Goal: Task Accomplishment & Management: Manage account settings

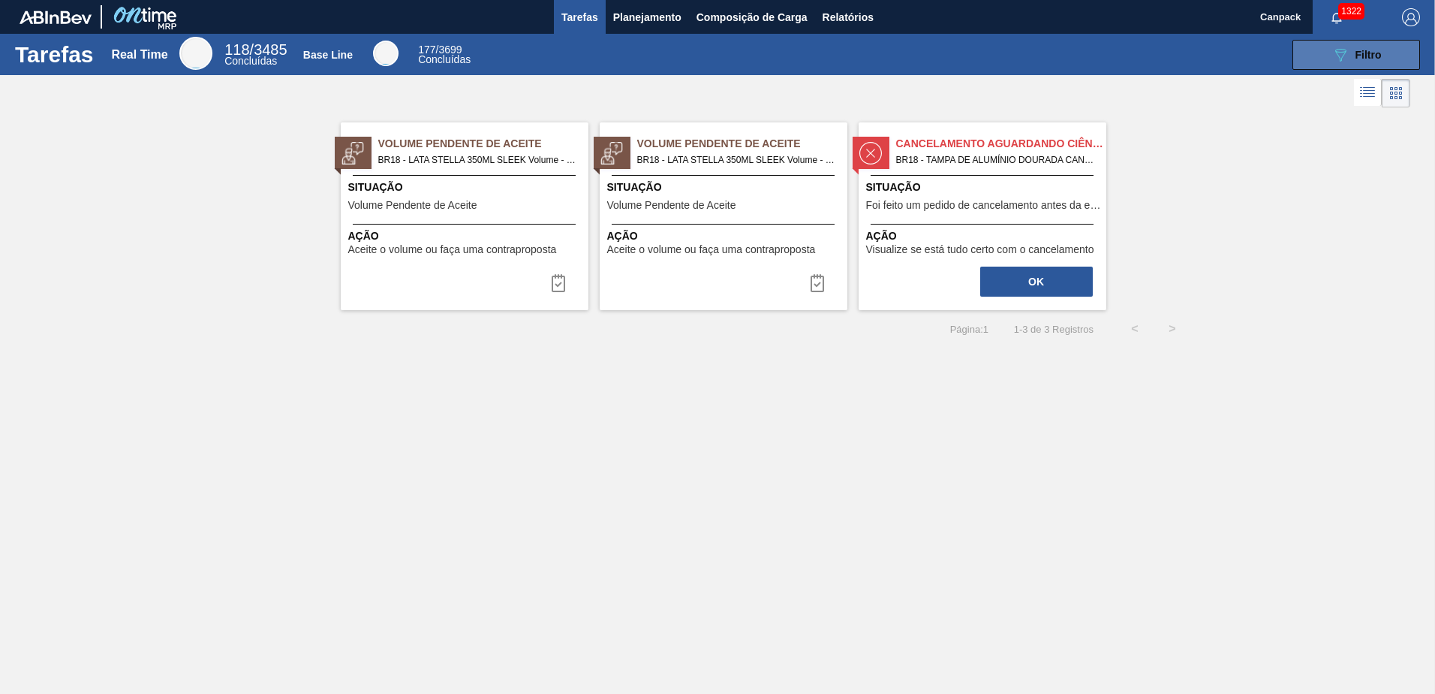
click at [1370, 62] on div "089F7B8B-B2A5-4AFE-B5C0-19BA573D28AC Filtro" at bounding box center [1357, 55] width 50 height 18
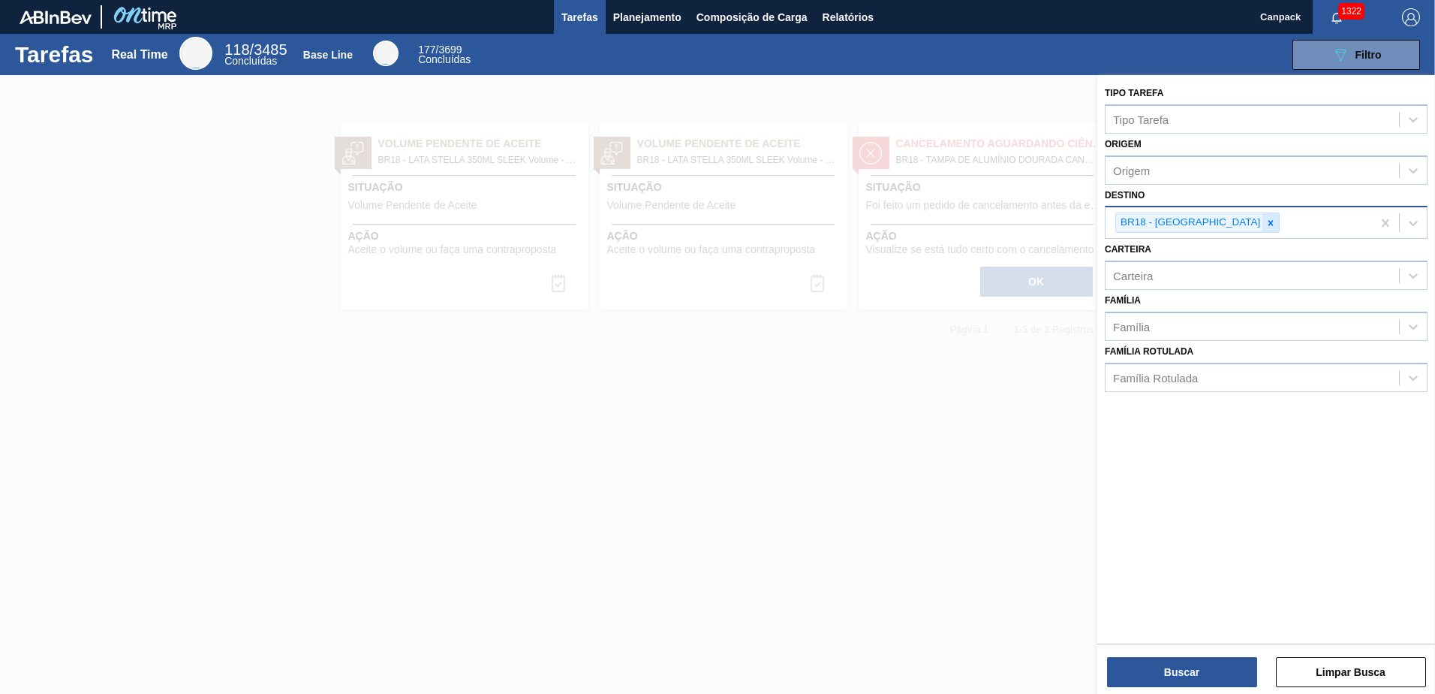
click at [1266, 225] on icon at bounding box center [1271, 223] width 11 height 11
click at [1172, 667] on button "Buscar" at bounding box center [1182, 672] width 150 height 30
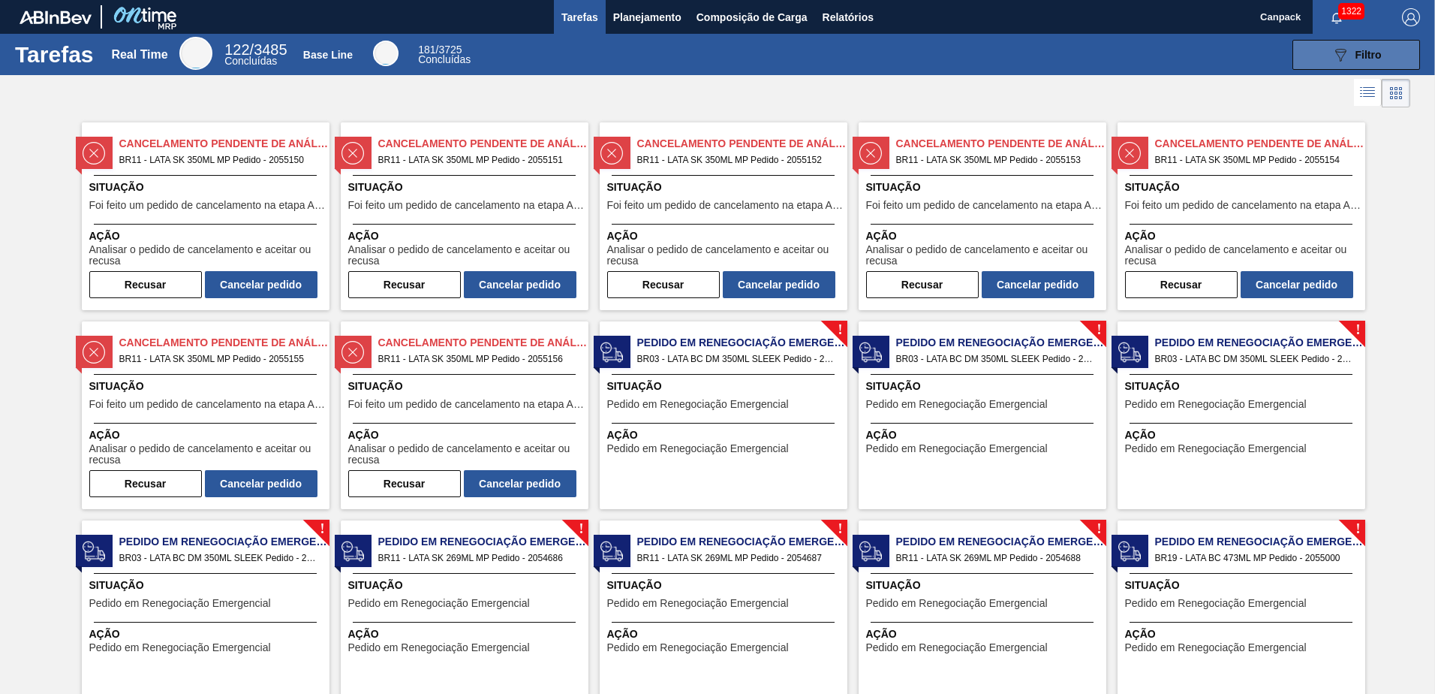
click at [1340, 53] on icon "089F7B8B-B2A5-4AFE-B5C0-19BA573D28AC" at bounding box center [1341, 55] width 18 height 18
click at [1337, 50] on icon "089F7B8B-B2A5-4AFE-B5C0-19BA573D28AC" at bounding box center [1341, 55] width 18 height 18
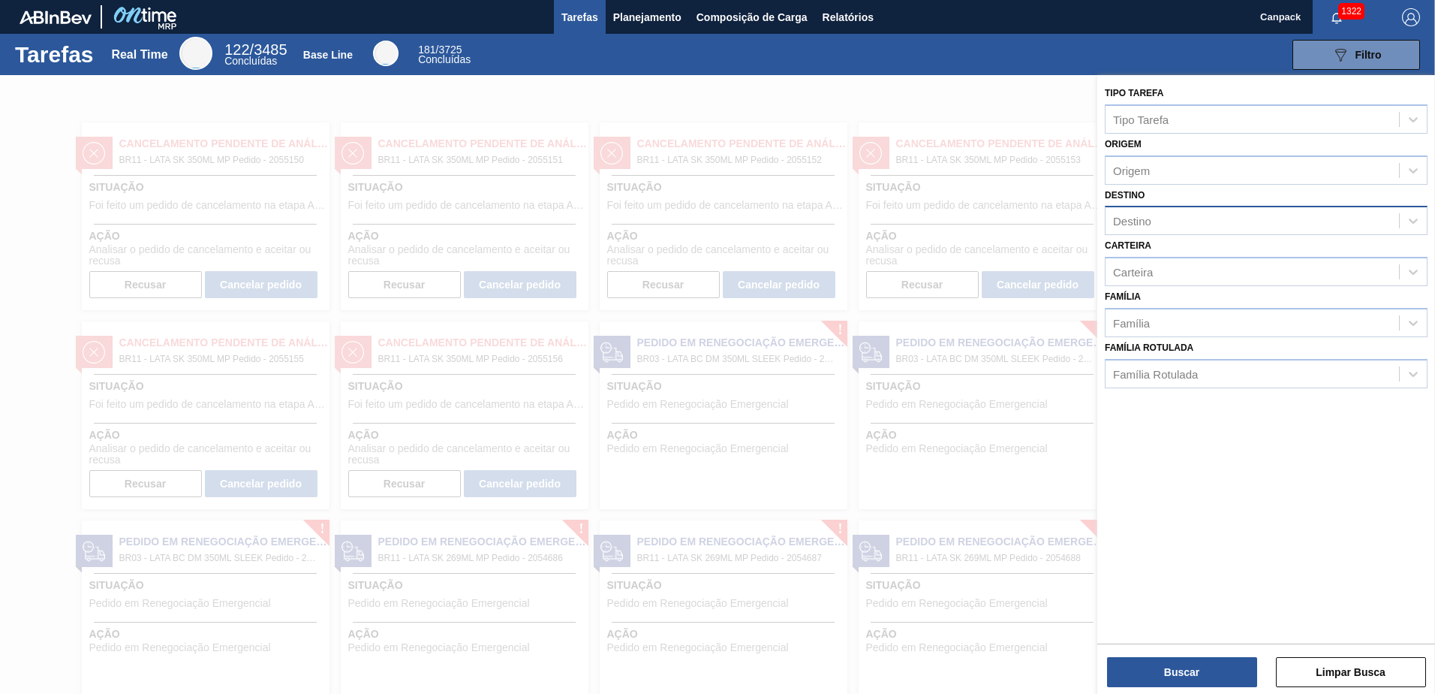
click at [1186, 227] on div "Destino" at bounding box center [1253, 221] width 294 height 22
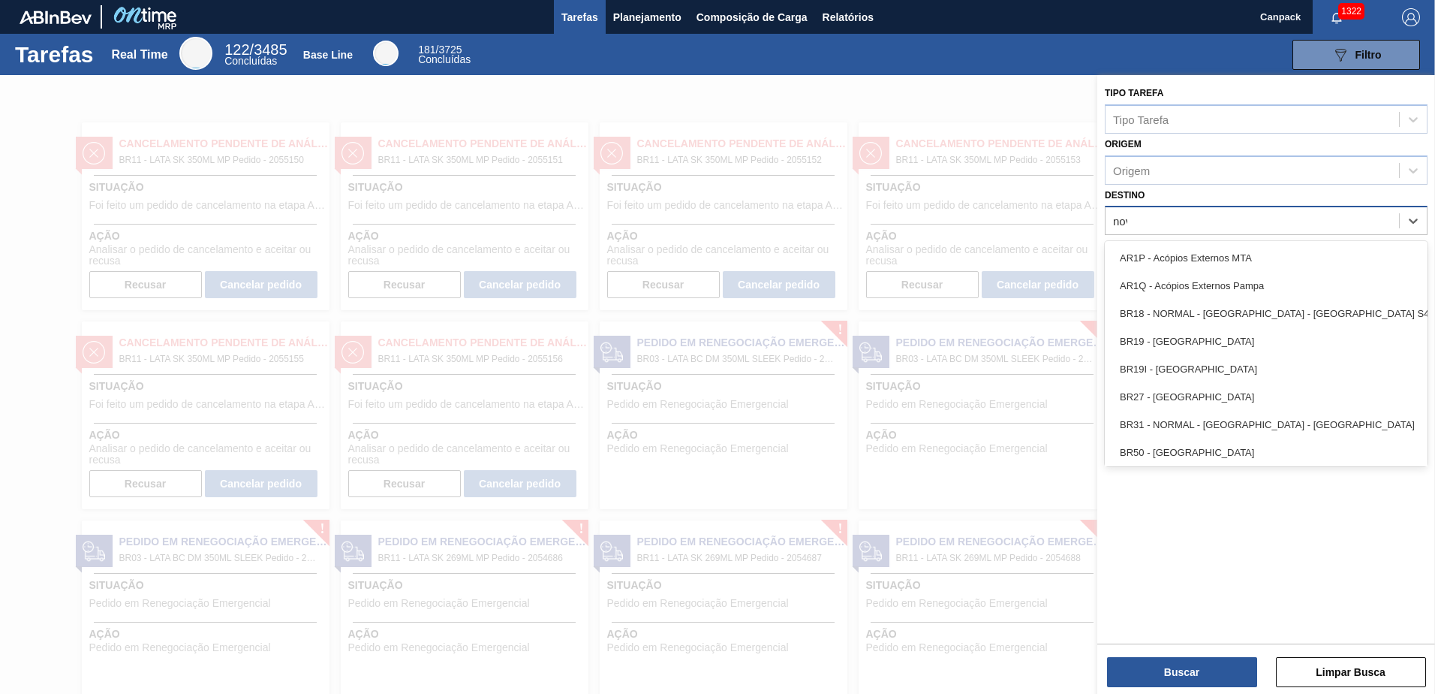
type input "nova"
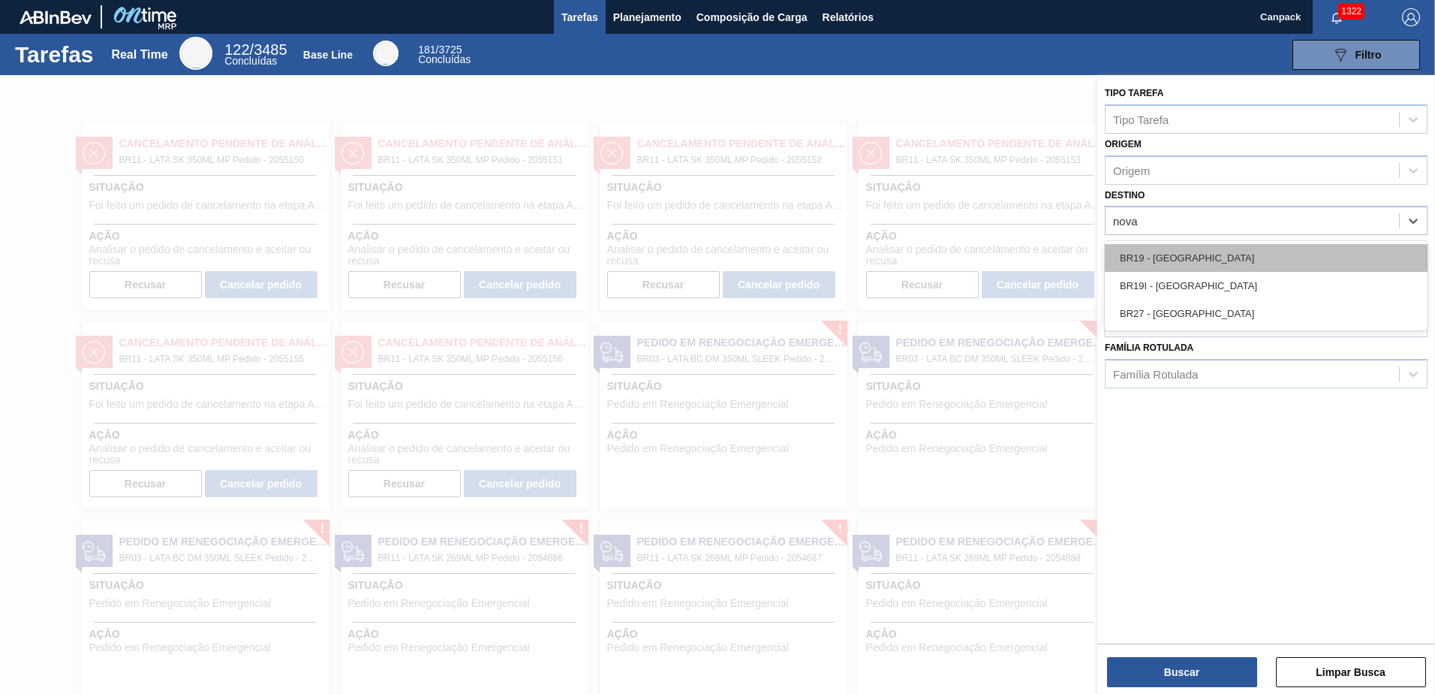
click at [1183, 254] on div "BR19 - Nova Rio" at bounding box center [1266, 258] width 323 height 28
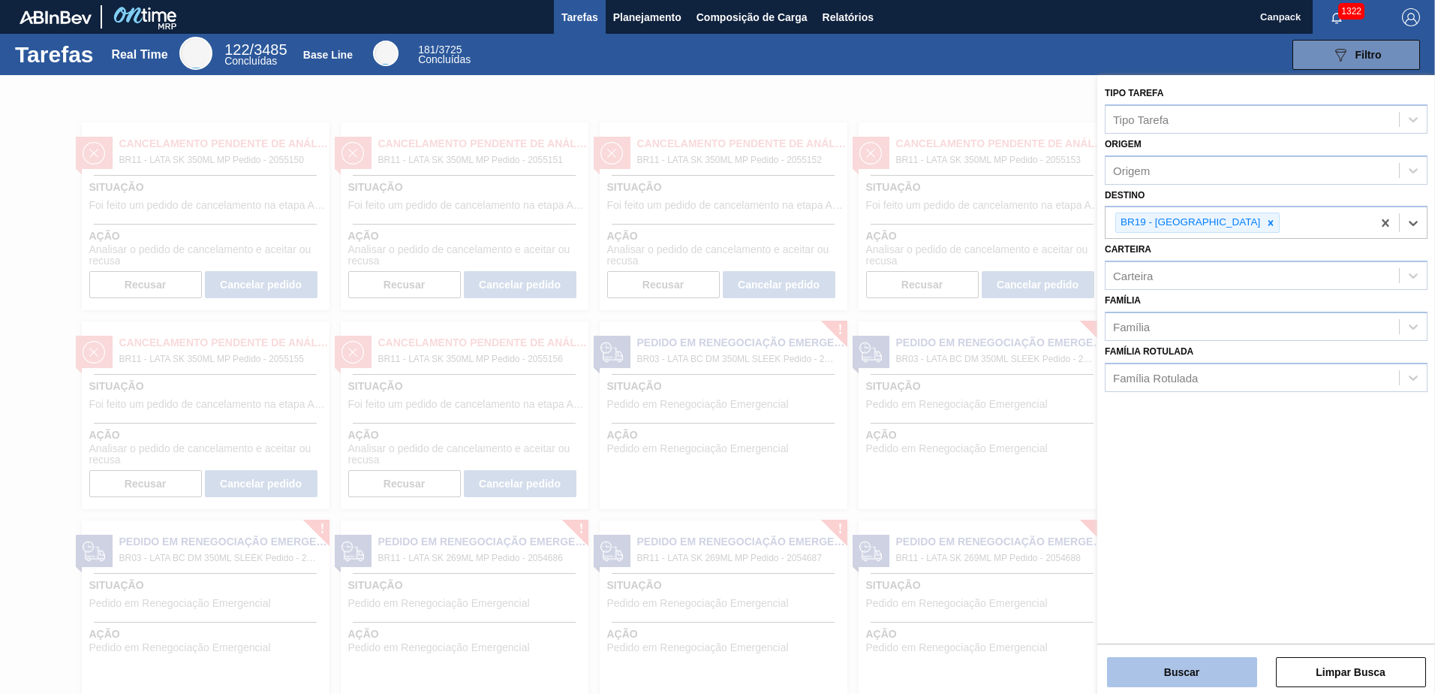
click at [1207, 660] on button "Buscar" at bounding box center [1182, 672] width 150 height 30
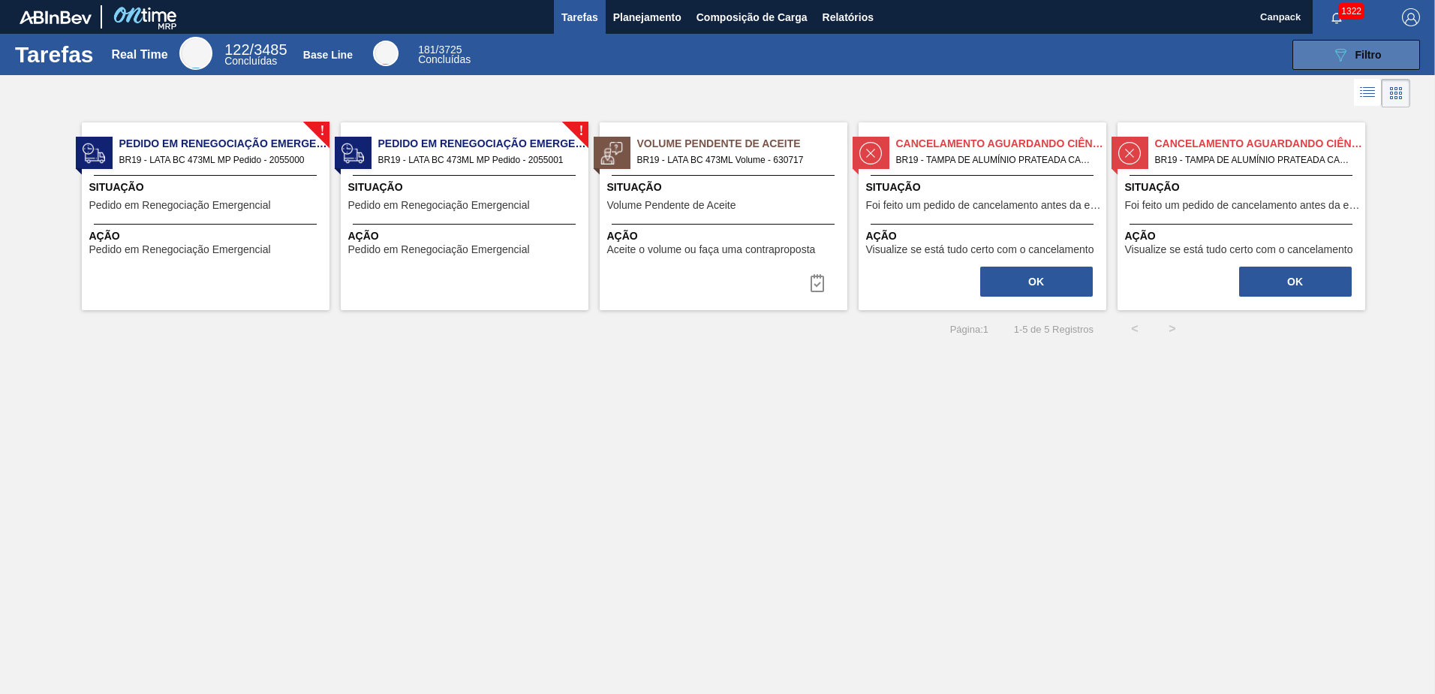
click at [1314, 60] on button "089F7B8B-B2A5-4AFE-B5C0-19BA573D28AC Filtro" at bounding box center [1357, 55] width 128 height 30
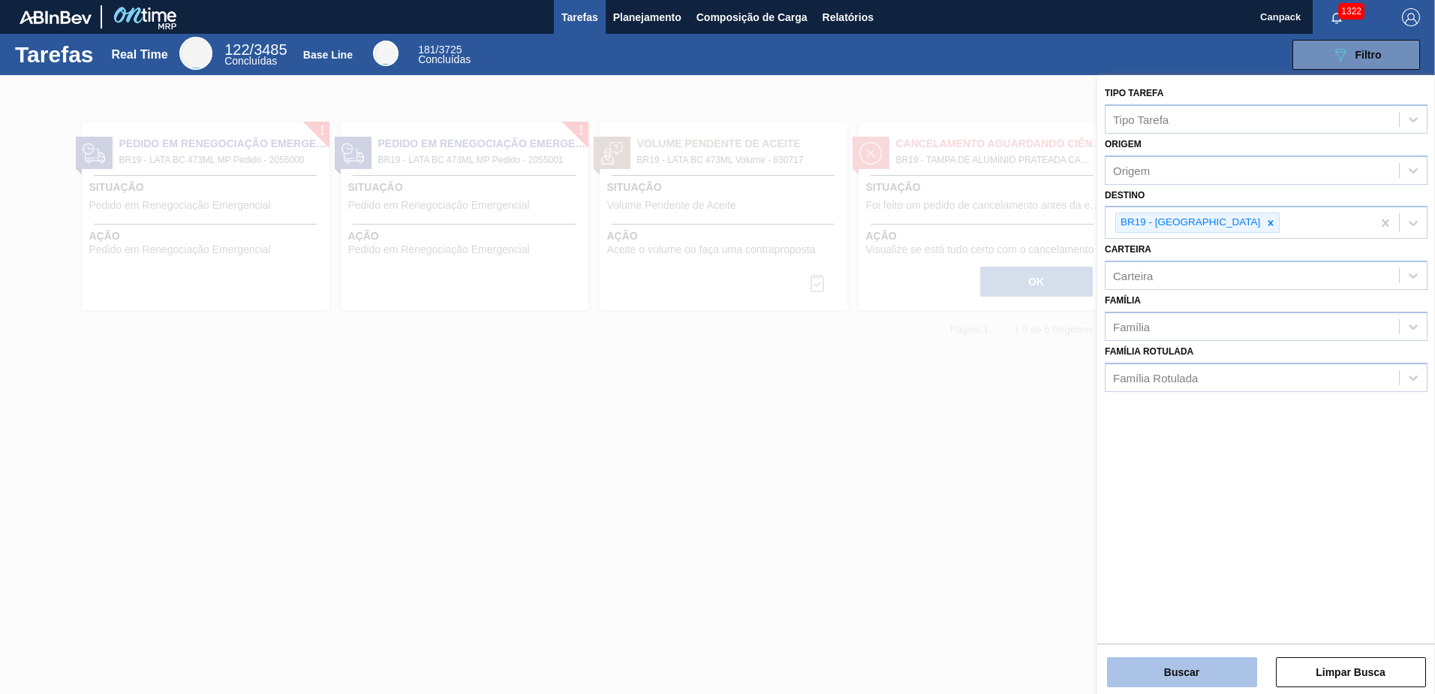
click at [1199, 668] on button "Buscar" at bounding box center [1182, 672] width 150 height 30
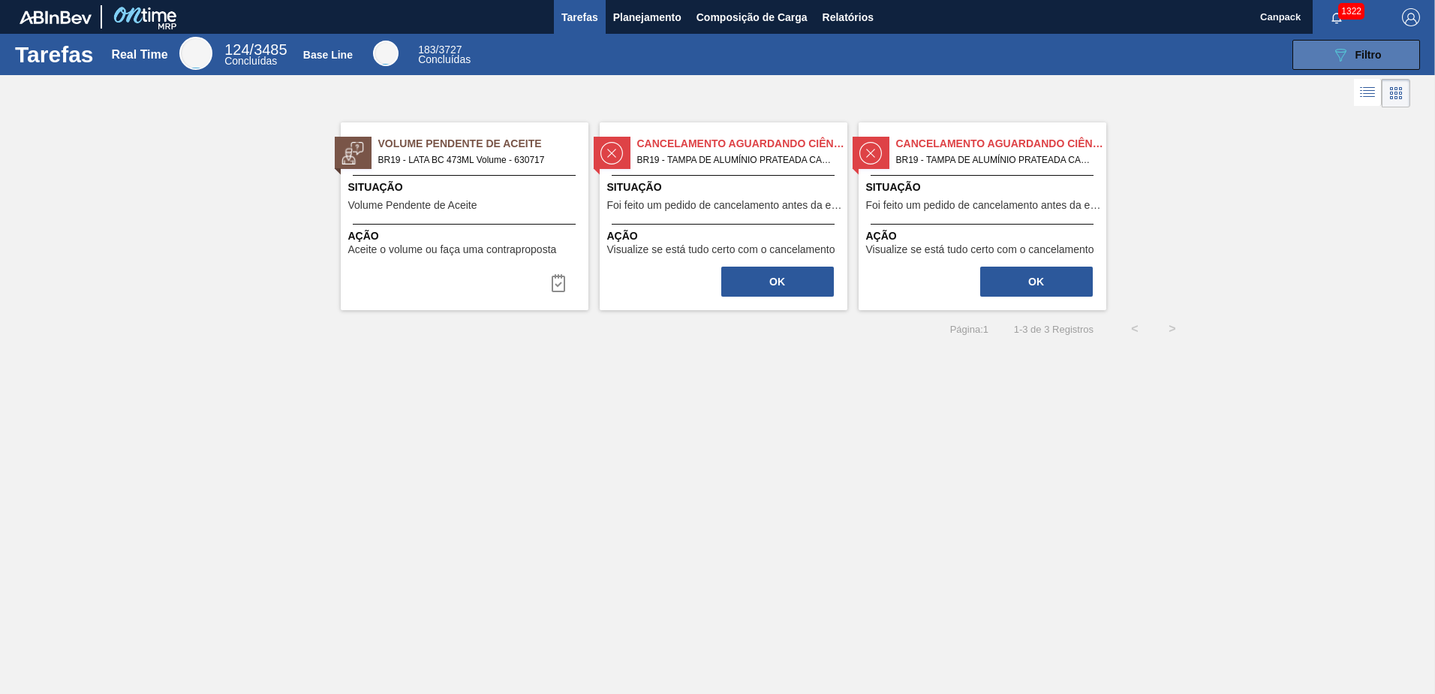
click at [1338, 64] on button "089F7B8B-B2A5-4AFE-B5C0-19BA573D28AC Filtro" at bounding box center [1357, 55] width 128 height 30
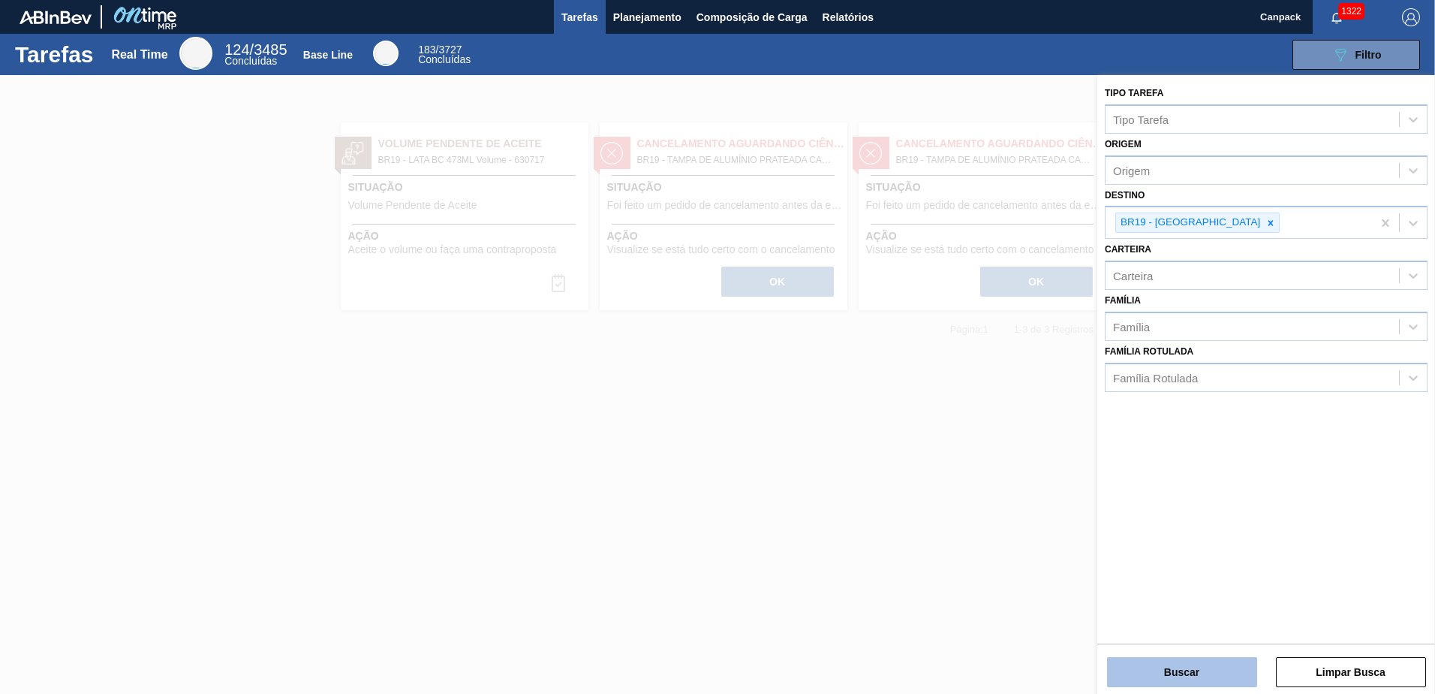
click at [1190, 658] on button "Buscar" at bounding box center [1182, 672] width 150 height 30
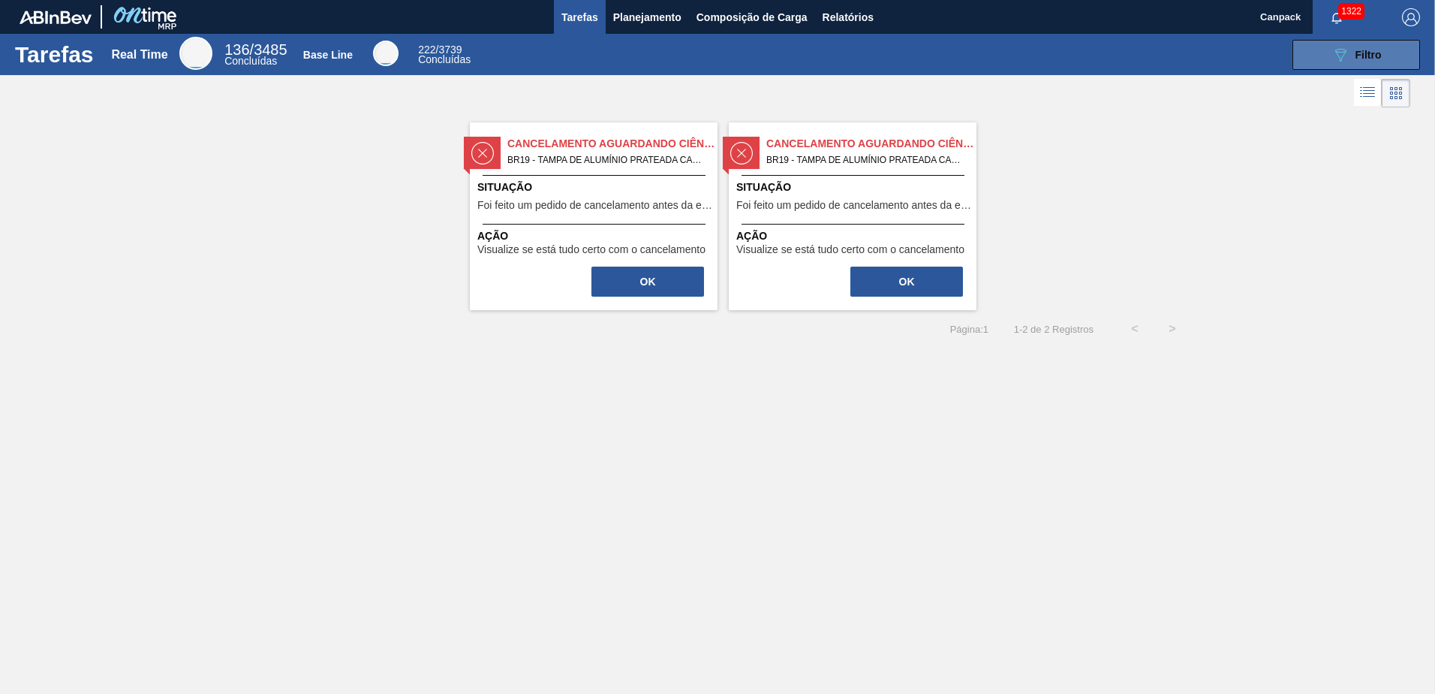
click at [1372, 65] on button "089F7B8B-B2A5-4AFE-B5C0-19BA573D28AC Filtro" at bounding box center [1357, 55] width 128 height 30
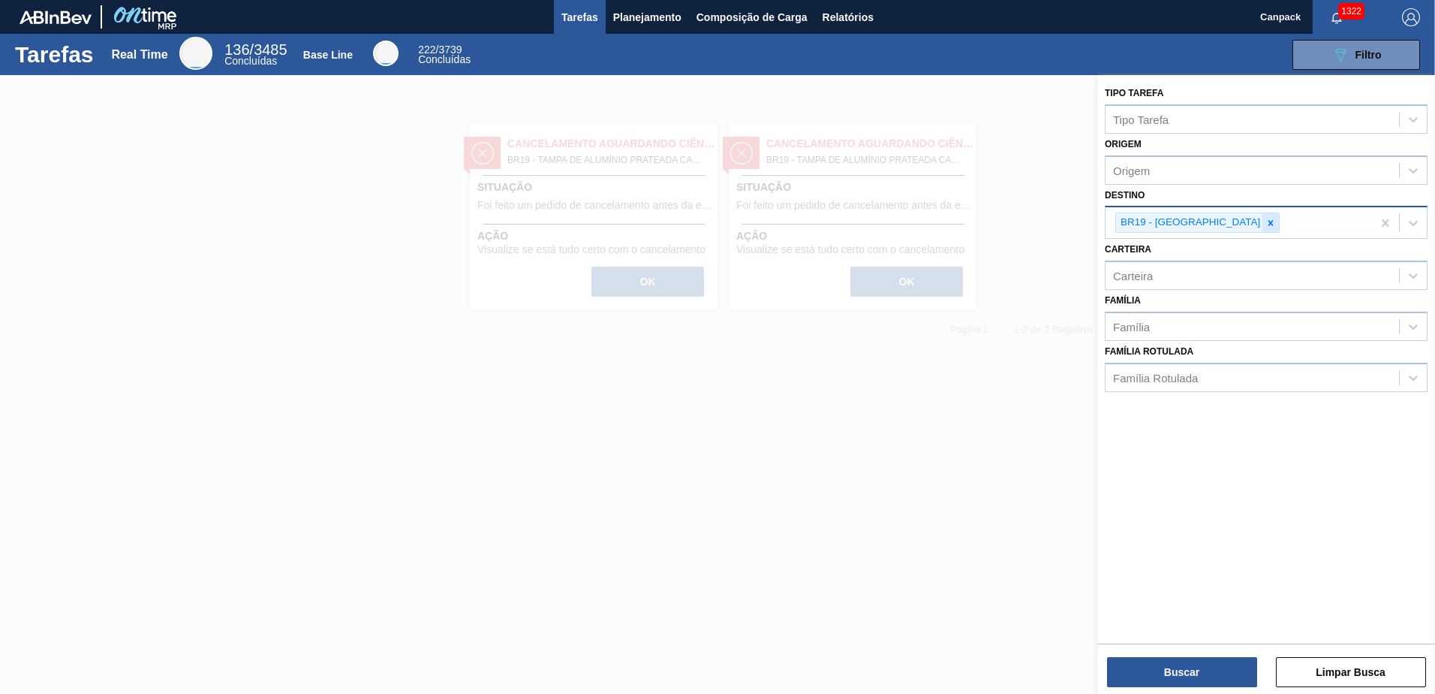
click at [1263, 228] on div at bounding box center [1271, 222] width 17 height 19
click at [1171, 668] on button "Buscar" at bounding box center [1182, 672] width 150 height 30
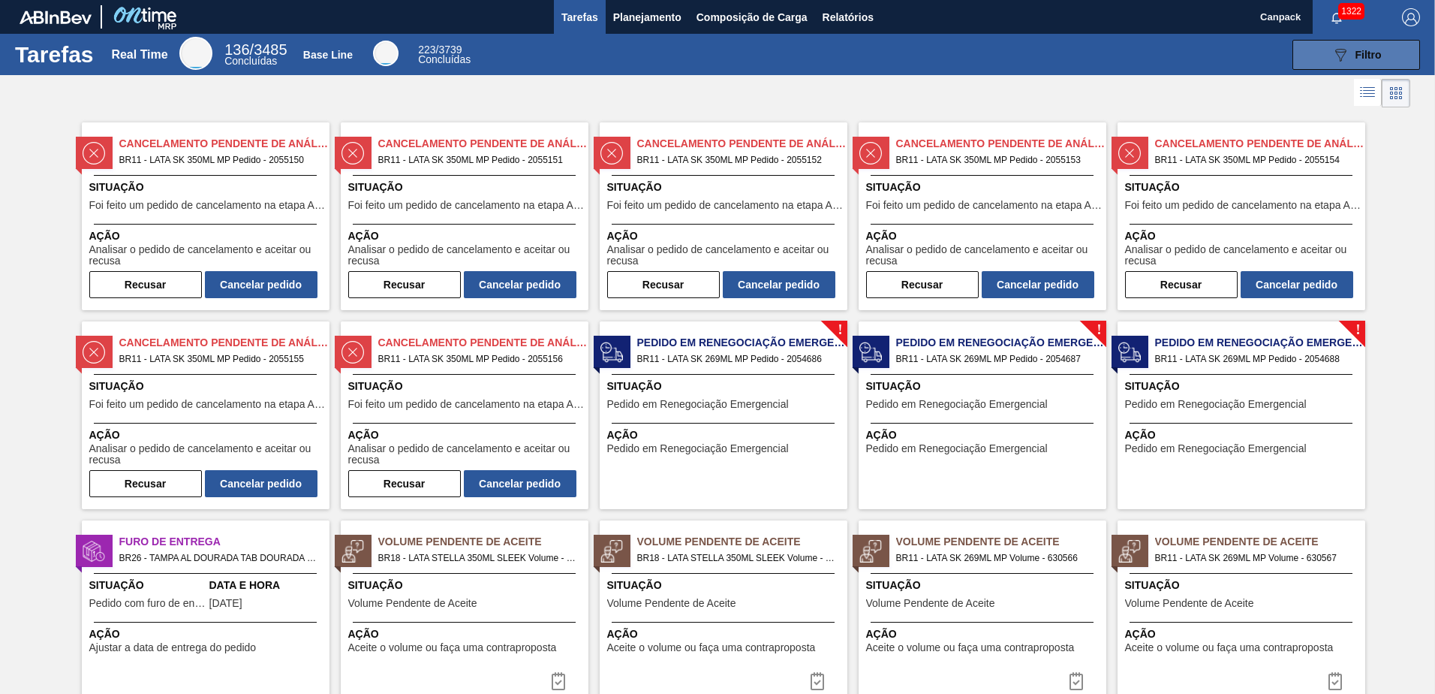
click at [1304, 60] on button "089F7B8B-B2A5-4AFE-B5C0-19BA573D28AC Filtro" at bounding box center [1357, 55] width 128 height 30
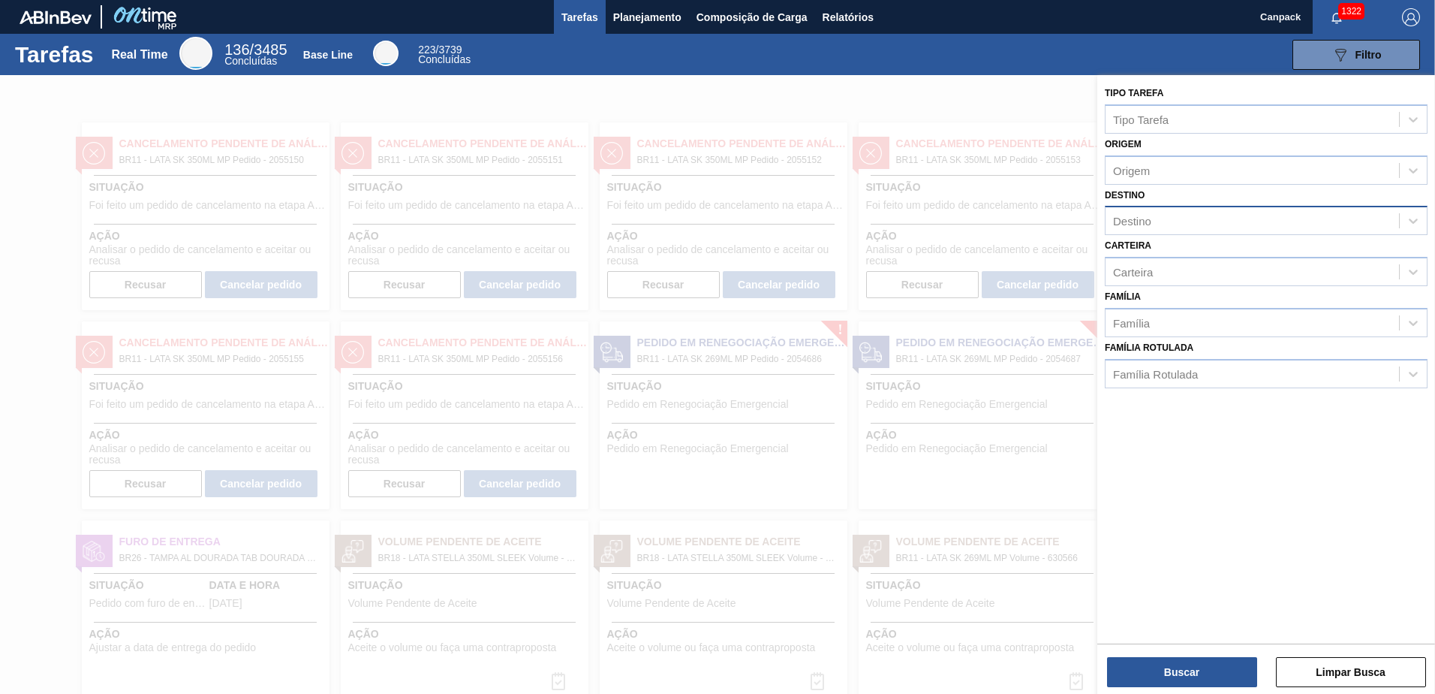
click at [1149, 223] on div "Destino" at bounding box center [1132, 221] width 38 height 13
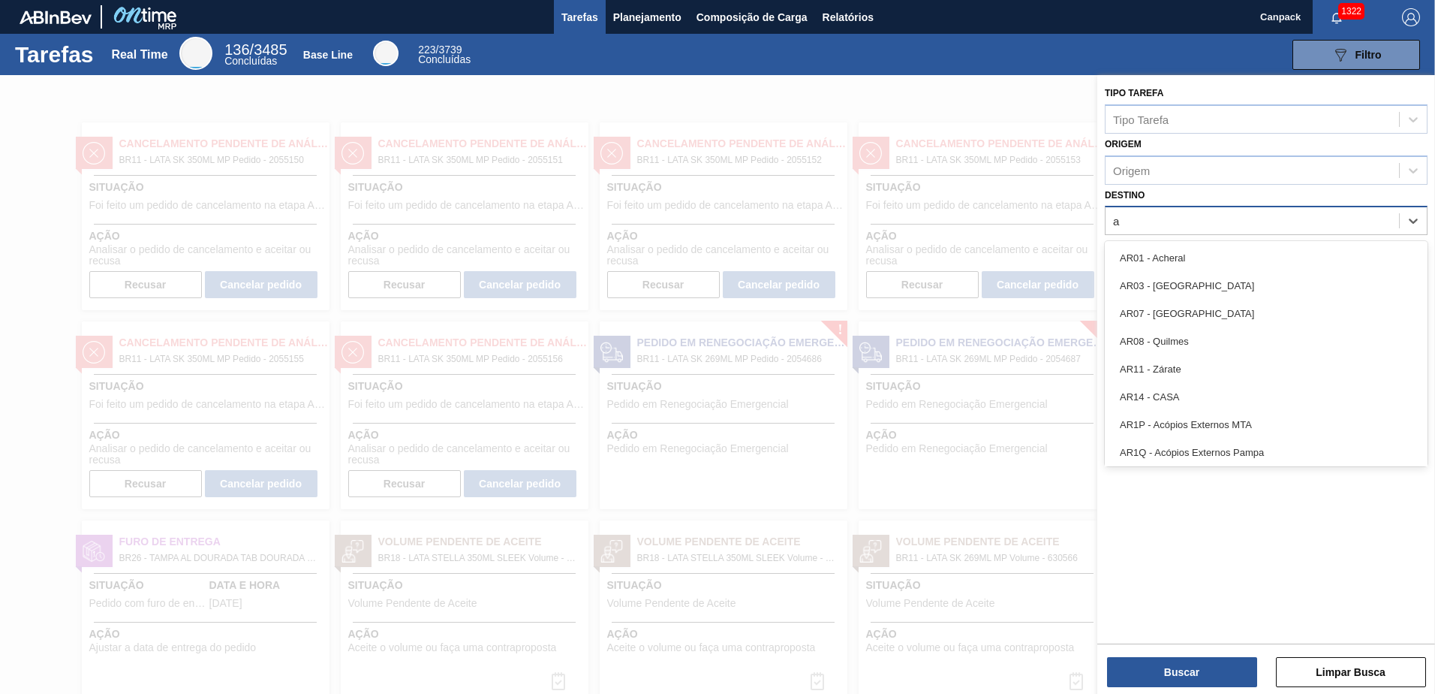
type input "aq"
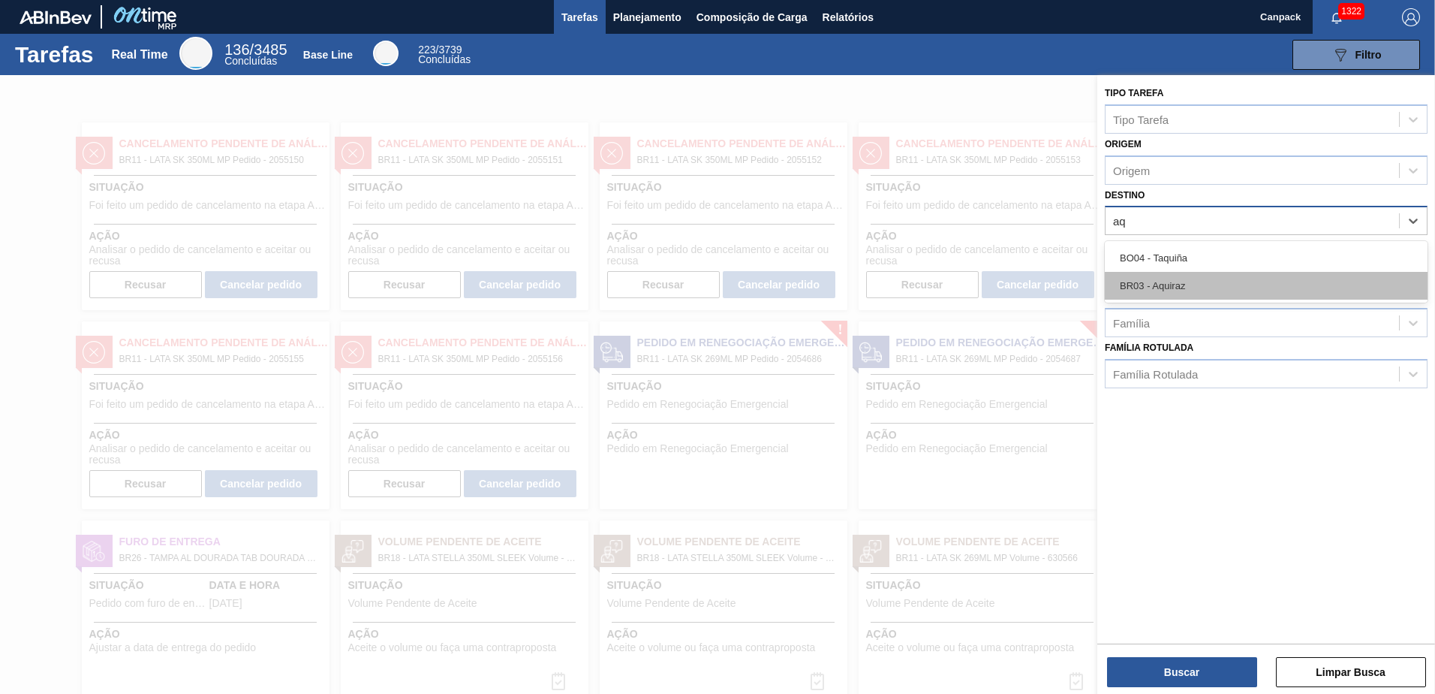
click at [1170, 280] on div "BR03 - Aquiraz" at bounding box center [1266, 286] width 323 height 28
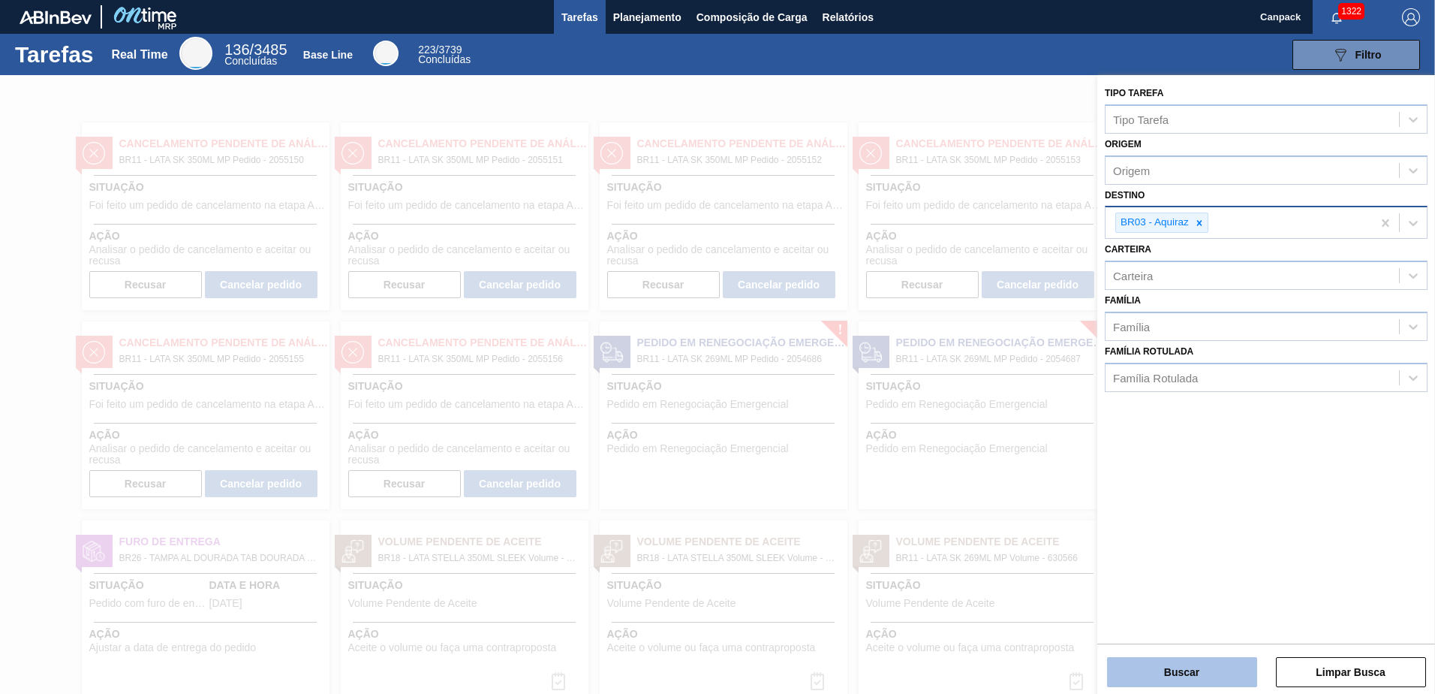
click at [1199, 678] on button "Buscar" at bounding box center [1182, 672] width 150 height 30
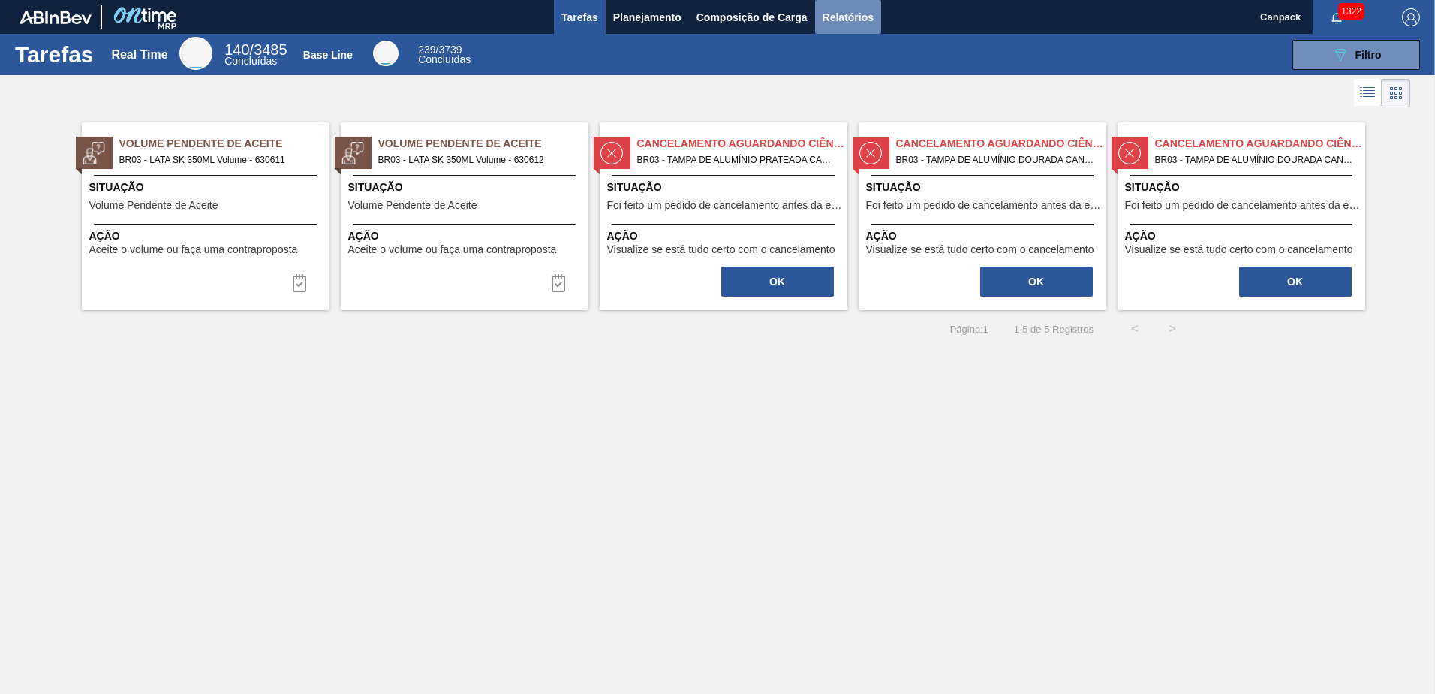
click at [854, 17] on span "Relatórios" at bounding box center [848, 17] width 51 height 18
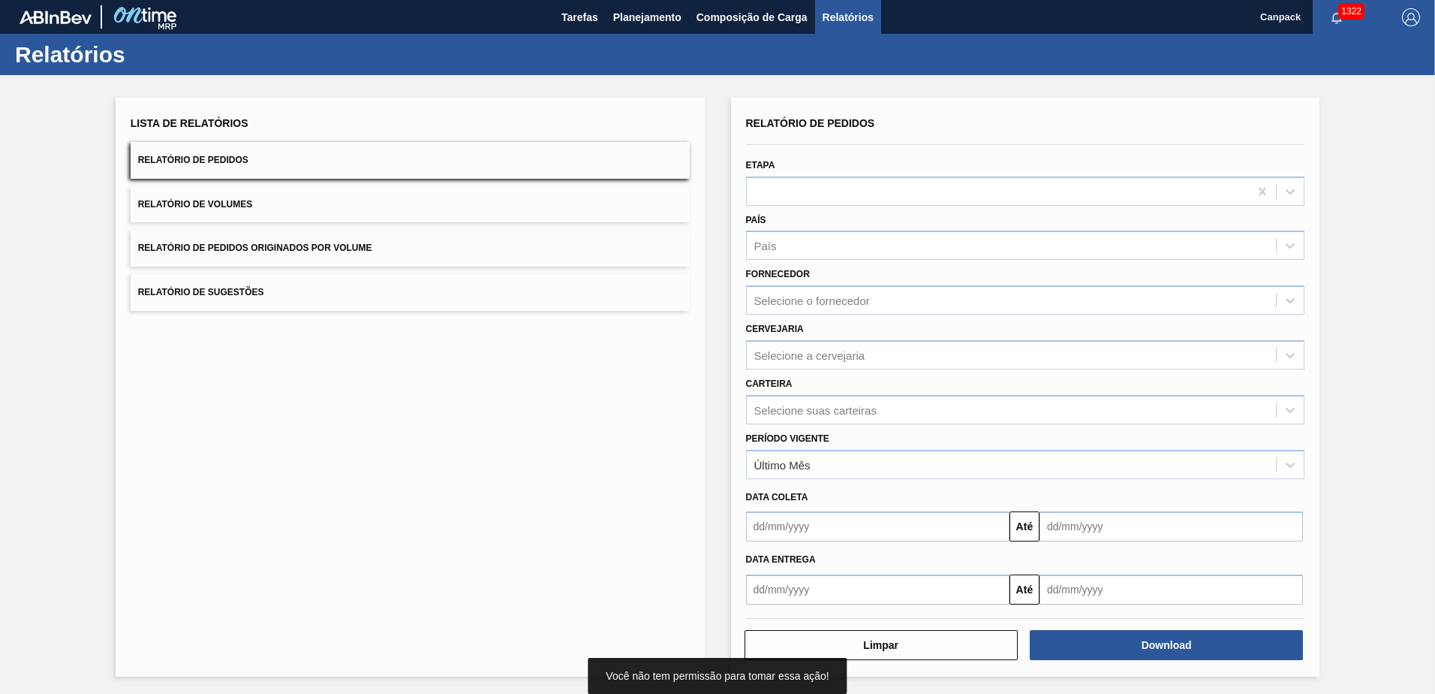
click at [248, 207] on span "Relatório de Volumes" at bounding box center [195, 204] width 114 height 11
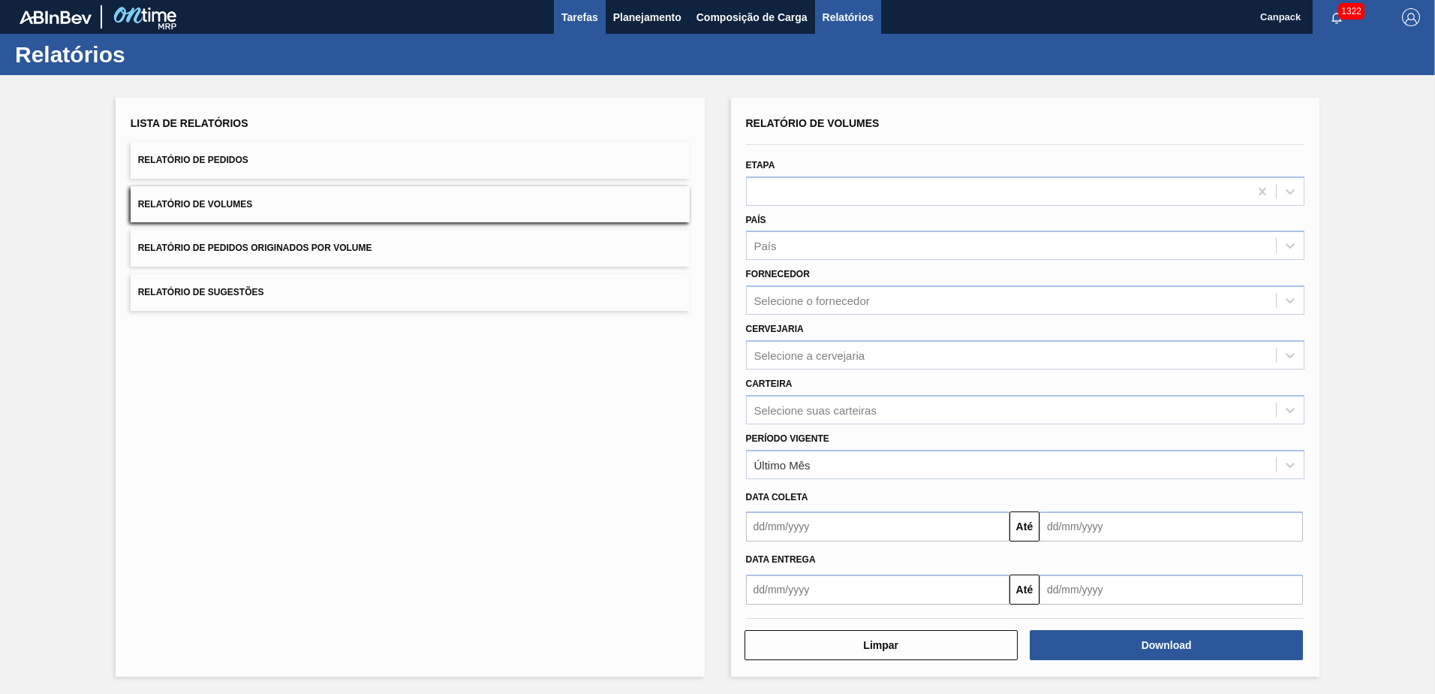
click at [564, 17] on span "Tarefas" at bounding box center [580, 17] width 37 height 18
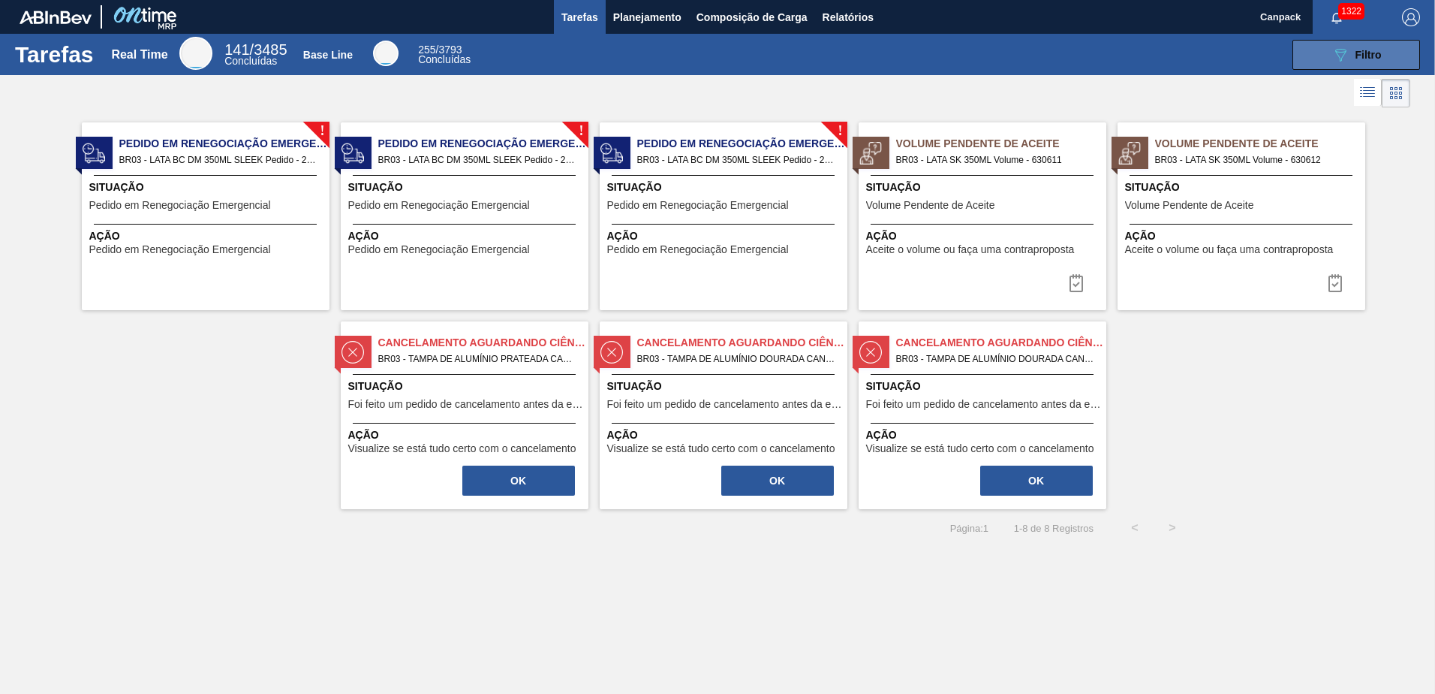
click at [1338, 62] on icon "089F7B8B-B2A5-4AFE-B5C0-19BA573D28AC" at bounding box center [1341, 55] width 18 height 18
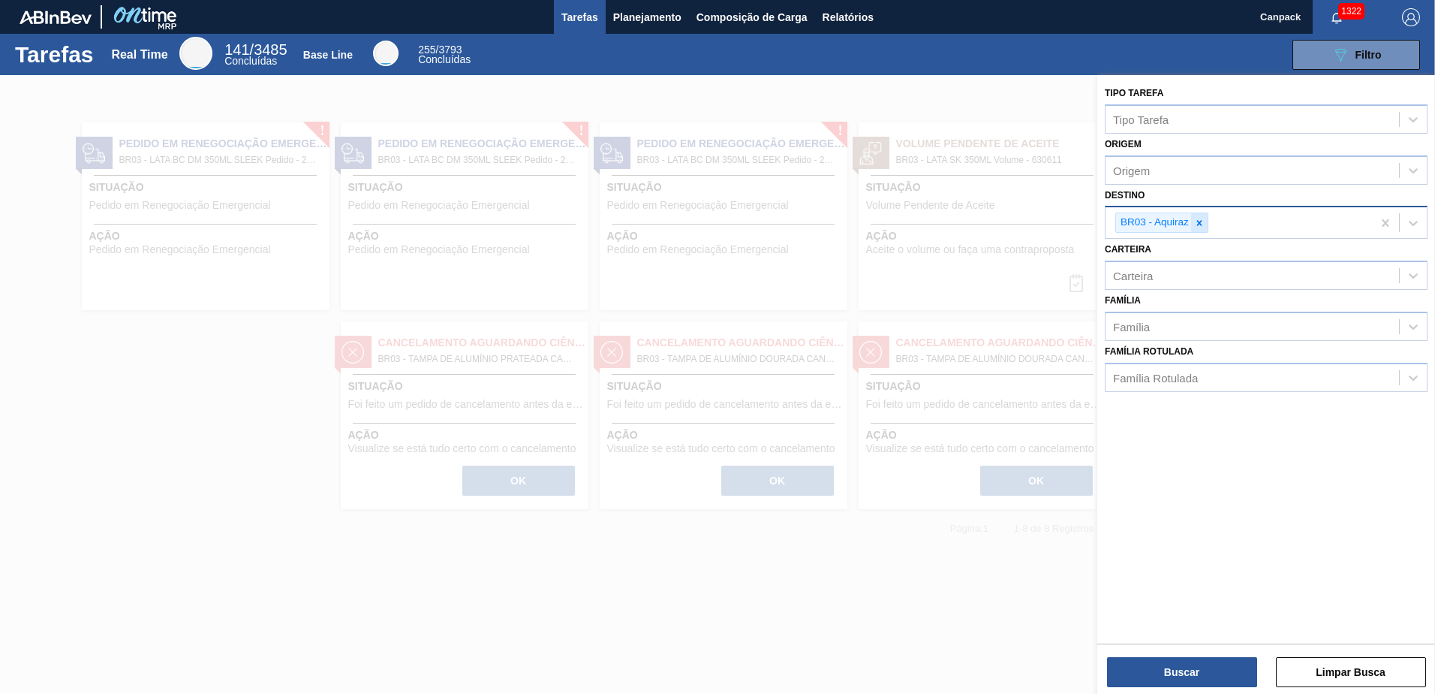
click at [1200, 227] on icon at bounding box center [1199, 223] width 11 height 11
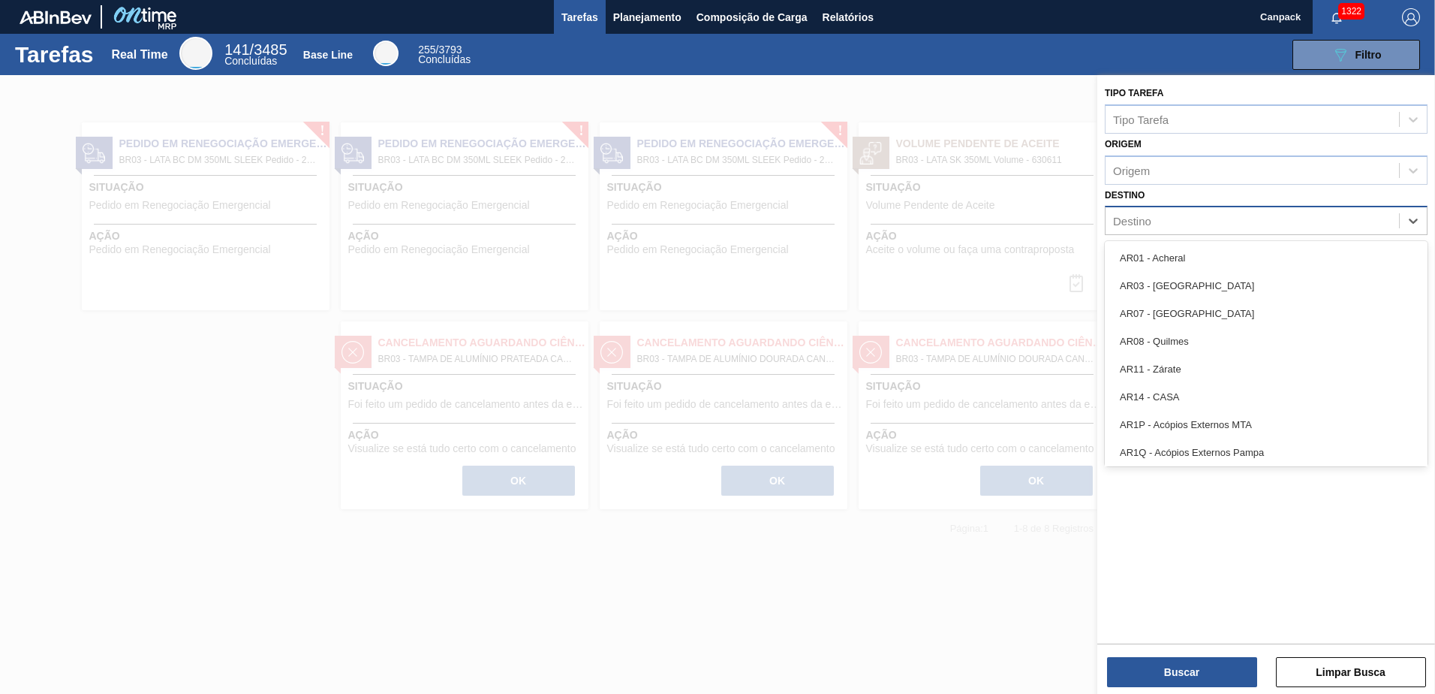
click at [1199, 226] on div "Destino" at bounding box center [1253, 221] width 294 height 22
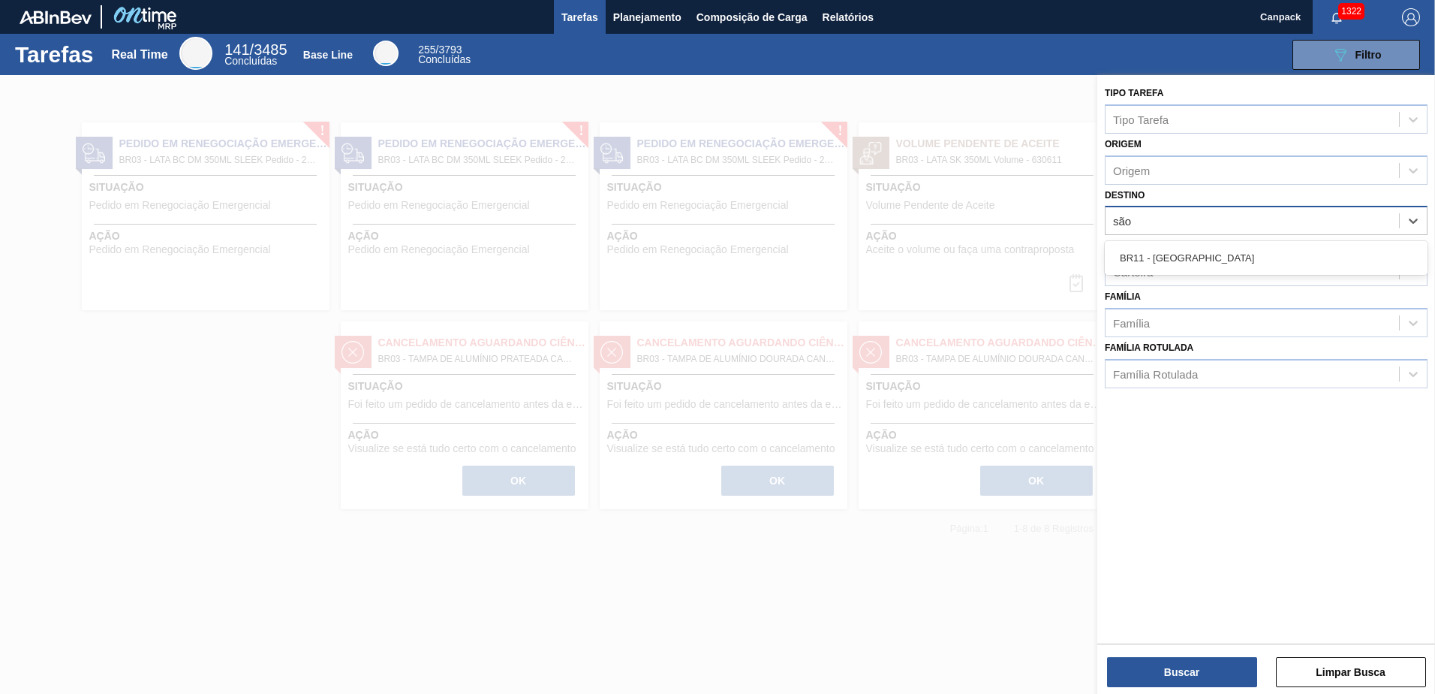
type input "são"
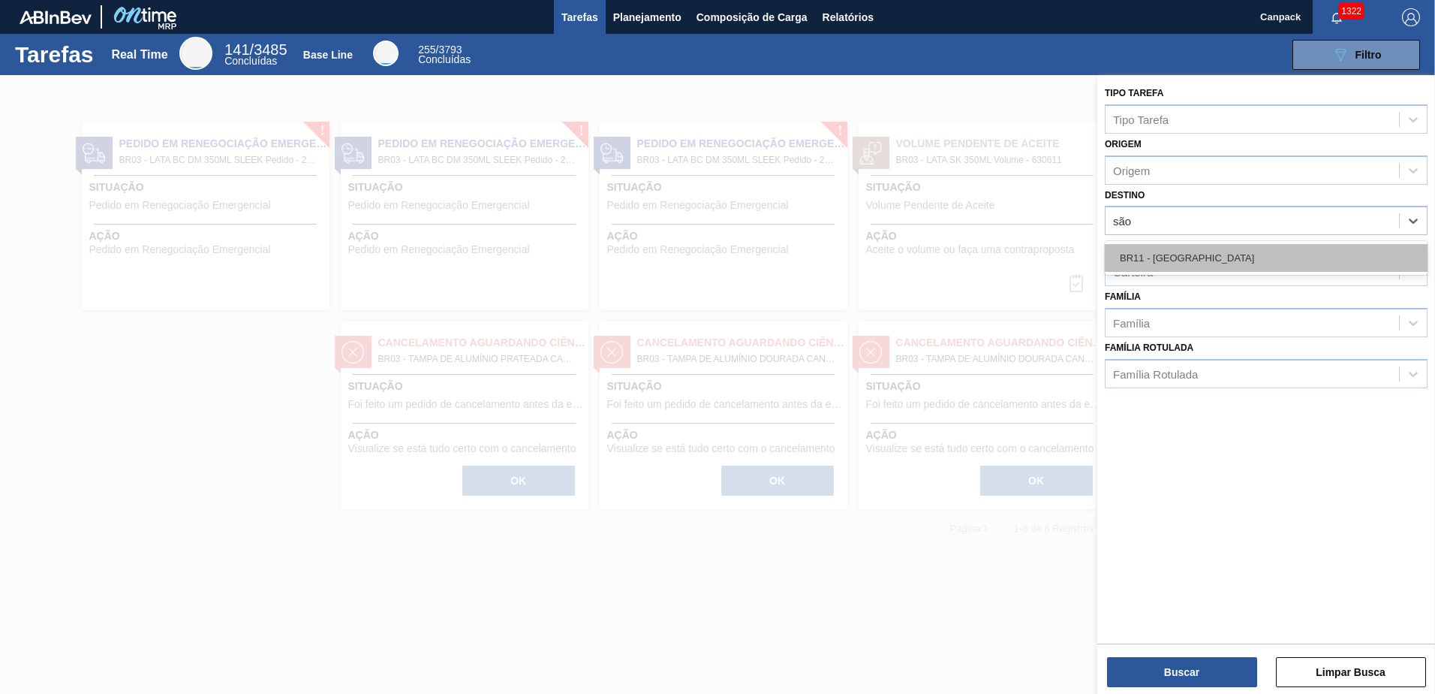
click at [1171, 268] on div "BR11 - São Luís" at bounding box center [1266, 258] width 323 height 28
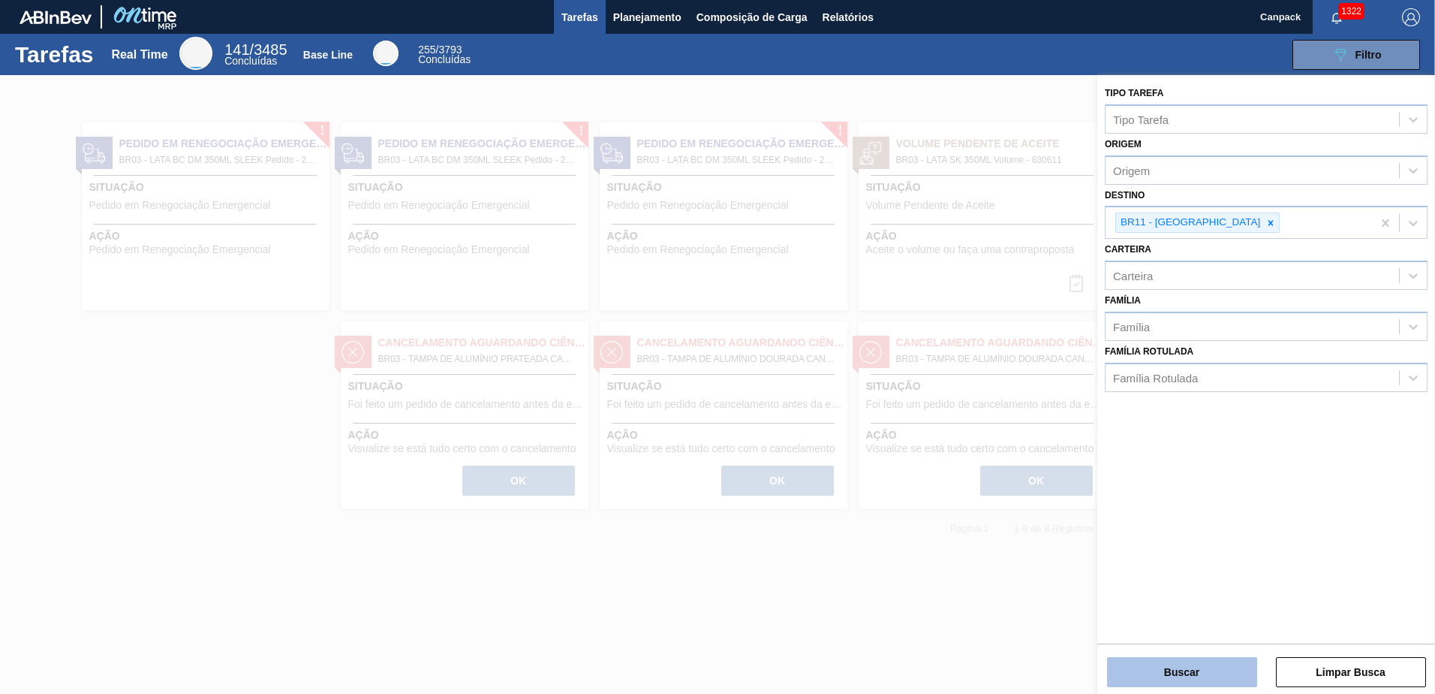
click at [1179, 663] on button "Buscar" at bounding box center [1182, 672] width 150 height 30
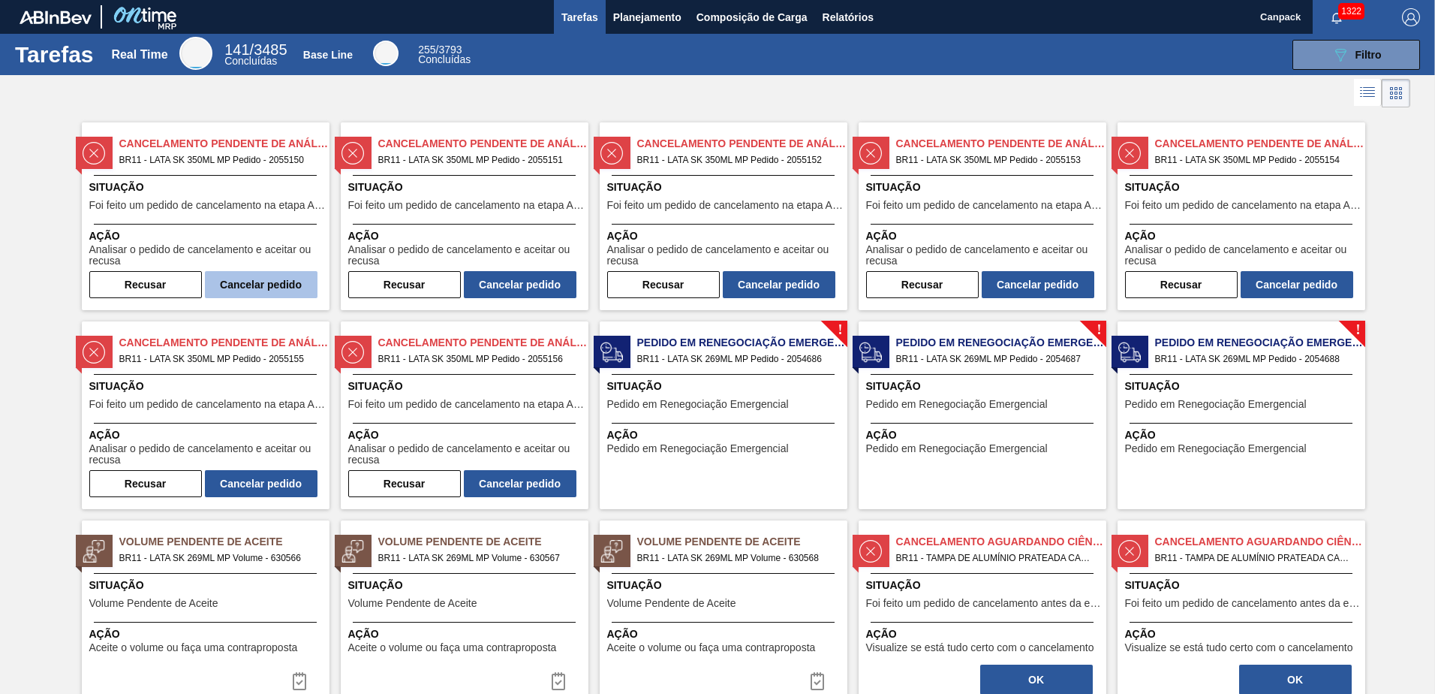
click at [272, 279] on button "Cancelar pedido" at bounding box center [261, 284] width 113 height 27
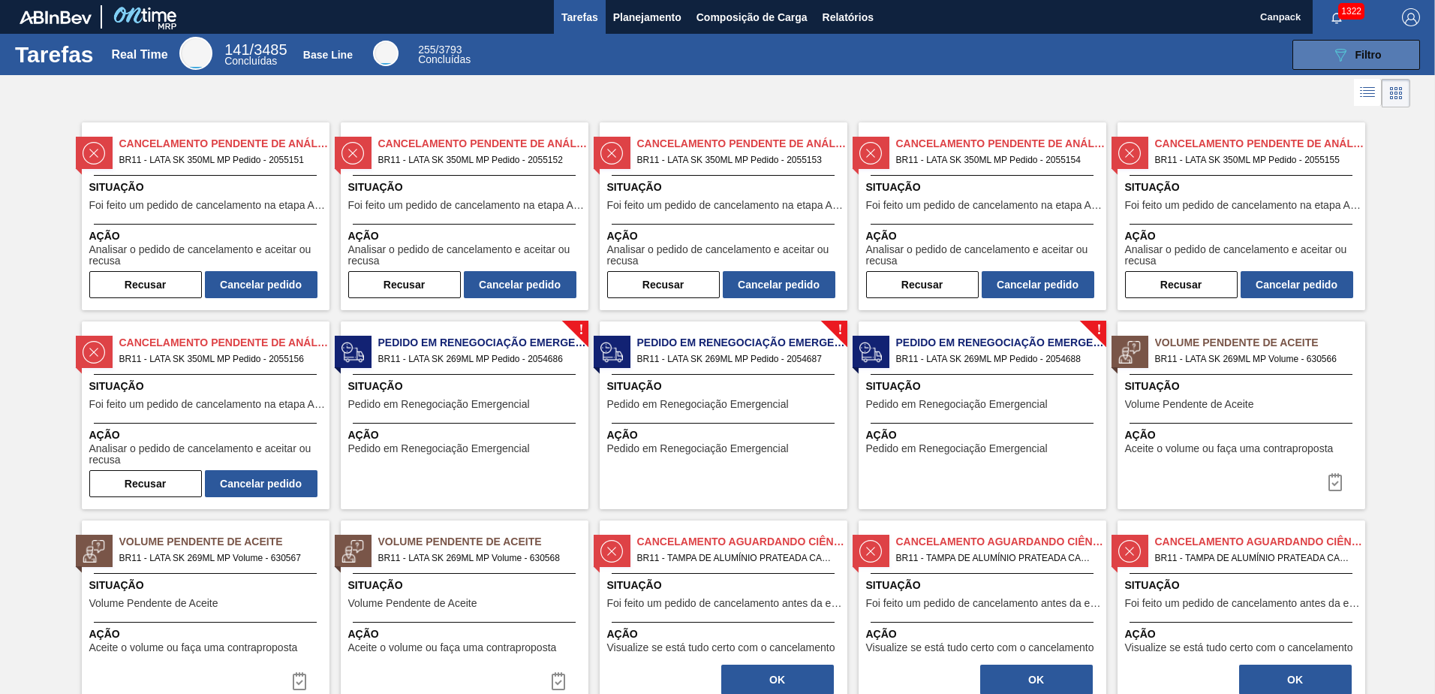
click at [1316, 63] on button "089F7B8B-B2A5-4AFE-B5C0-19BA573D28AC Filtro" at bounding box center [1357, 55] width 128 height 30
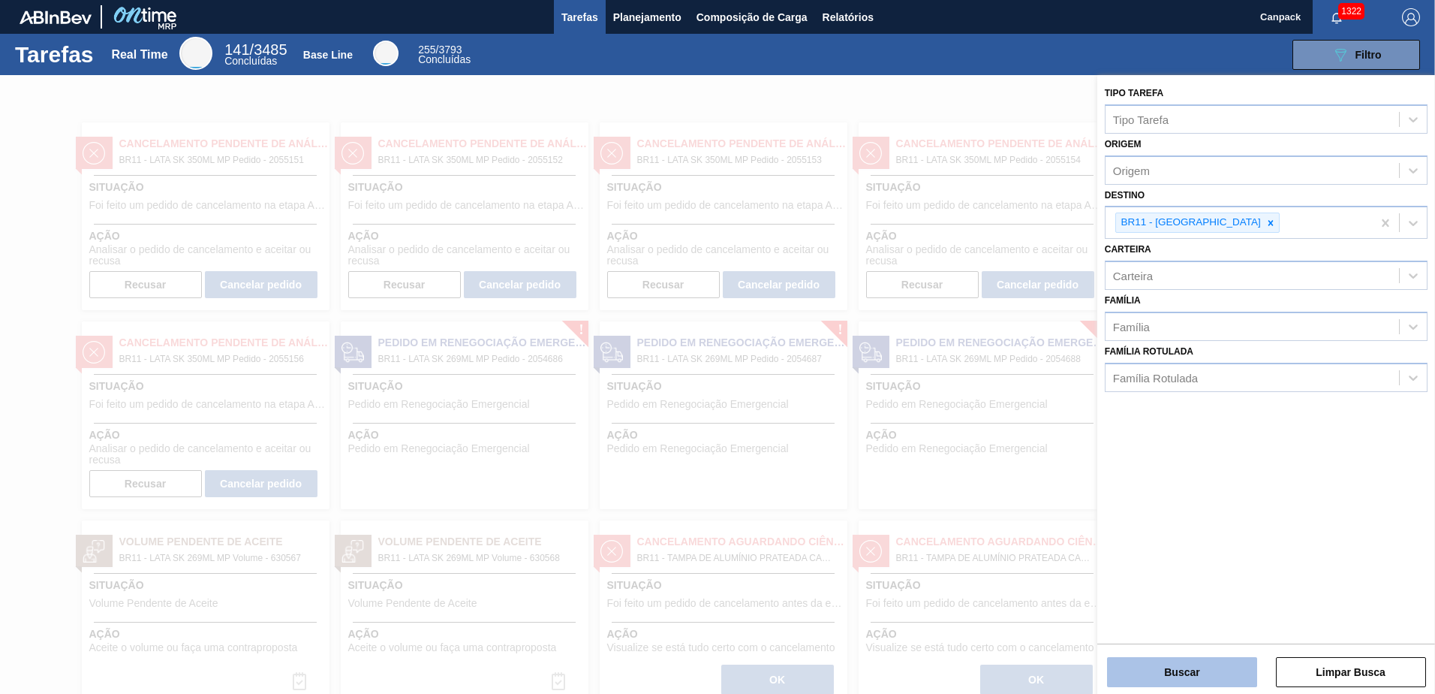
click at [1191, 676] on button "Buscar" at bounding box center [1182, 672] width 150 height 30
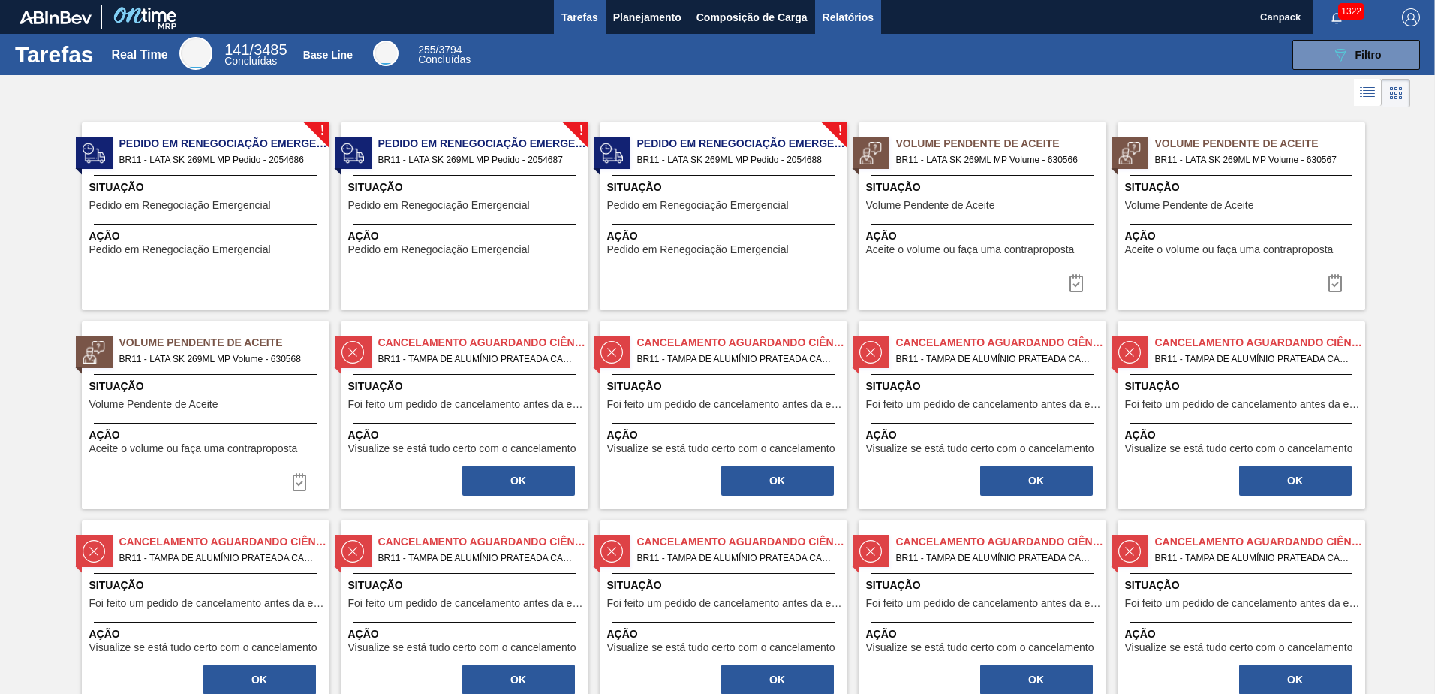
click at [842, 23] on span "Relatórios" at bounding box center [848, 17] width 51 height 18
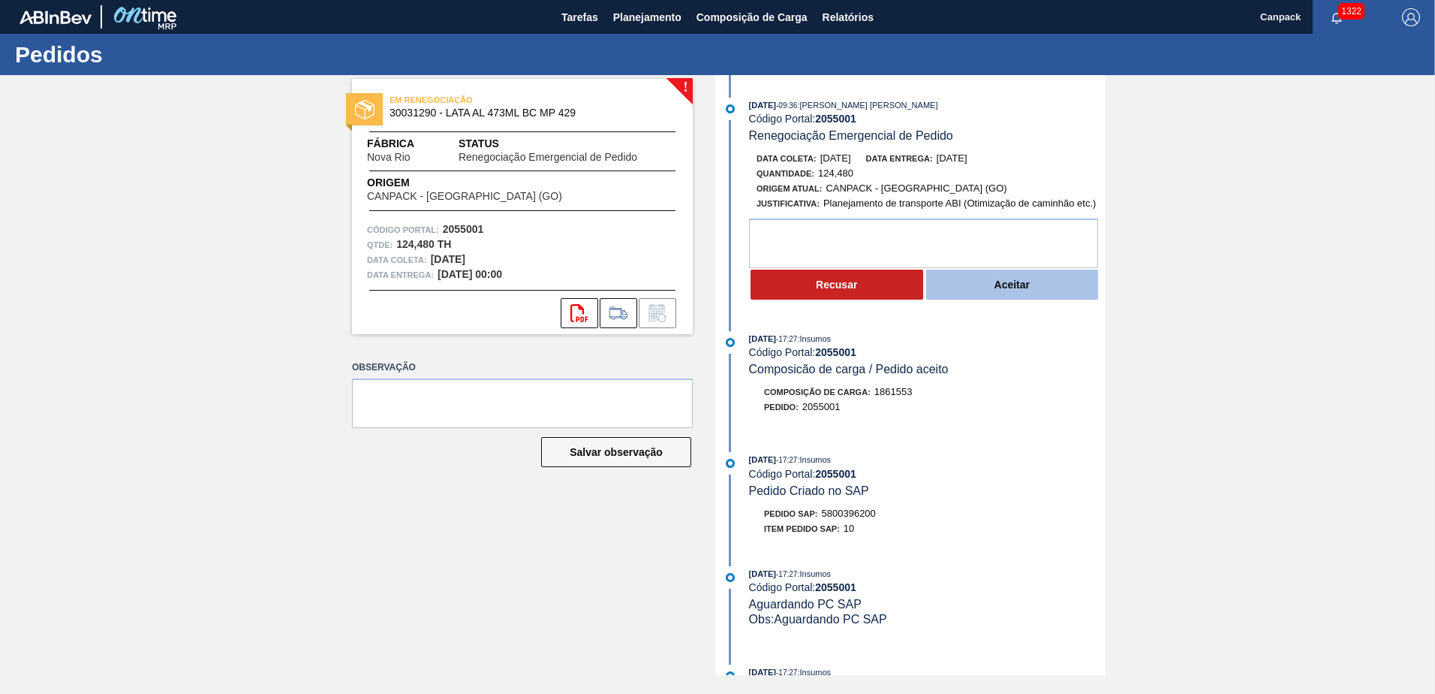
click at [1026, 286] on button "Aceitar" at bounding box center [1012, 284] width 173 height 30
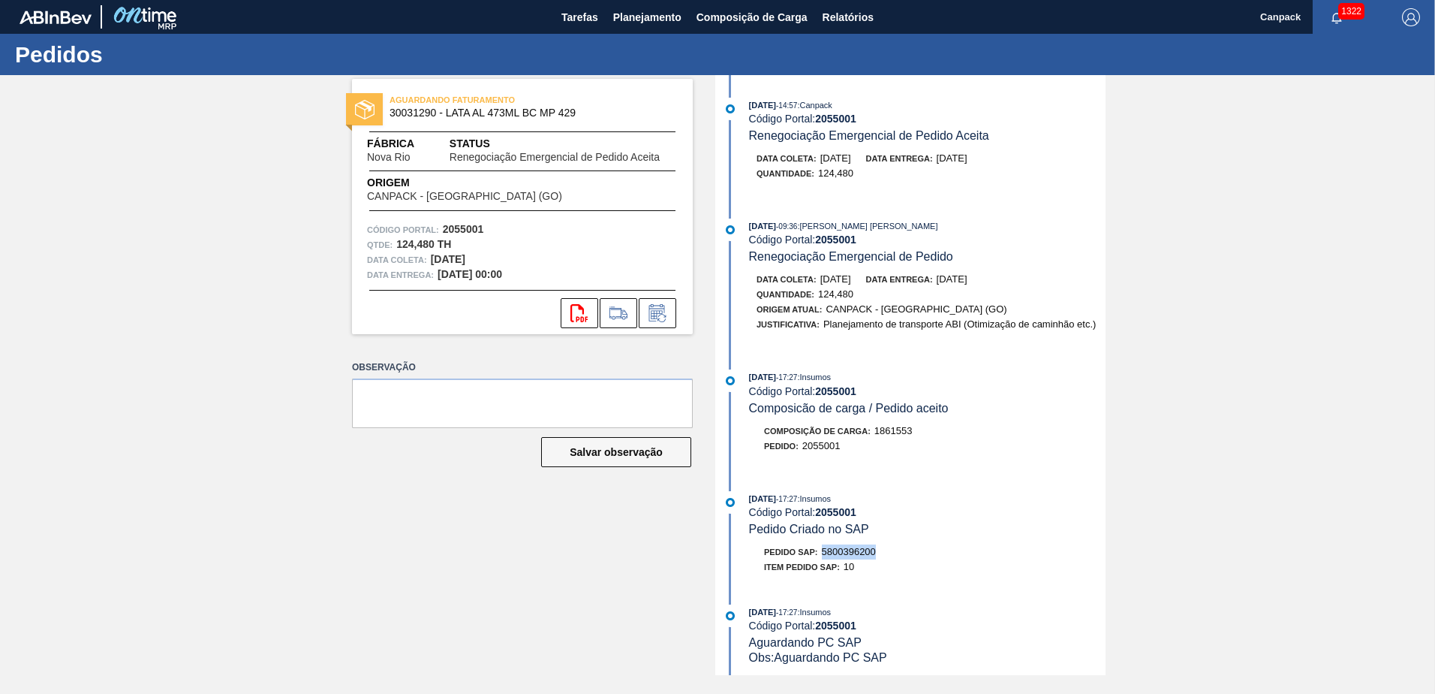
drag, startPoint x: 827, startPoint y: 550, endPoint x: 881, endPoint y: 550, distance: 54.8
click at [881, 550] on div "Pedido SAP: 5800396200" at bounding box center [927, 551] width 357 height 15
copy span "5800396200"
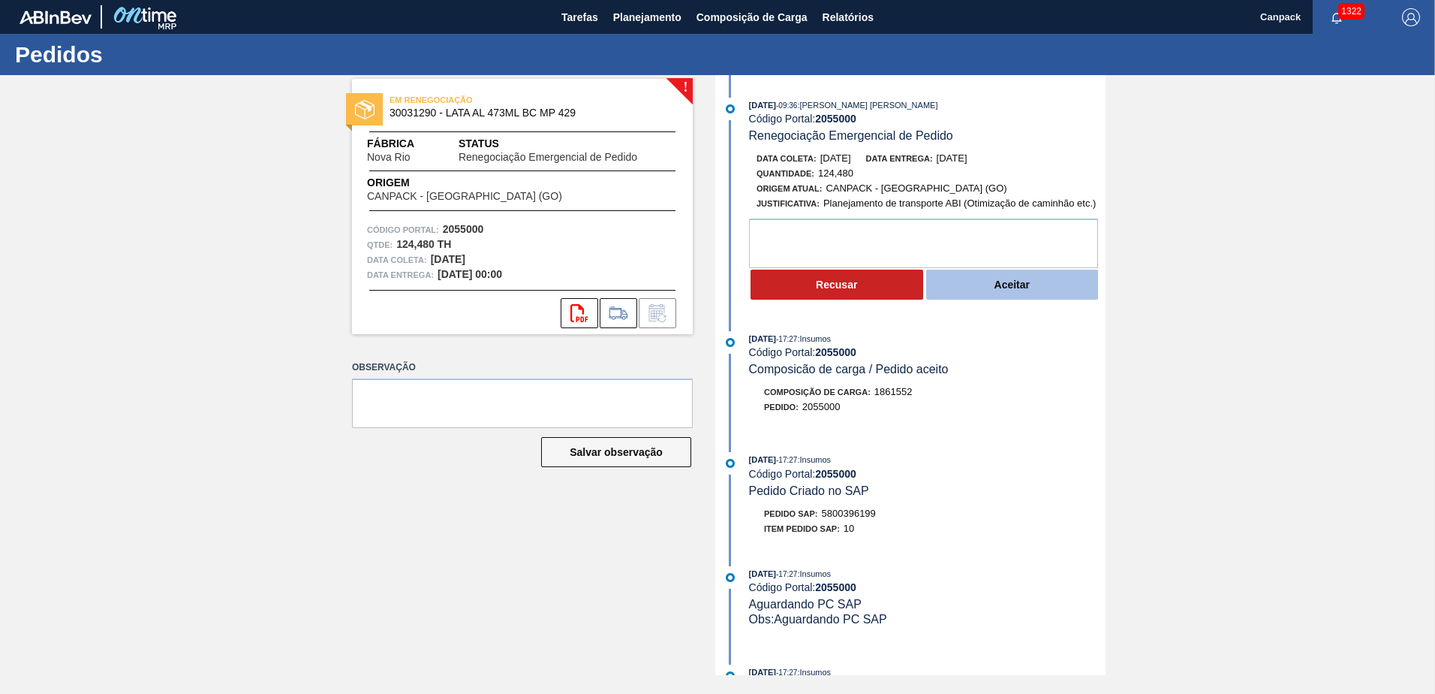
click at [988, 297] on button "Aceitar" at bounding box center [1012, 284] width 173 height 30
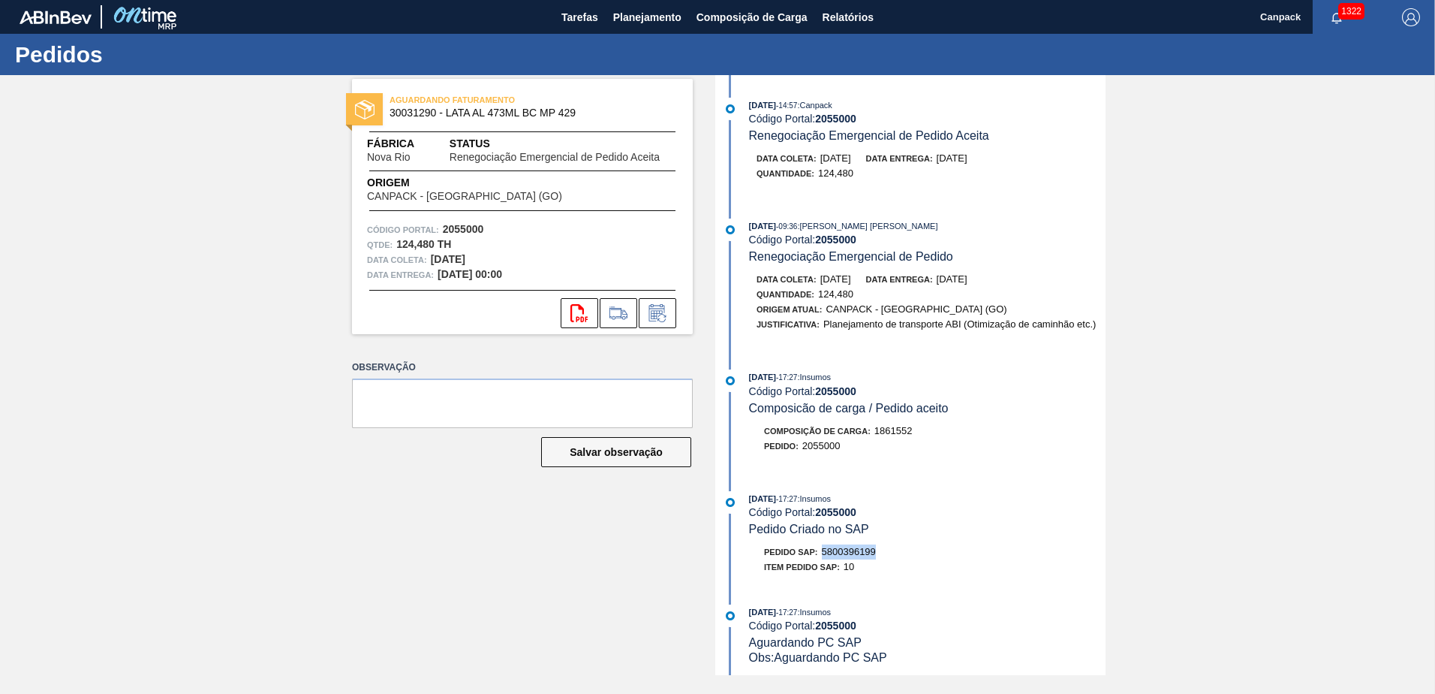
drag, startPoint x: 823, startPoint y: 552, endPoint x: 882, endPoint y: 551, distance: 59.3
click at [882, 551] on div "Pedido SAP: 5800396199" at bounding box center [927, 551] width 357 height 15
copy span "5800396199"
click at [562, 24] on span "Tarefas" at bounding box center [580, 17] width 37 height 18
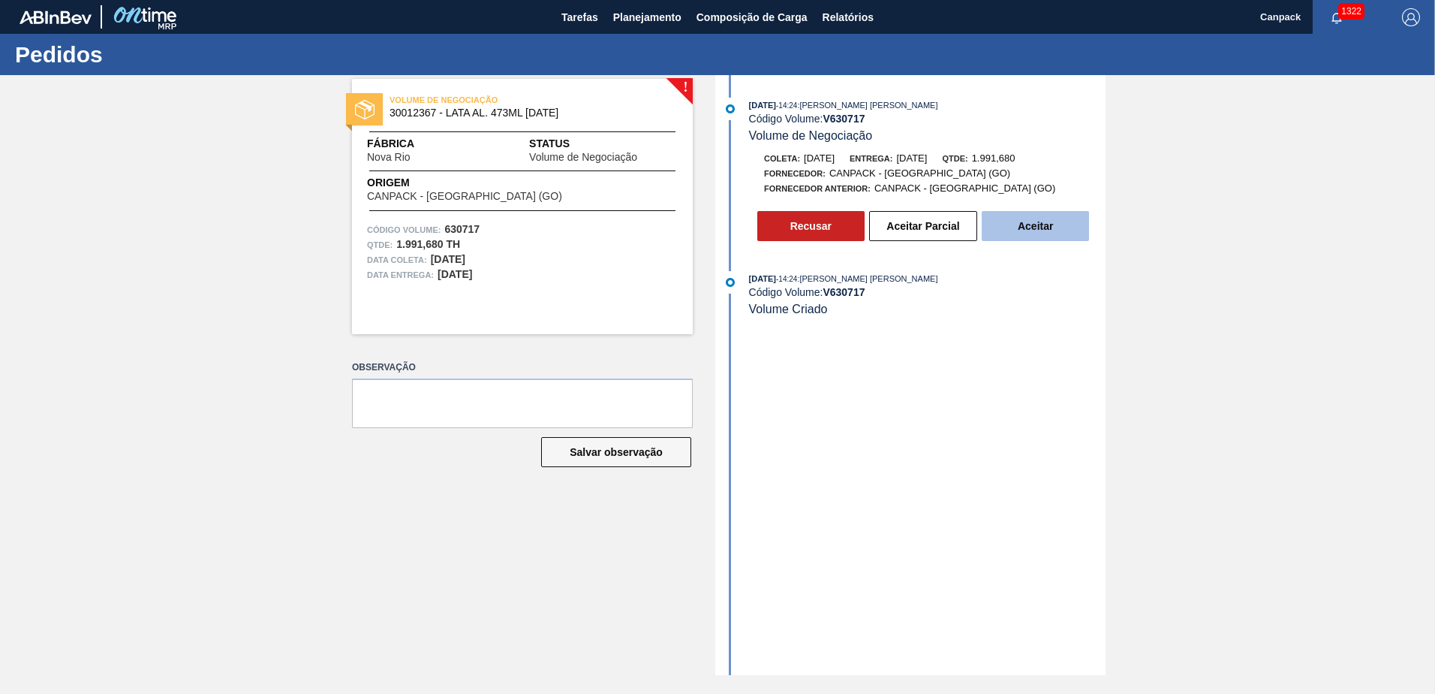
click at [1034, 234] on button "Aceitar" at bounding box center [1035, 226] width 107 height 30
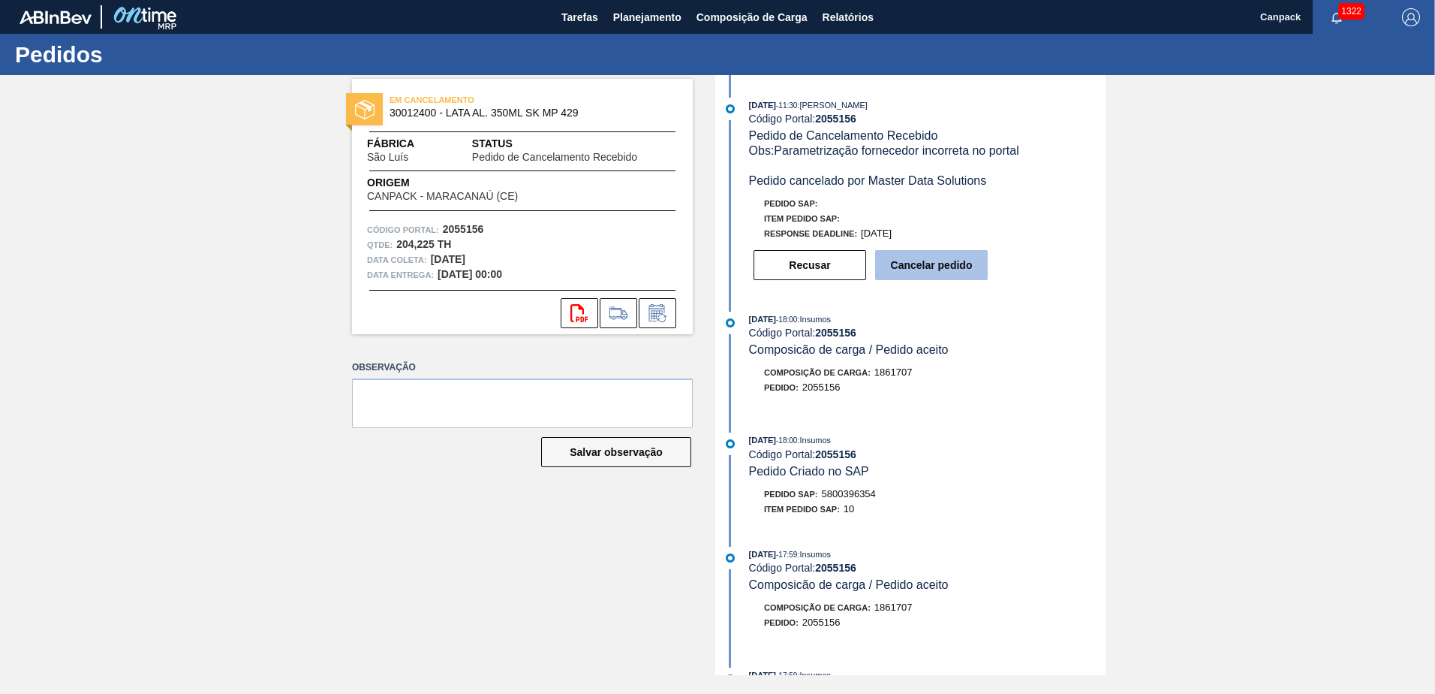
click at [927, 263] on button "Cancelar pedido" at bounding box center [931, 265] width 113 height 30
click at [946, 257] on button "Cancelar pedido" at bounding box center [931, 265] width 113 height 30
click at [954, 269] on button "Cancelar pedido" at bounding box center [931, 265] width 113 height 30
click at [944, 257] on button "Cancelar pedido" at bounding box center [931, 265] width 113 height 30
click at [932, 260] on button "Cancelar pedido" at bounding box center [931, 265] width 113 height 30
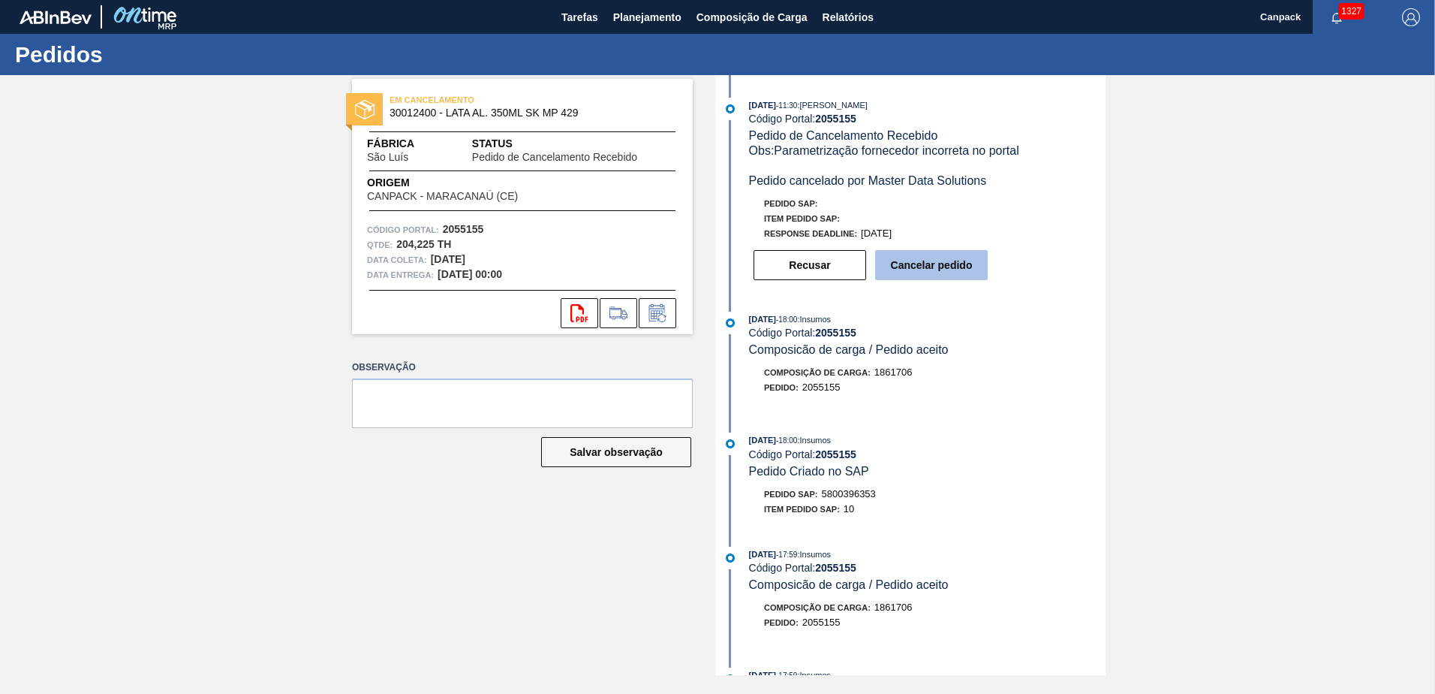
click at [927, 271] on button "Cancelar pedido" at bounding box center [931, 265] width 113 height 30
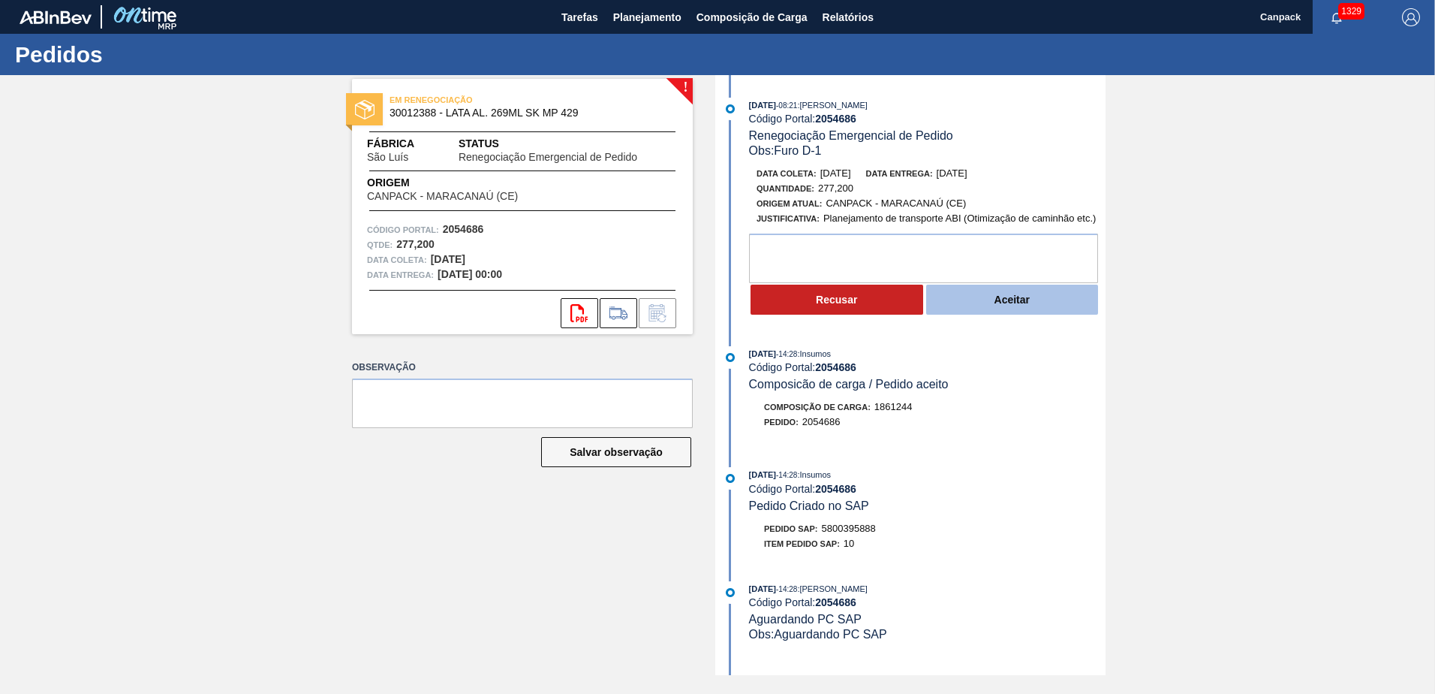
click at [1004, 301] on button "Aceitar" at bounding box center [1012, 300] width 173 height 30
click at [1018, 297] on button "Aceitar" at bounding box center [1012, 300] width 173 height 30
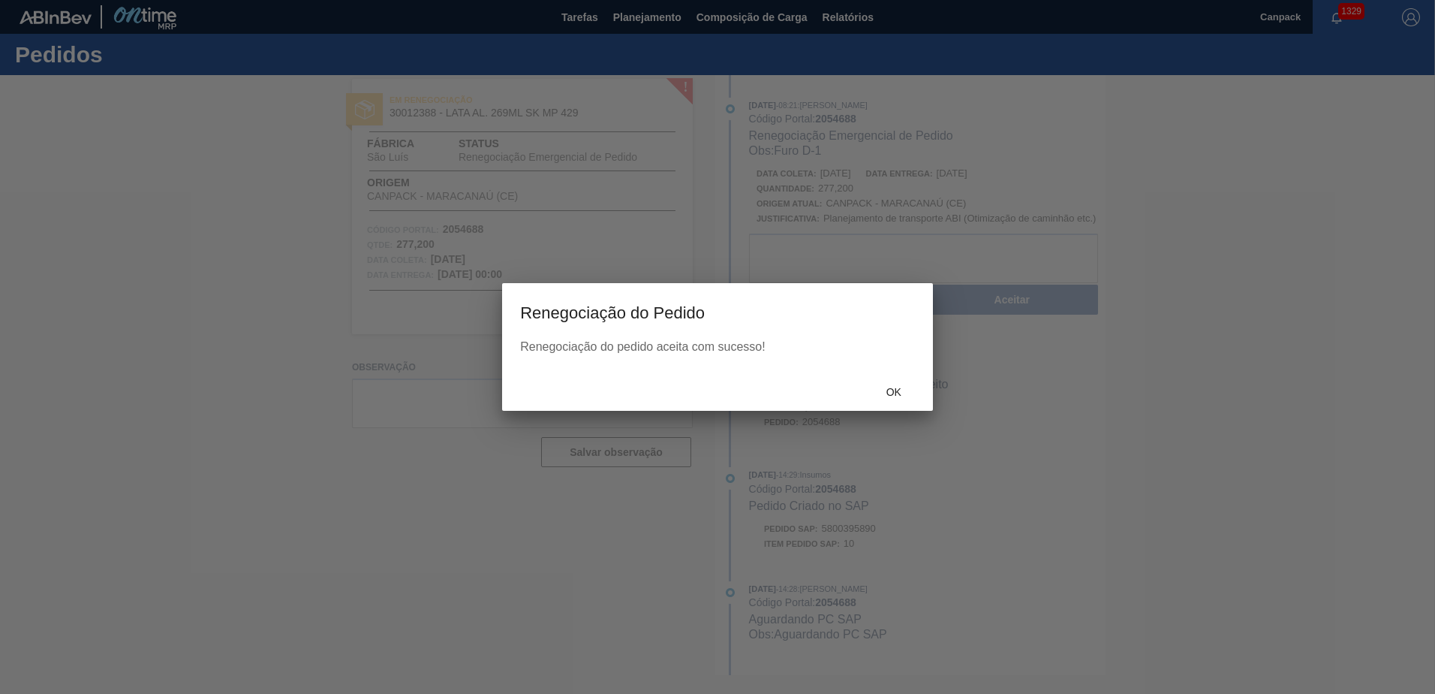
click at [889, 405] on div "Ok" at bounding box center [717, 391] width 431 height 39
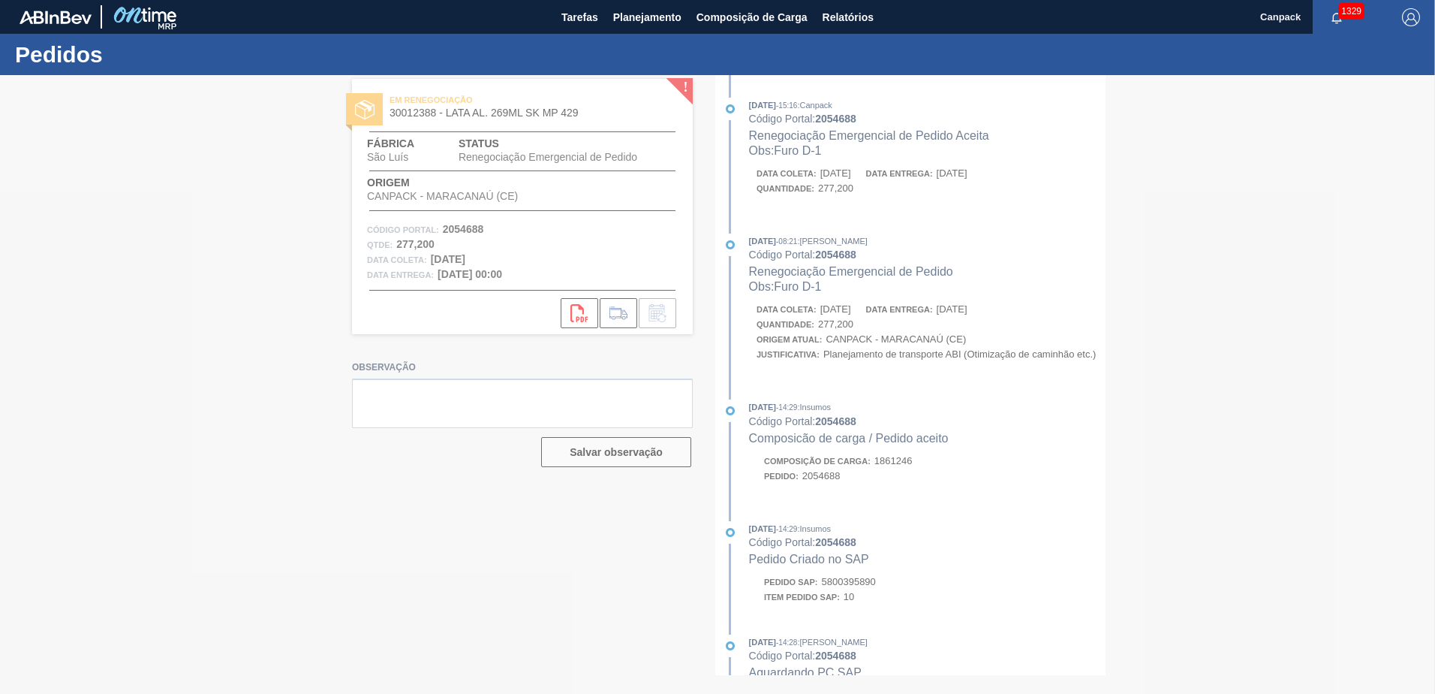
click at [890, 398] on div at bounding box center [717, 384] width 1435 height 619
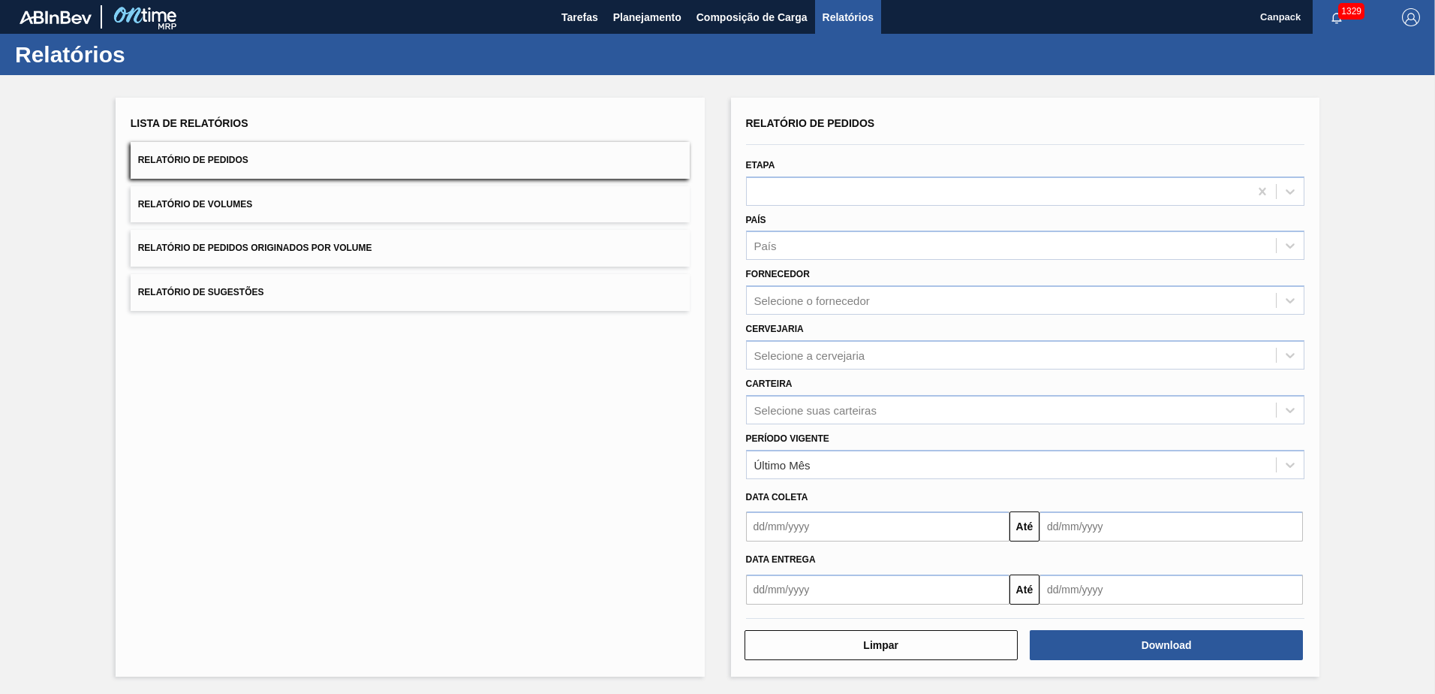
click at [248, 202] on span "Relatório de Volumes" at bounding box center [195, 204] width 114 height 11
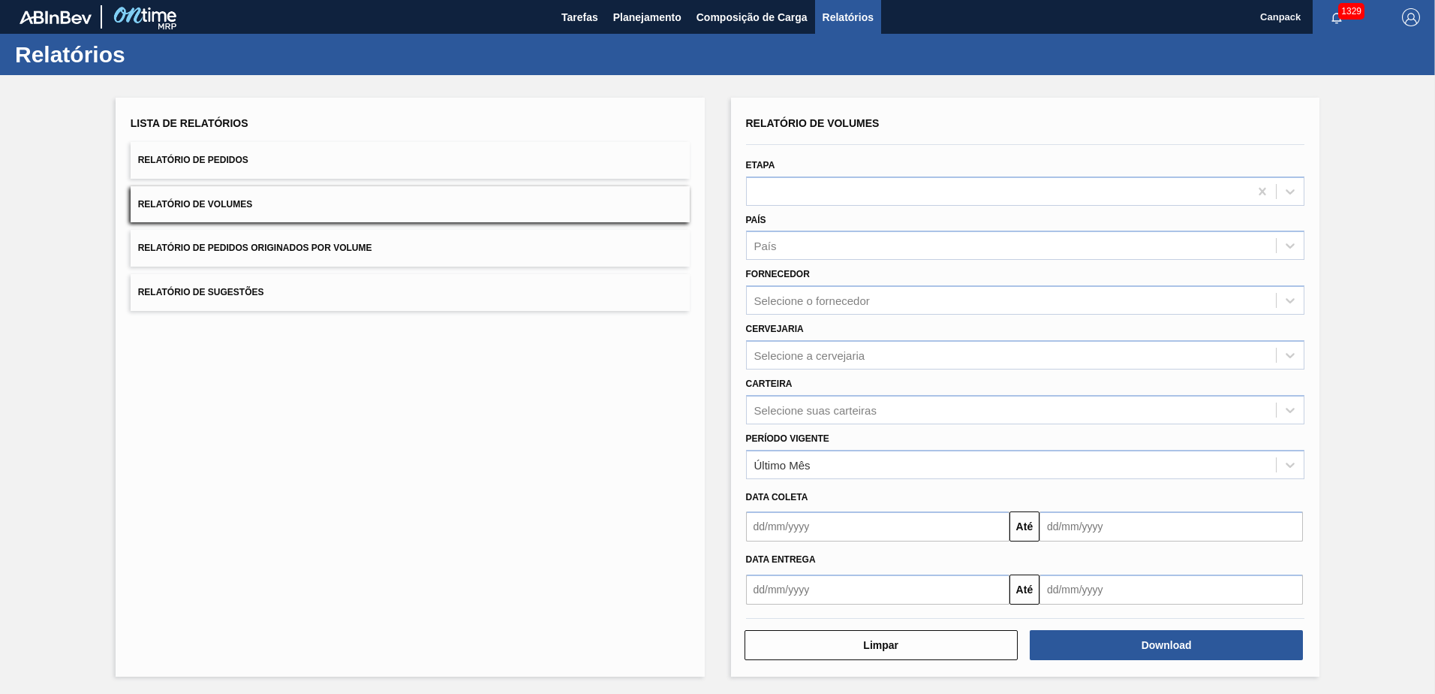
click at [852, 529] on input "text" at bounding box center [877, 526] width 263 height 30
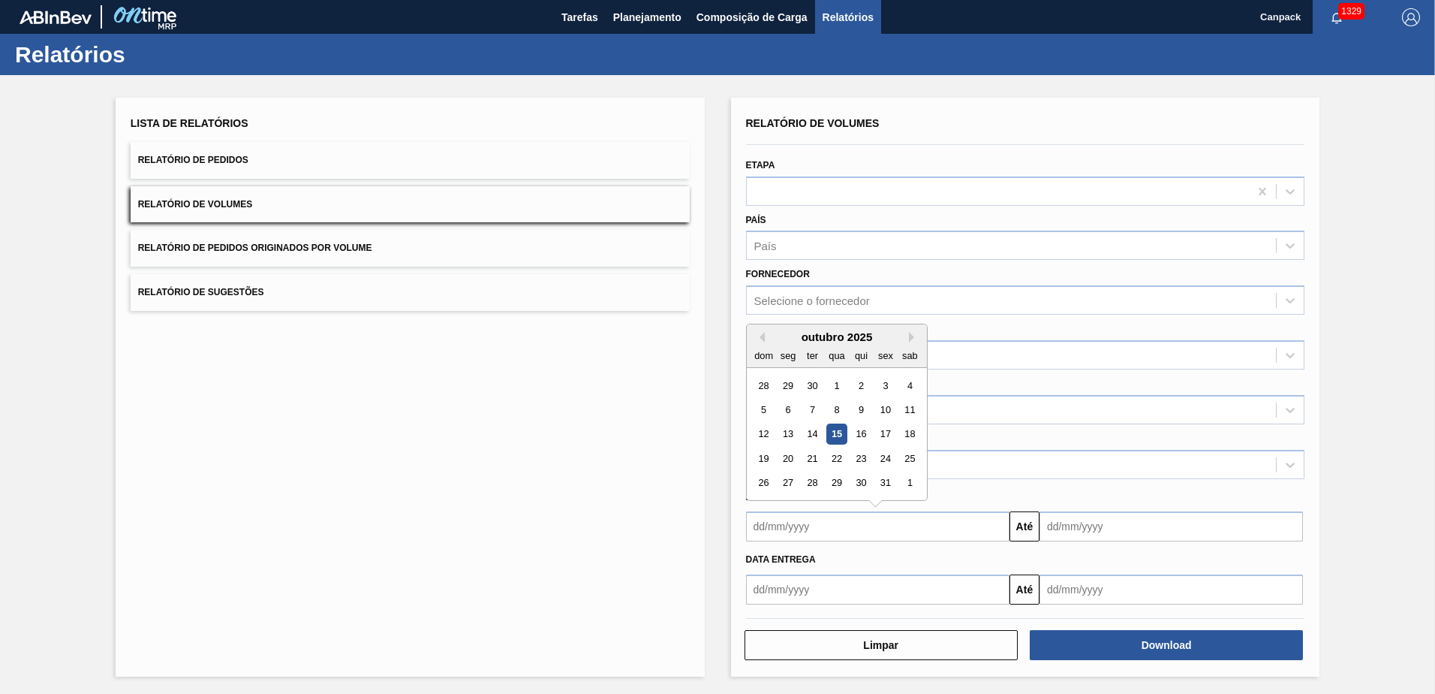
click at [833, 431] on div "15" at bounding box center [837, 434] width 20 height 20
type input "[DATE]"
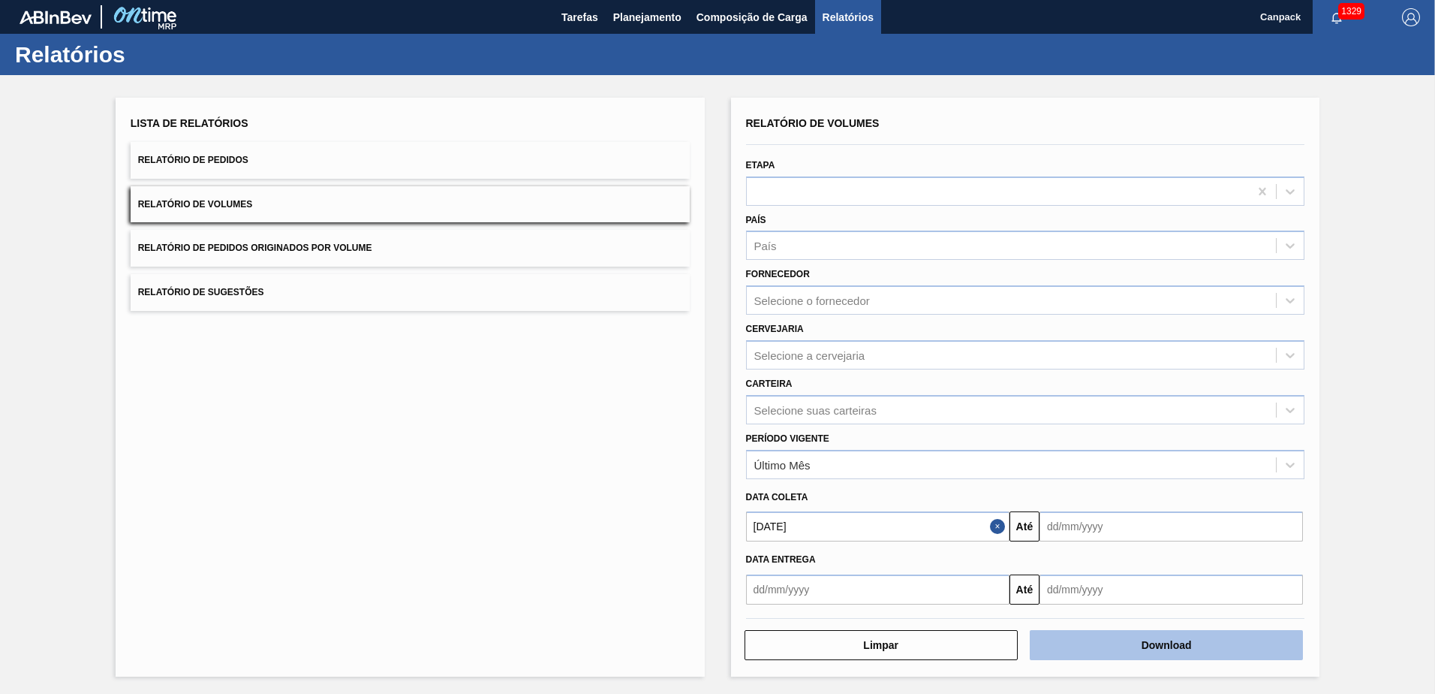
click at [1135, 651] on button "Download" at bounding box center [1166, 645] width 273 height 30
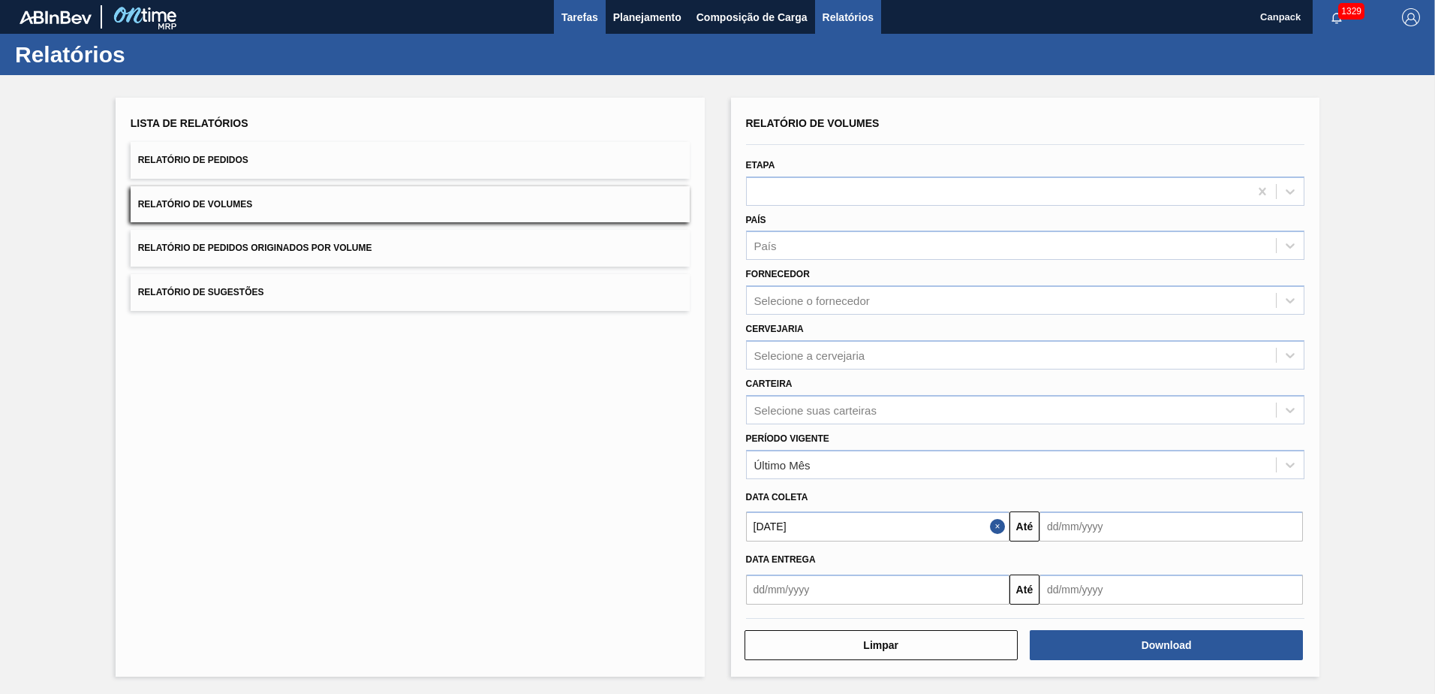
click at [576, 19] on span "Tarefas" at bounding box center [580, 17] width 37 height 18
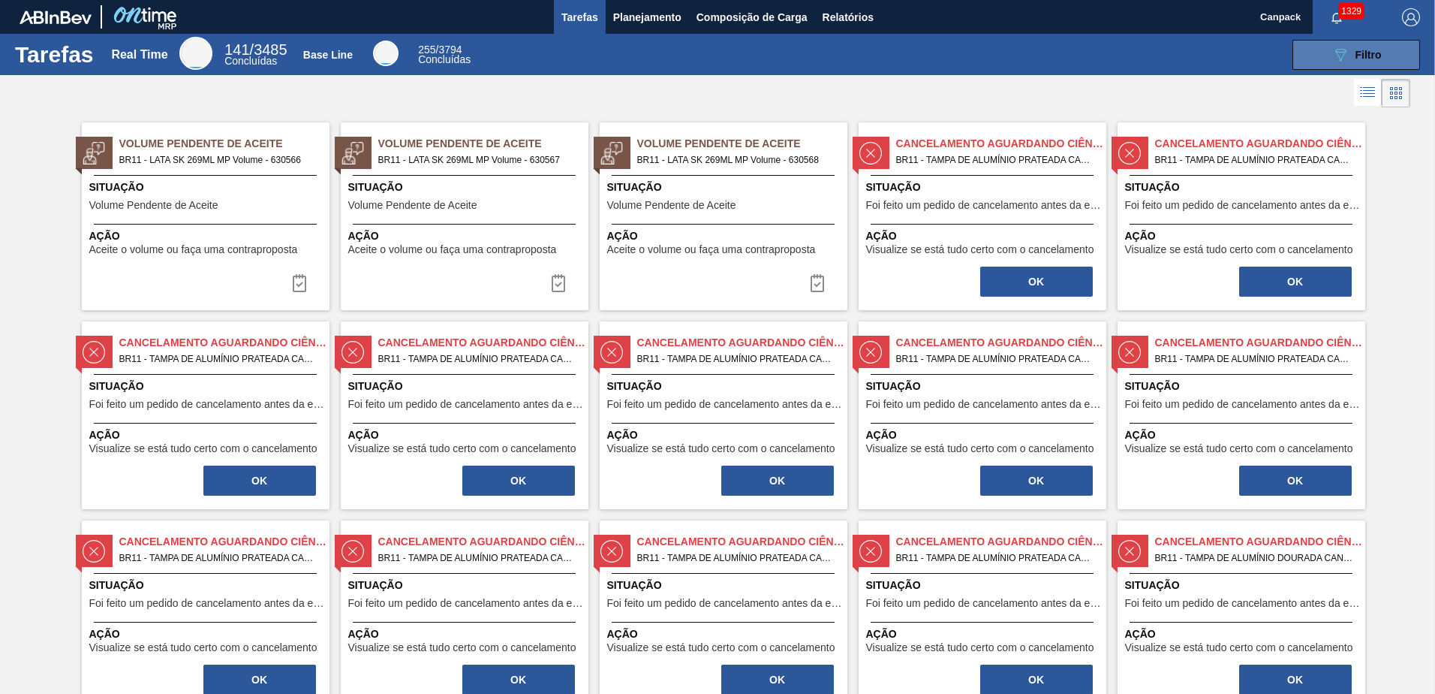
click at [1334, 56] on icon "089F7B8B-B2A5-4AFE-B5C0-19BA573D28AC" at bounding box center [1341, 55] width 18 height 18
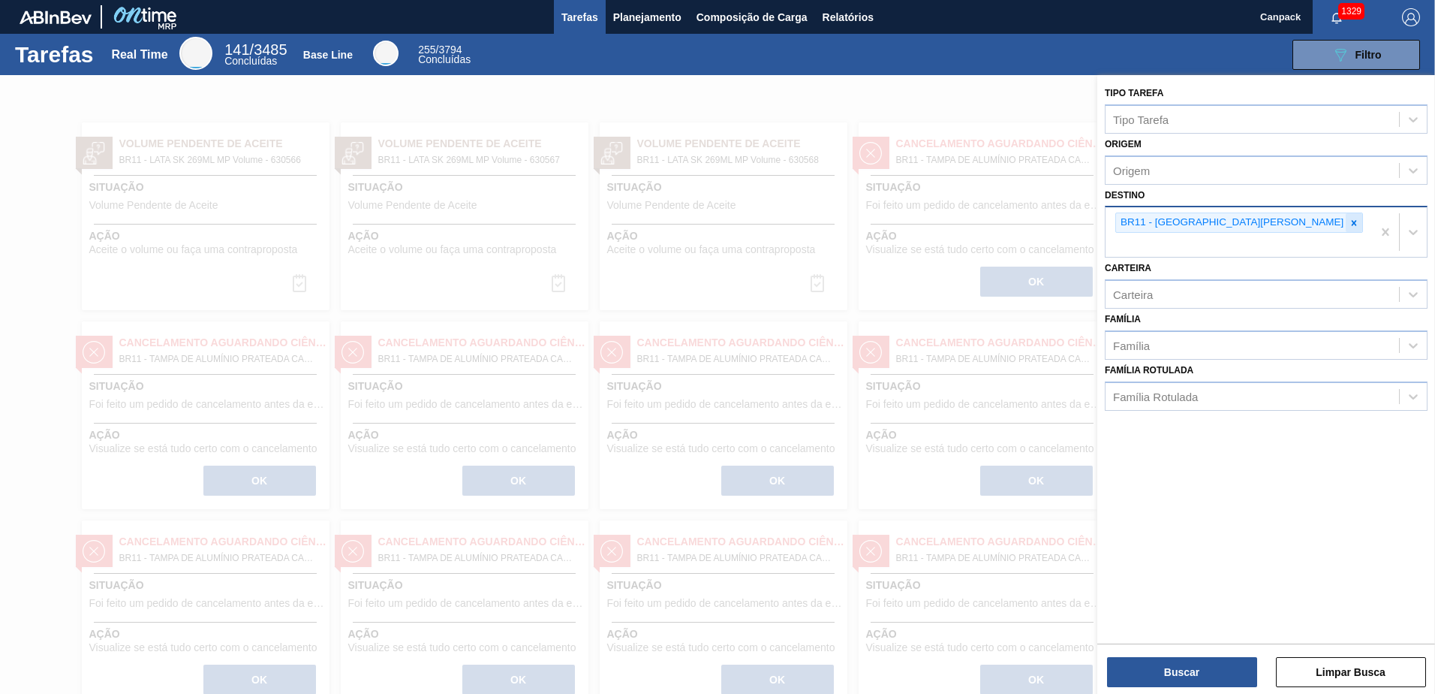
click at [1349, 222] on icon at bounding box center [1354, 223] width 11 height 11
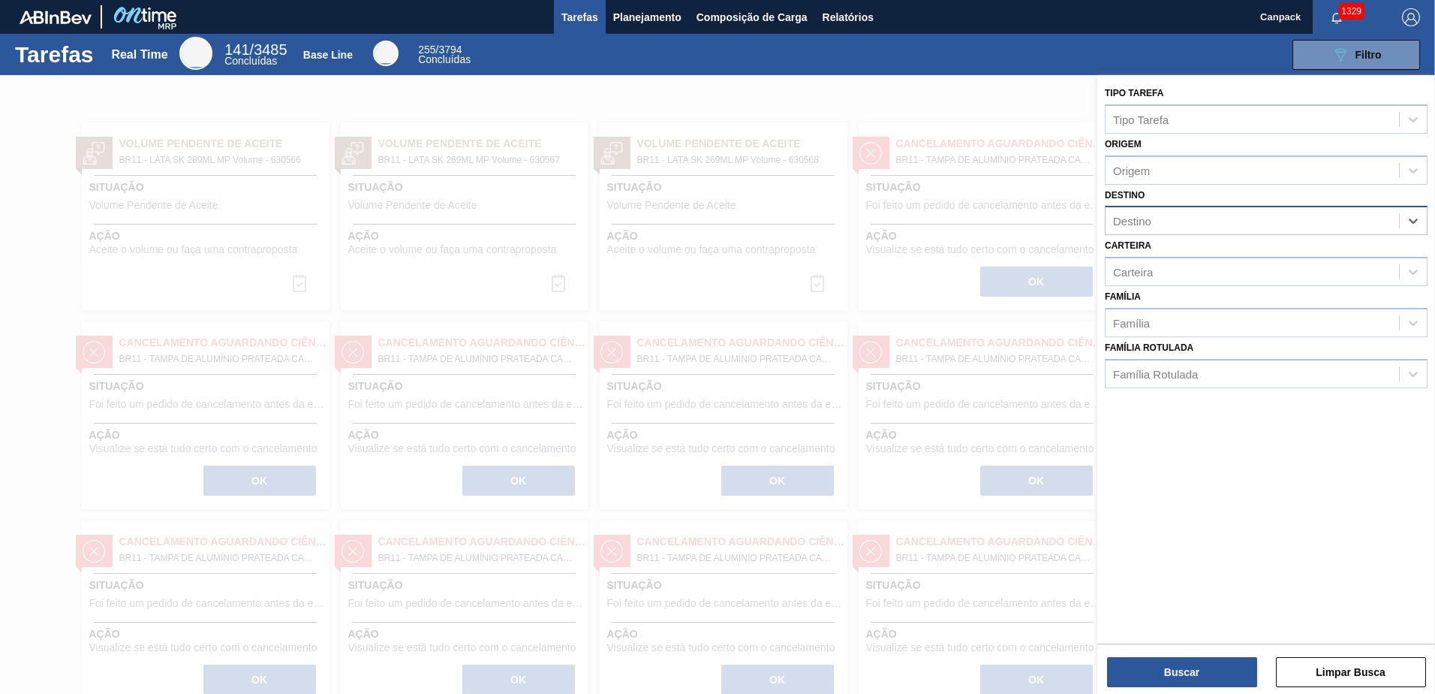
click at [1358, 224] on div "Destino" at bounding box center [1253, 221] width 294 height 22
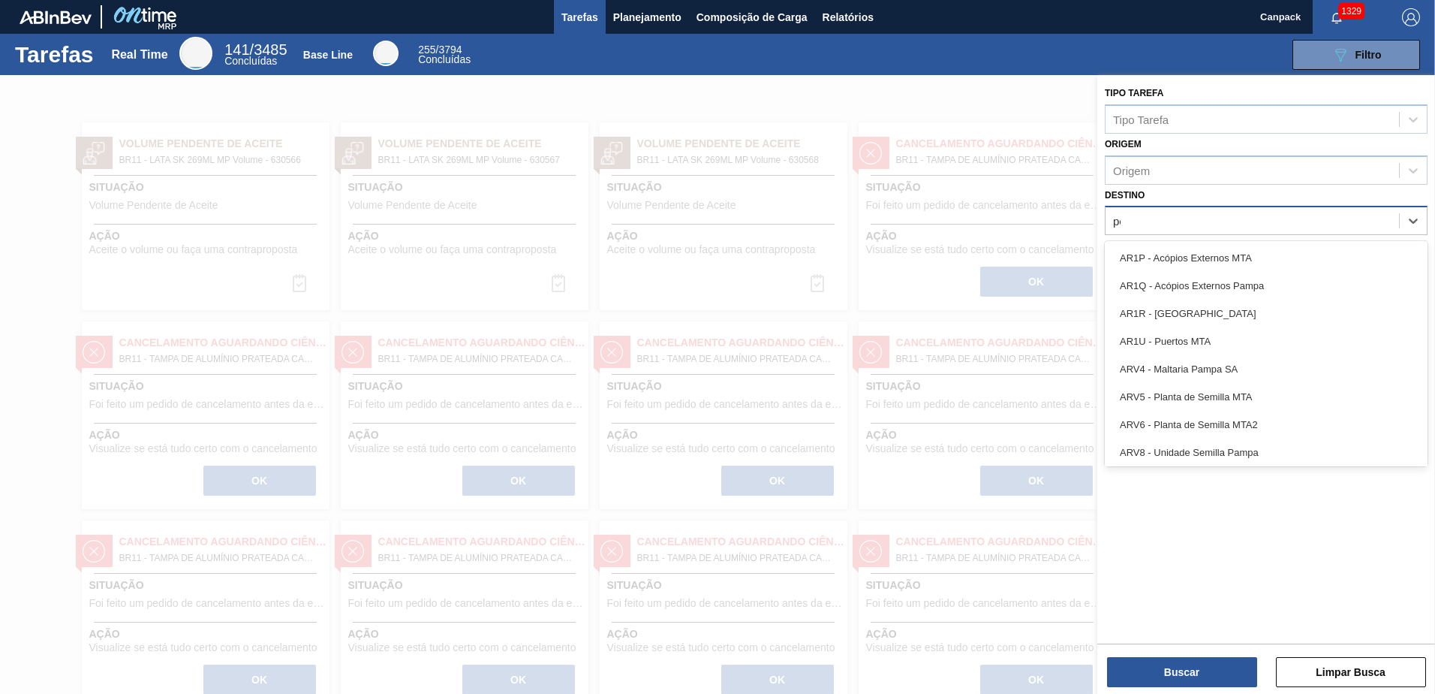
type input "per"
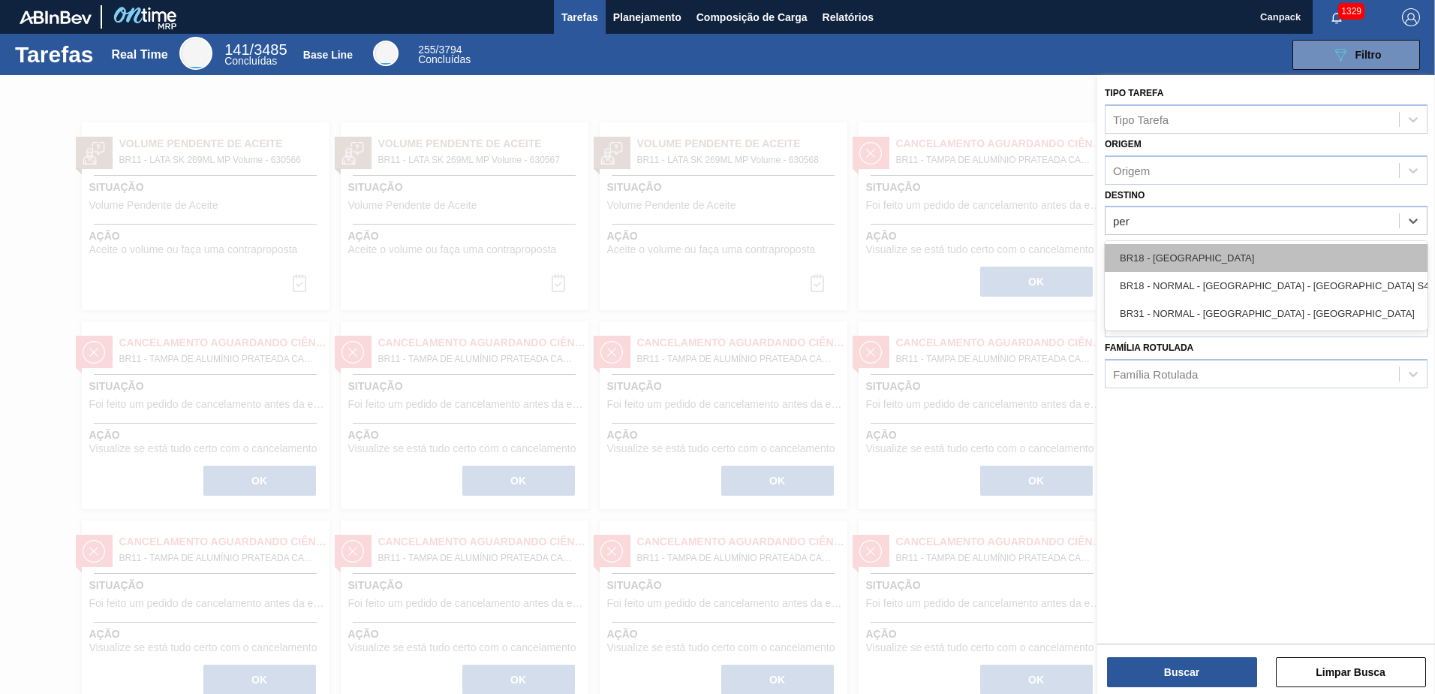
click at [1188, 262] on div "BR18 - Pernambuco" at bounding box center [1266, 258] width 323 height 28
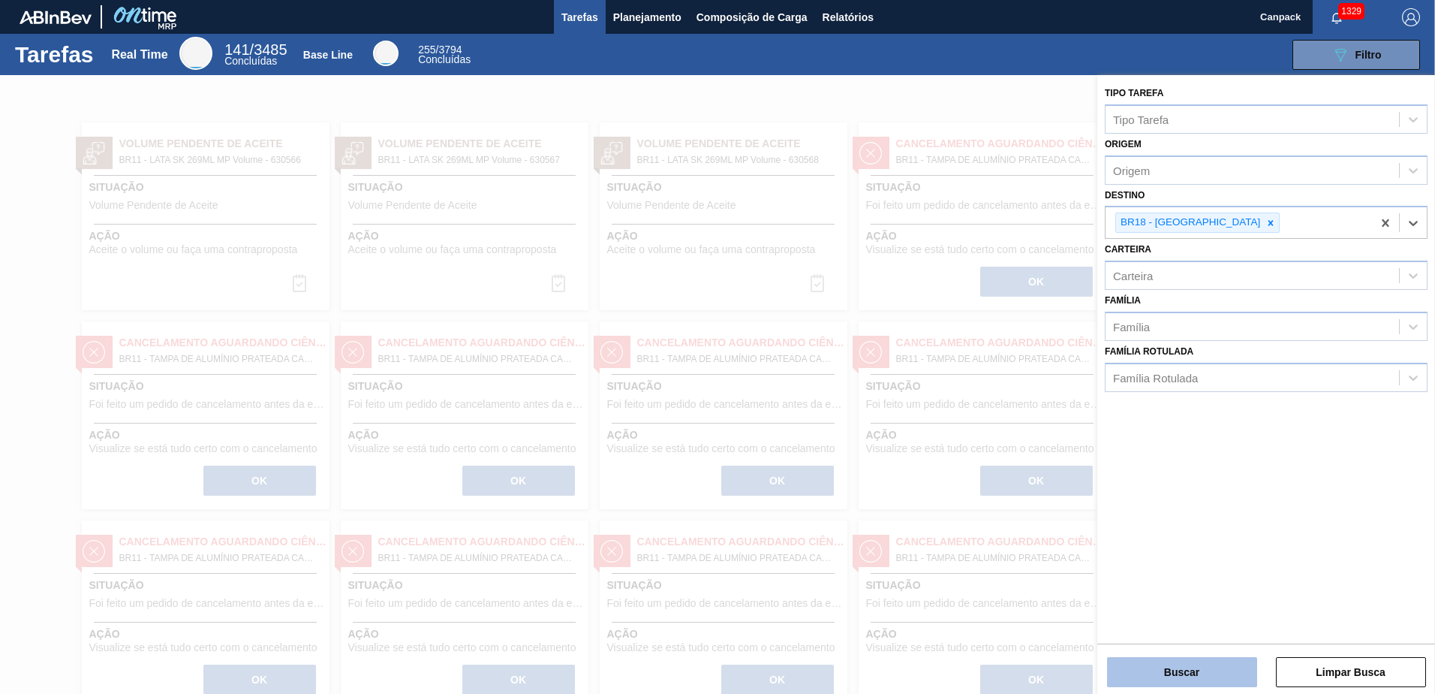
click at [1194, 664] on button "Buscar" at bounding box center [1182, 672] width 150 height 30
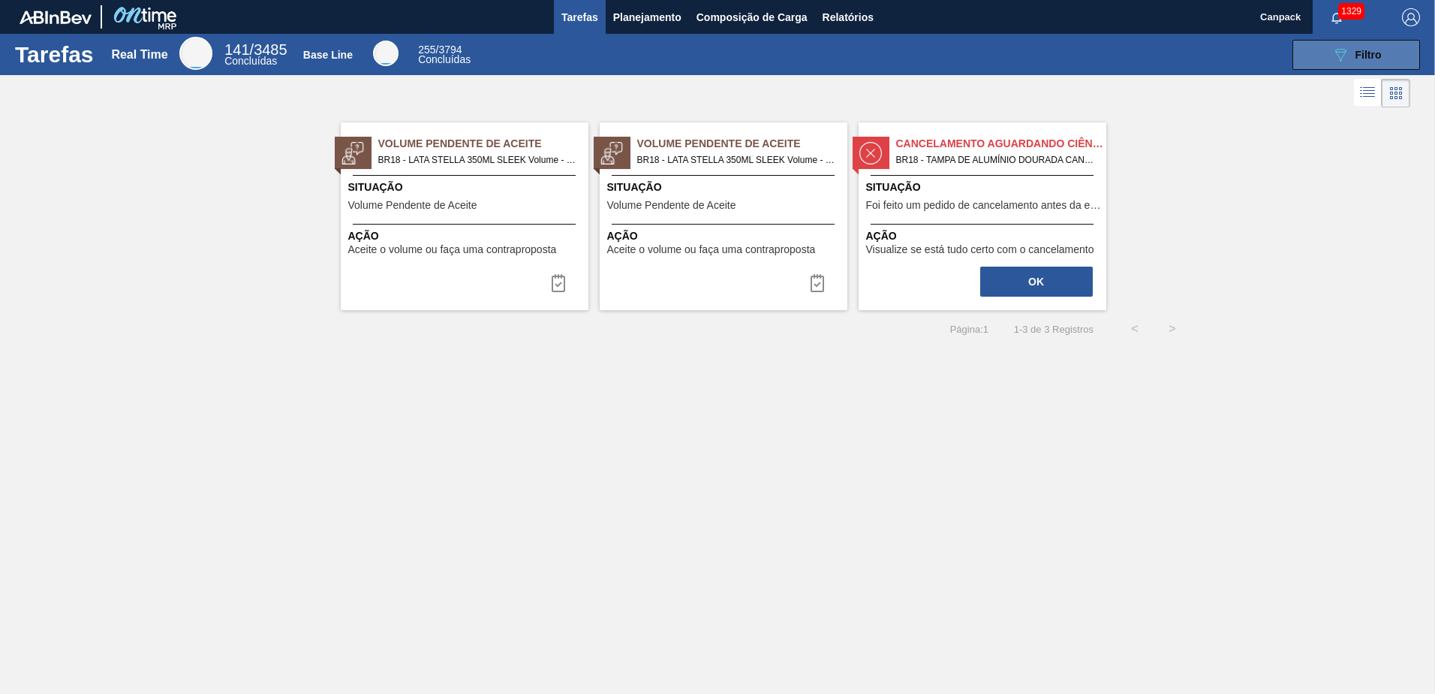
click at [1323, 62] on button "089F7B8B-B2A5-4AFE-B5C0-19BA573D28AC Filtro" at bounding box center [1357, 55] width 128 height 30
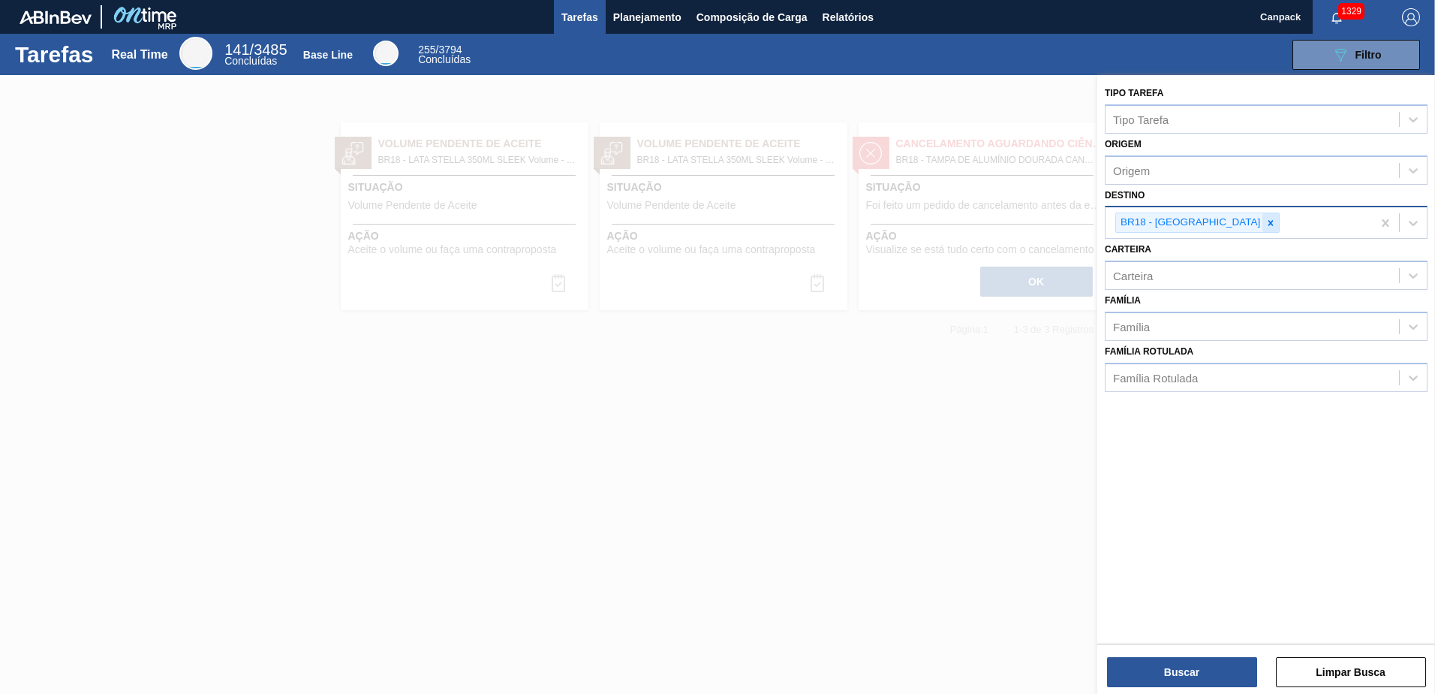
click at [1266, 227] on icon at bounding box center [1271, 223] width 11 height 11
click at [1194, 664] on button "Buscar" at bounding box center [1182, 672] width 150 height 30
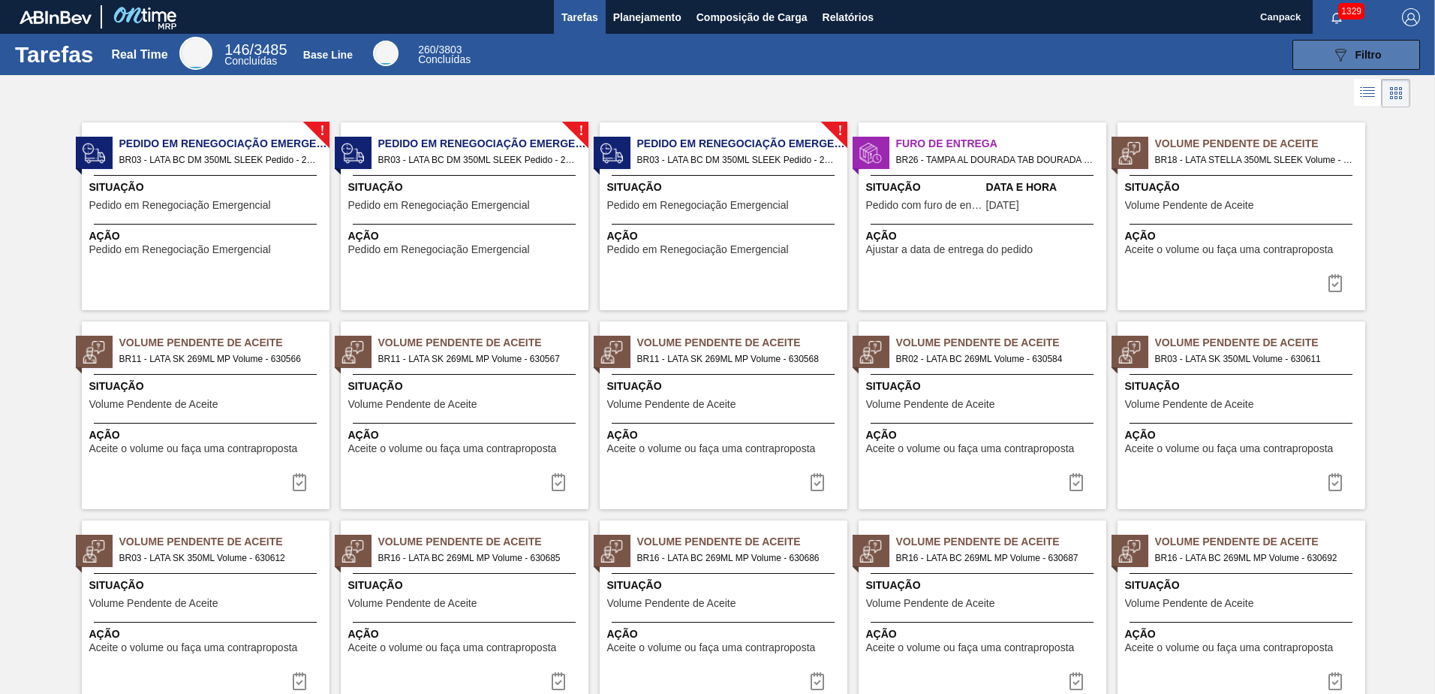
click at [1341, 68] on button "089F7B8B-B2A5-4AFE-B5C0-19BA573D28AC Filtro" at bounding box center [1357, 55] width 128 height 30
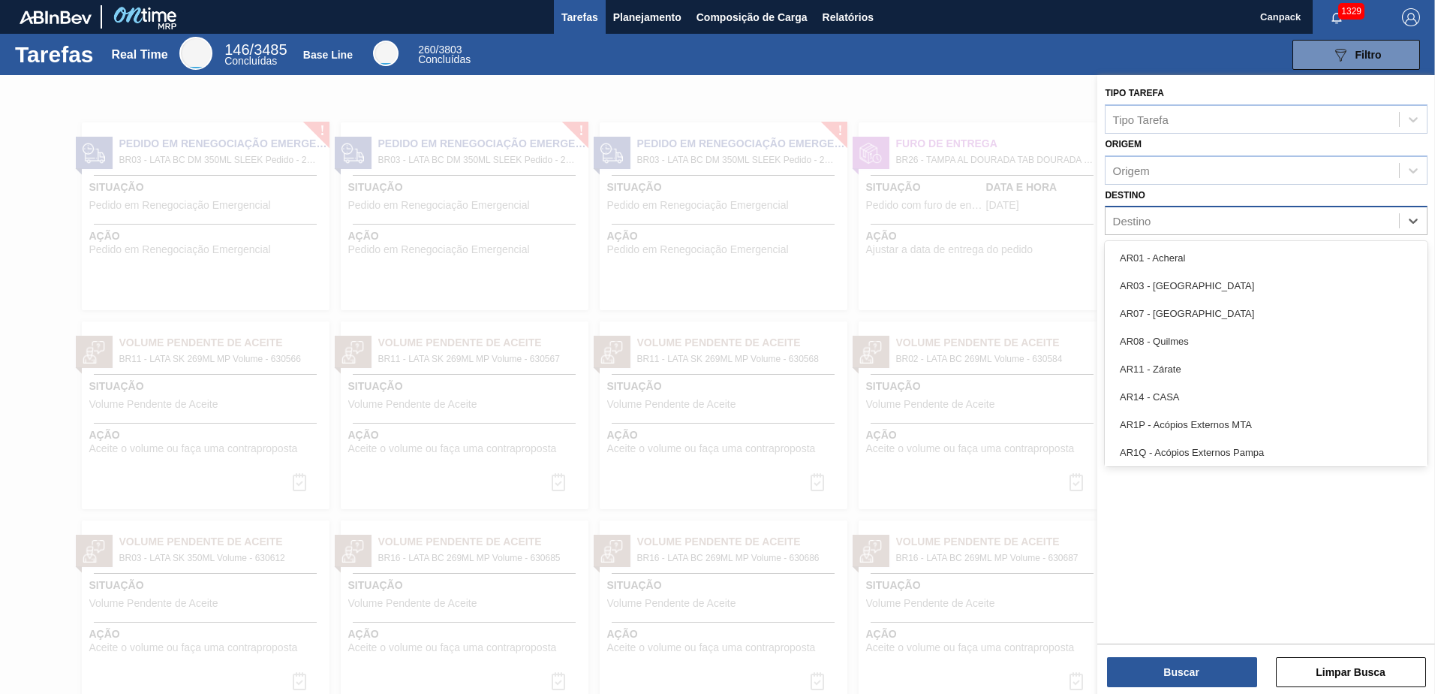
click at [1154, 217] on div "Destino" at bounding box center [1253, 221] width 294 height 22
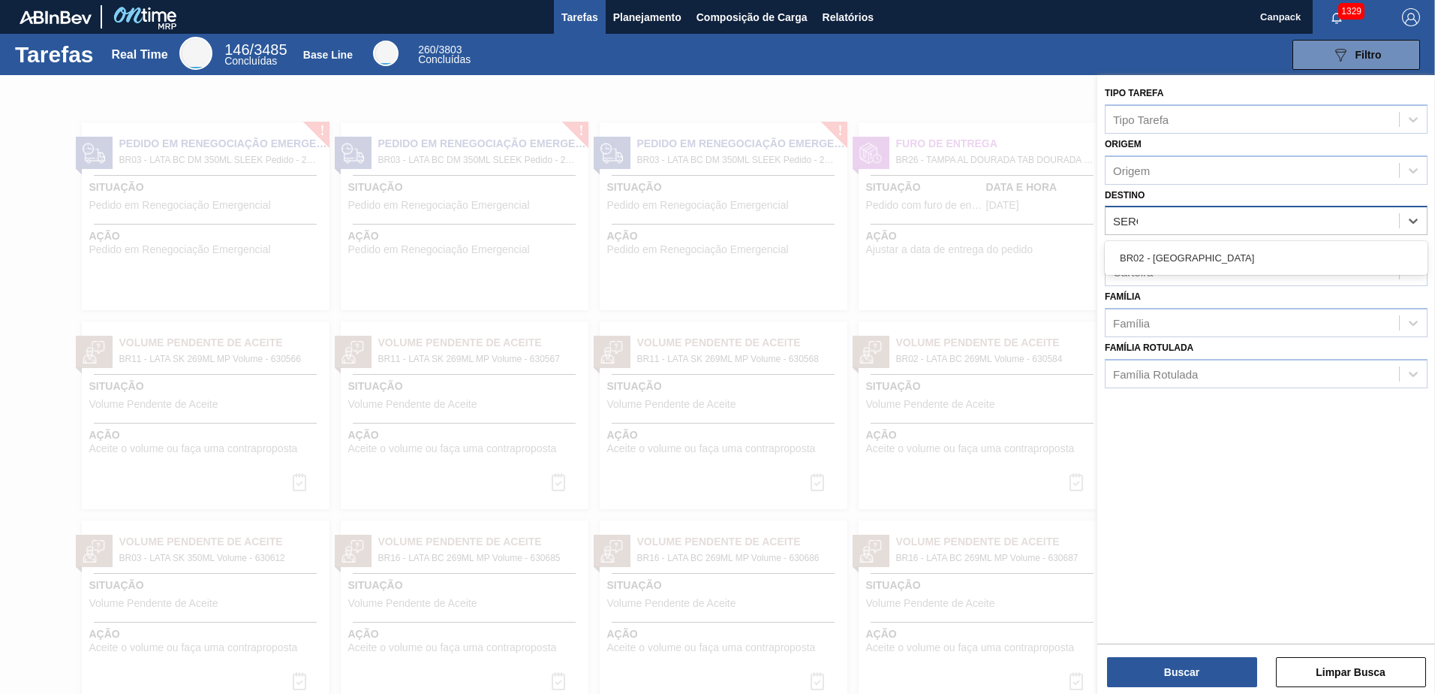
type input "SERGI"
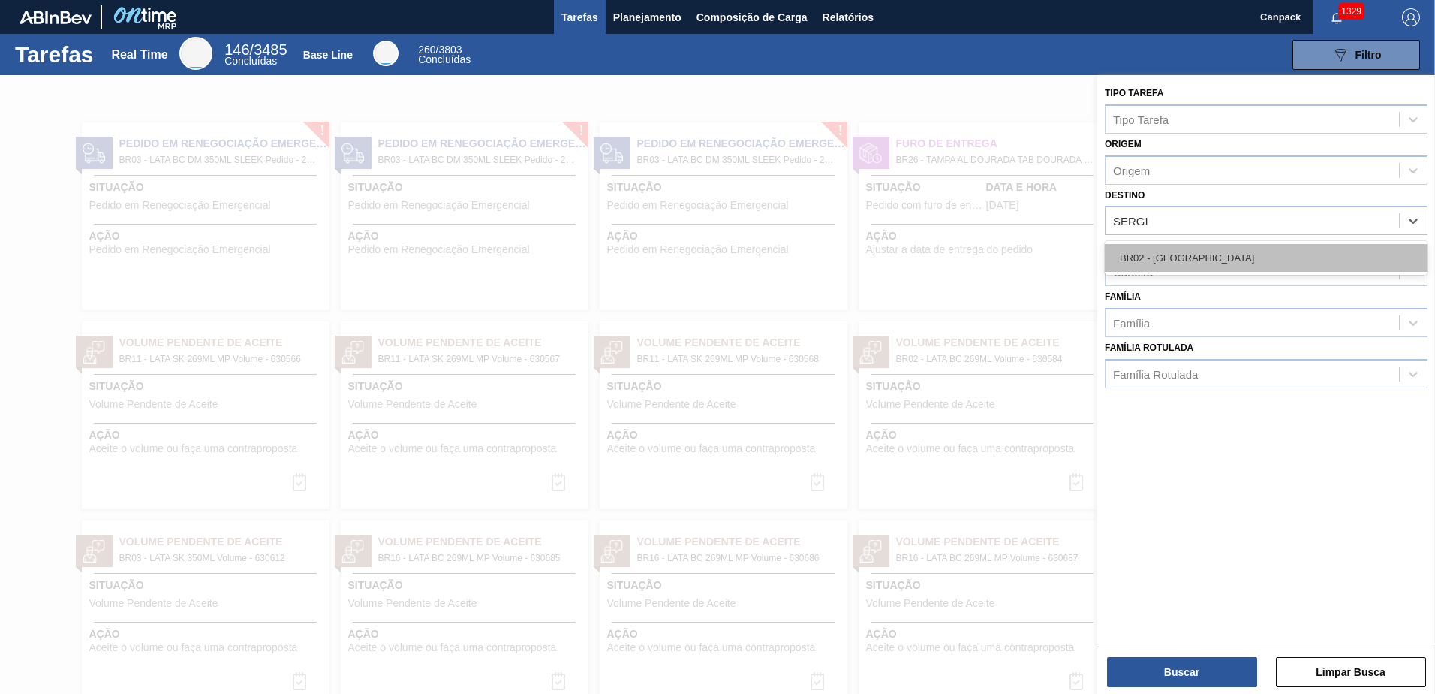
click at [1162, 251] on div "BR02 - Sergipe" at bounding box center [1266, 258] width 323 height 28
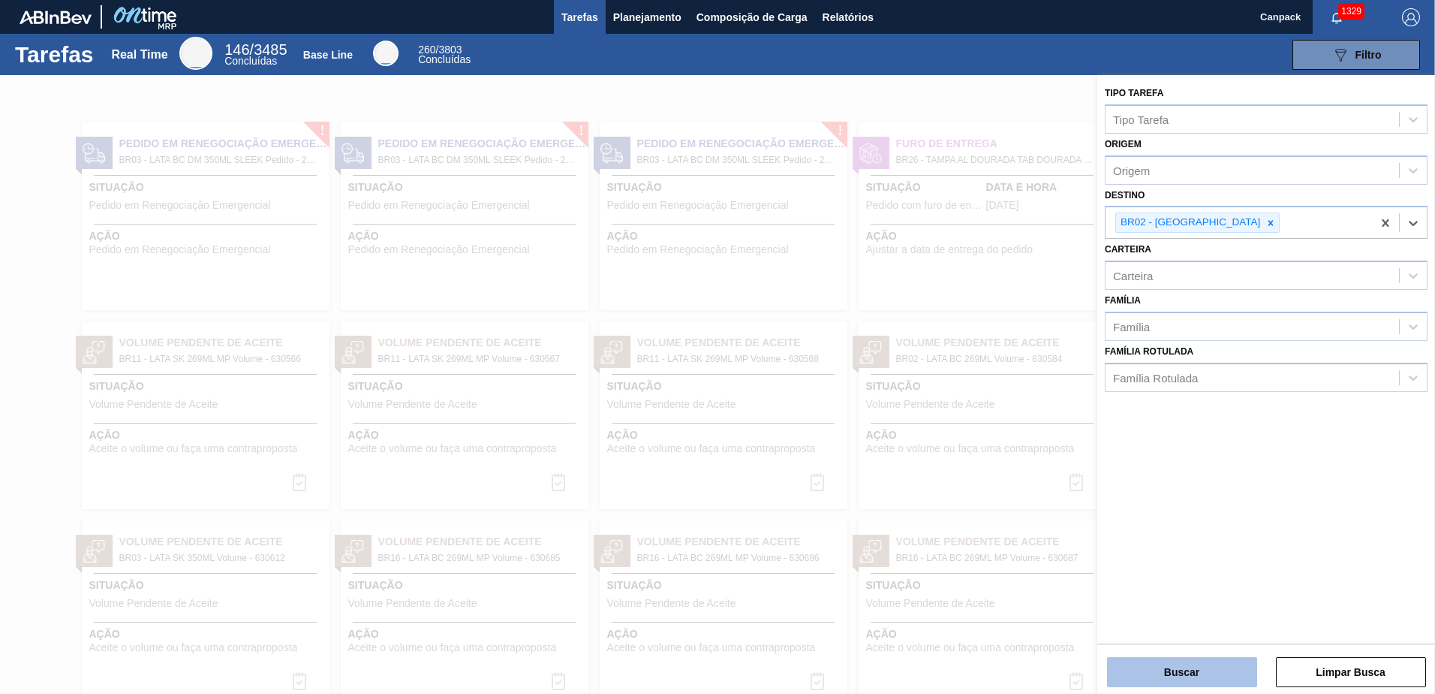
click at [1170, 667] on button "Buscar" at bounding box center [1182, 672] width 150 height 30
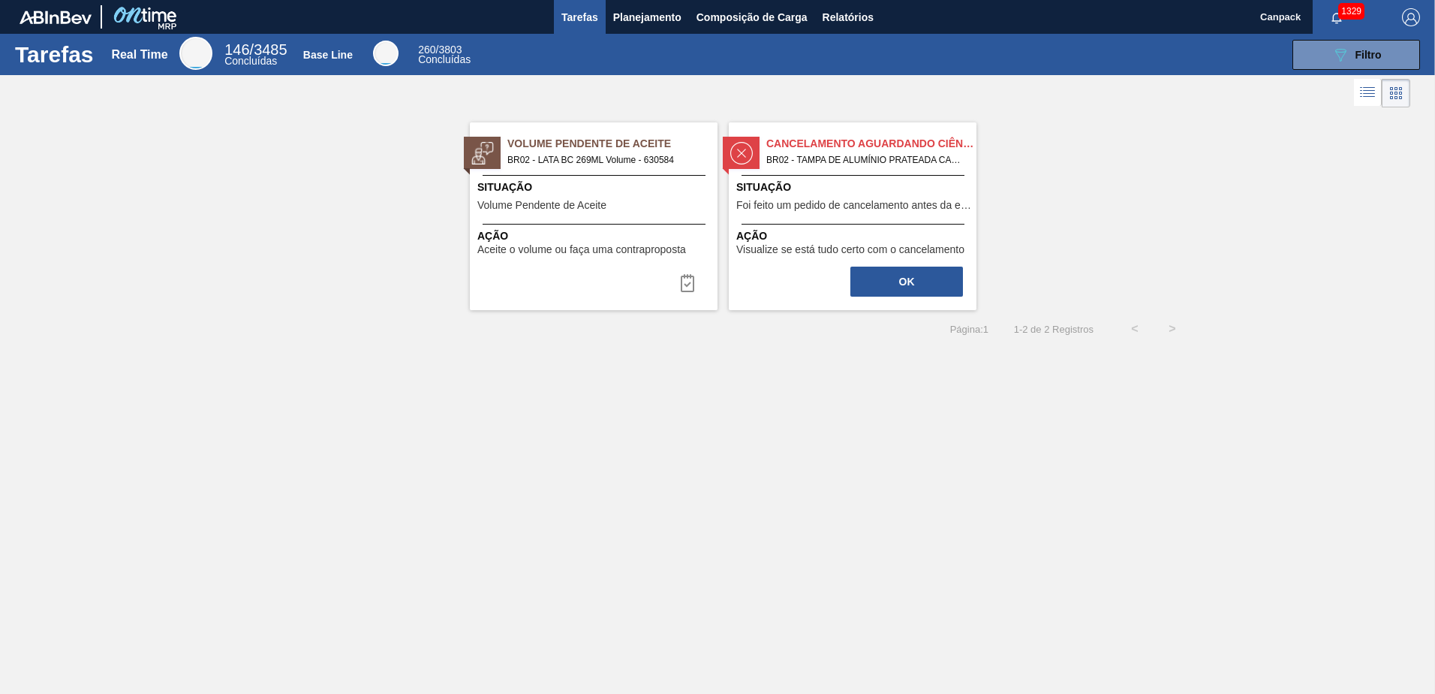
click at [579, 7] on button "Tarefas" at bounding box center [580, 17] width 52 height 34
click at [584, 25] on span "Tarefas" at bounding box center [580, 17] width 37 height 18
click at [1360, 55] on span "Filtro" at bounding box center [1369, 55] width 26 height 12
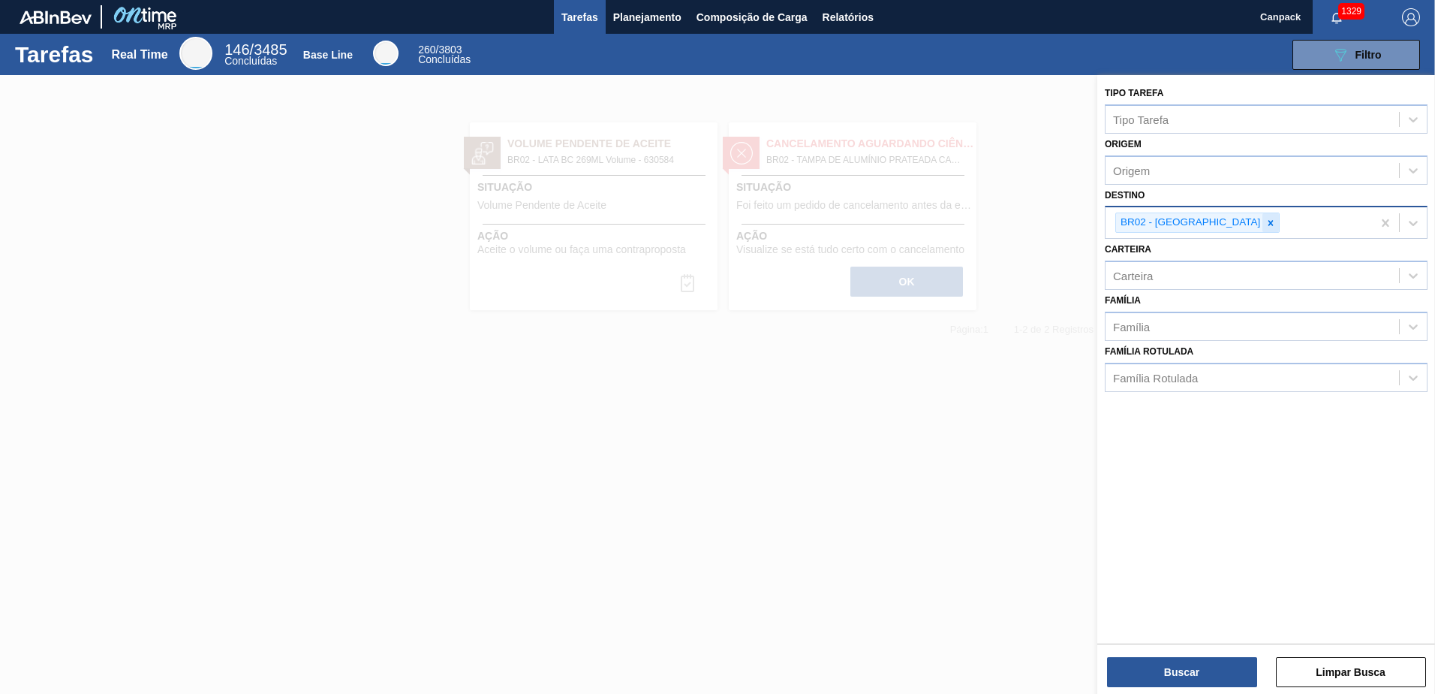
click at [1266, 226] on icon at bounding box center [1271, 223] width 11 height 11
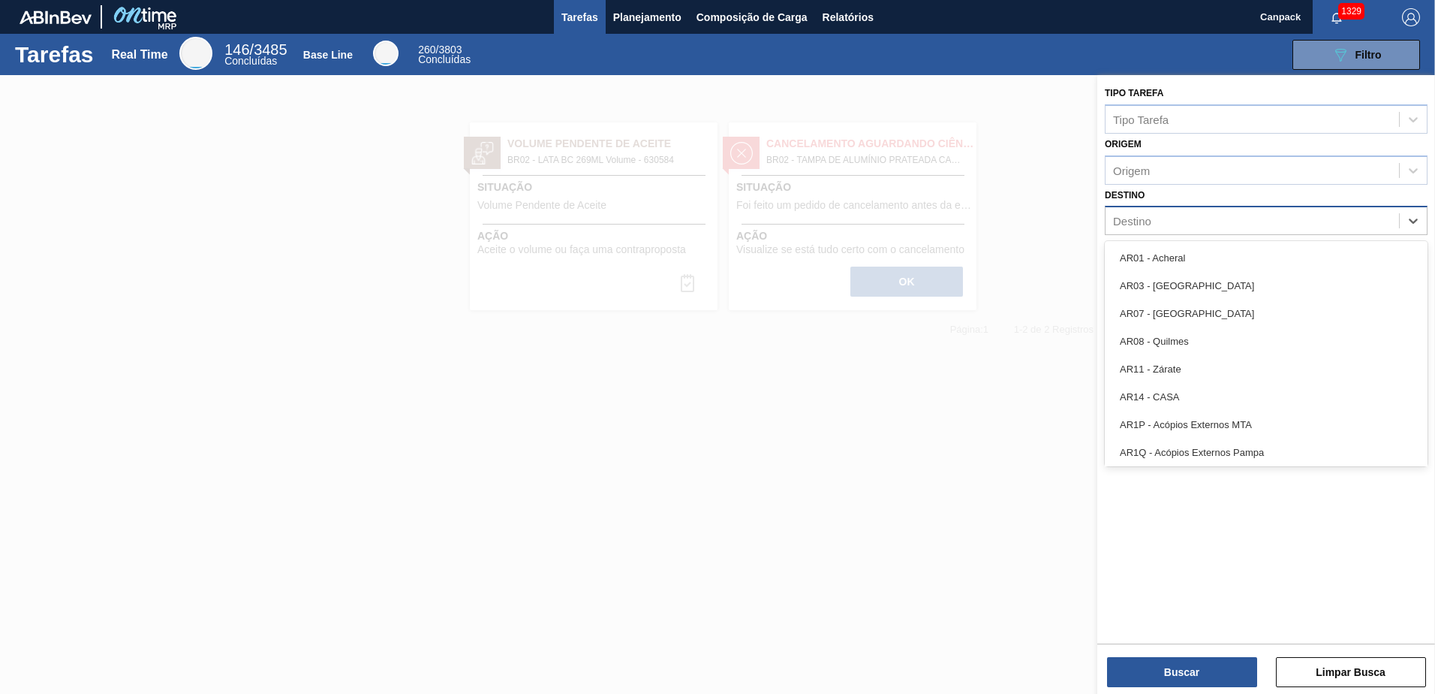
click at [1193, 226] on div "Destino" at bounding box center [1253, 221] width 294 height 22
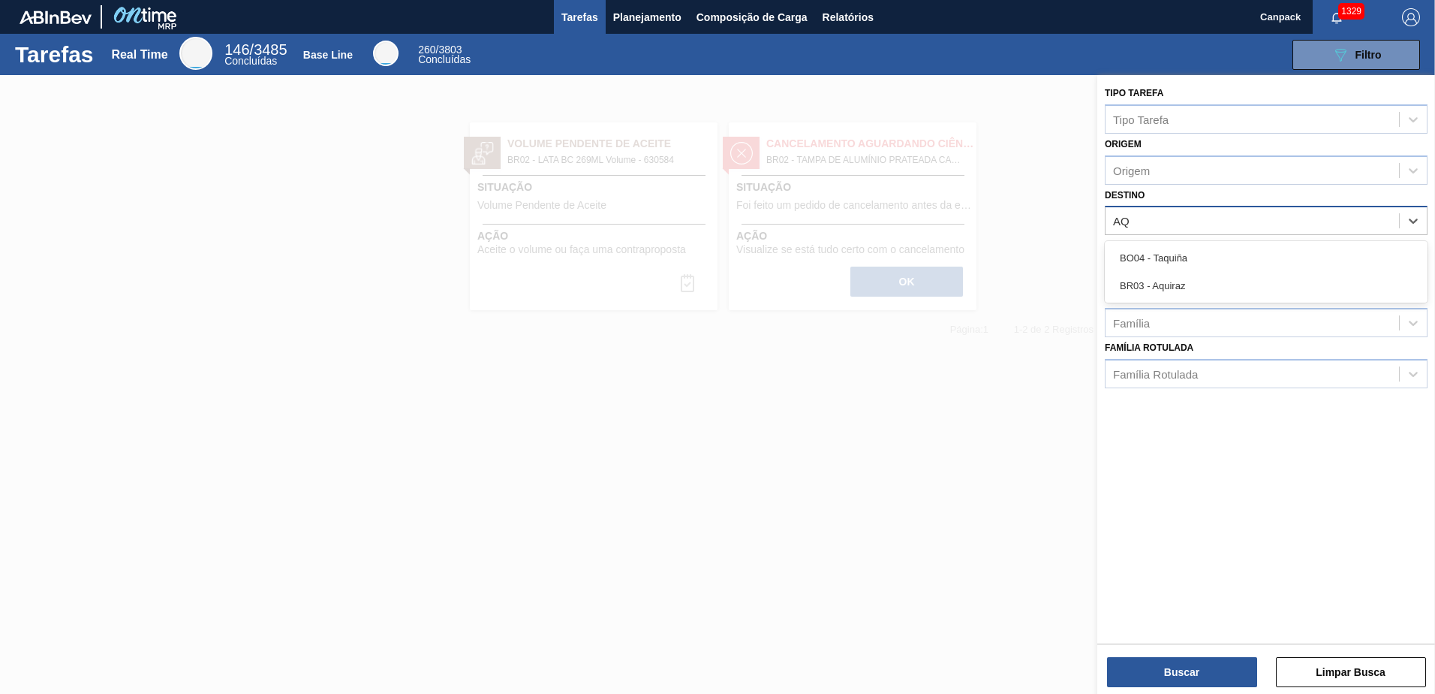
type input "AQU"
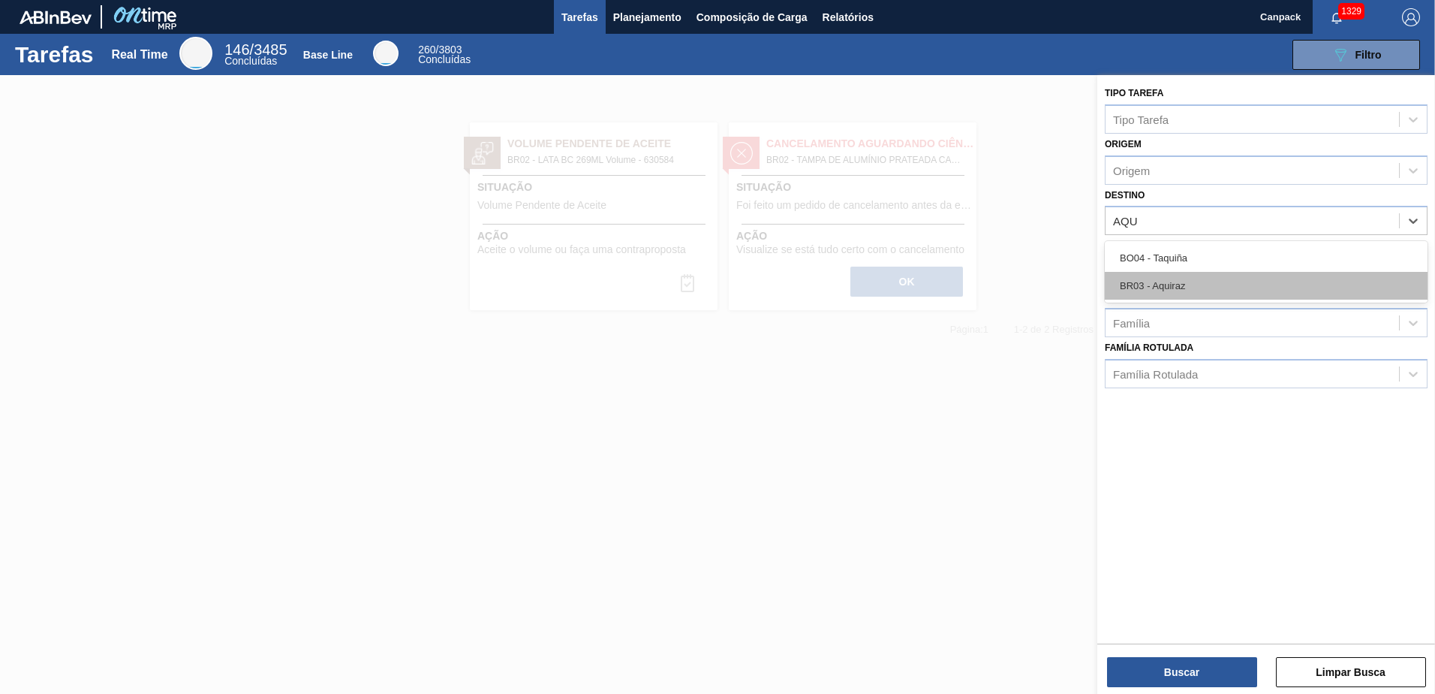
click at [1184, 280] on div "BR03 - Aquiraz" at bounding box center [1266, 286] width 323 height 28
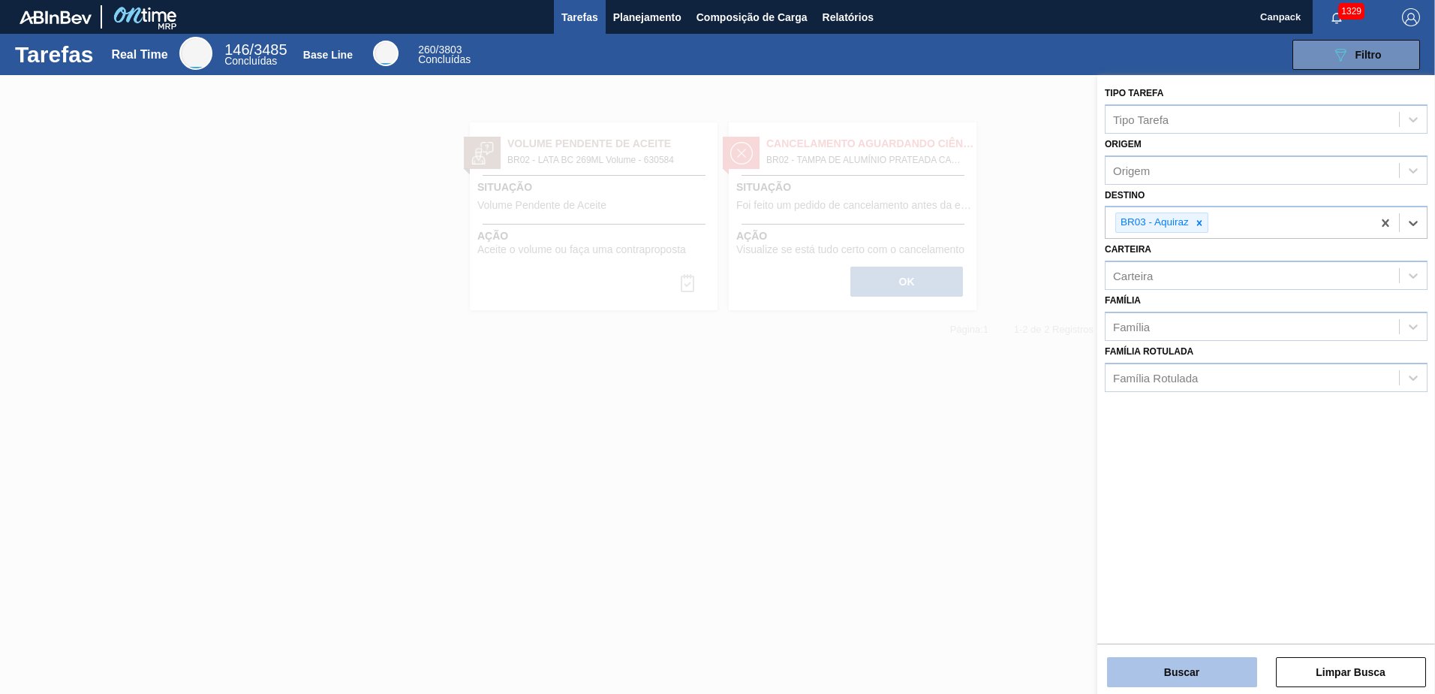
click at [1185, 668] on button "Buscar" at bounding box center [1182, 672] width 150 height 30
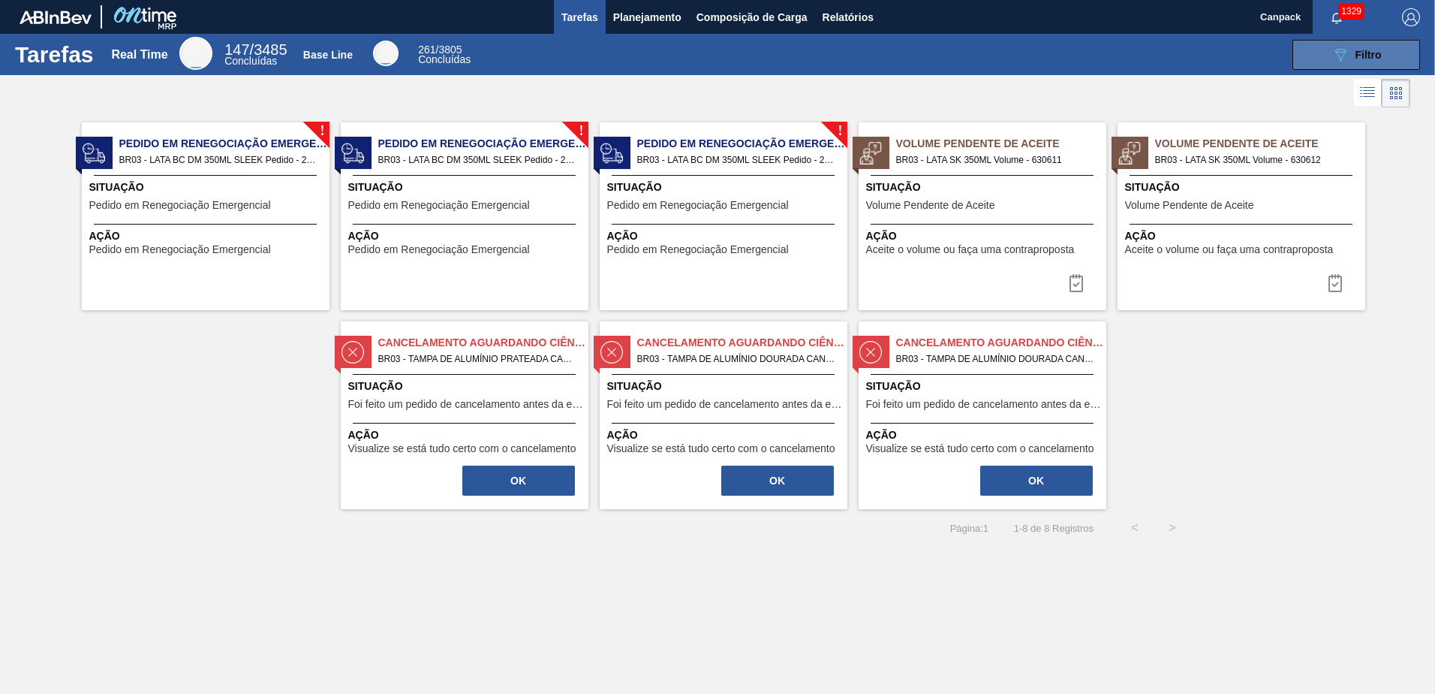
click at [1307, 62] on button "089F7B8B-B2A5-4AFE-B5C0-19BA573D28AC Filtro" at bounding box center [1357, 55] width 128 height 30
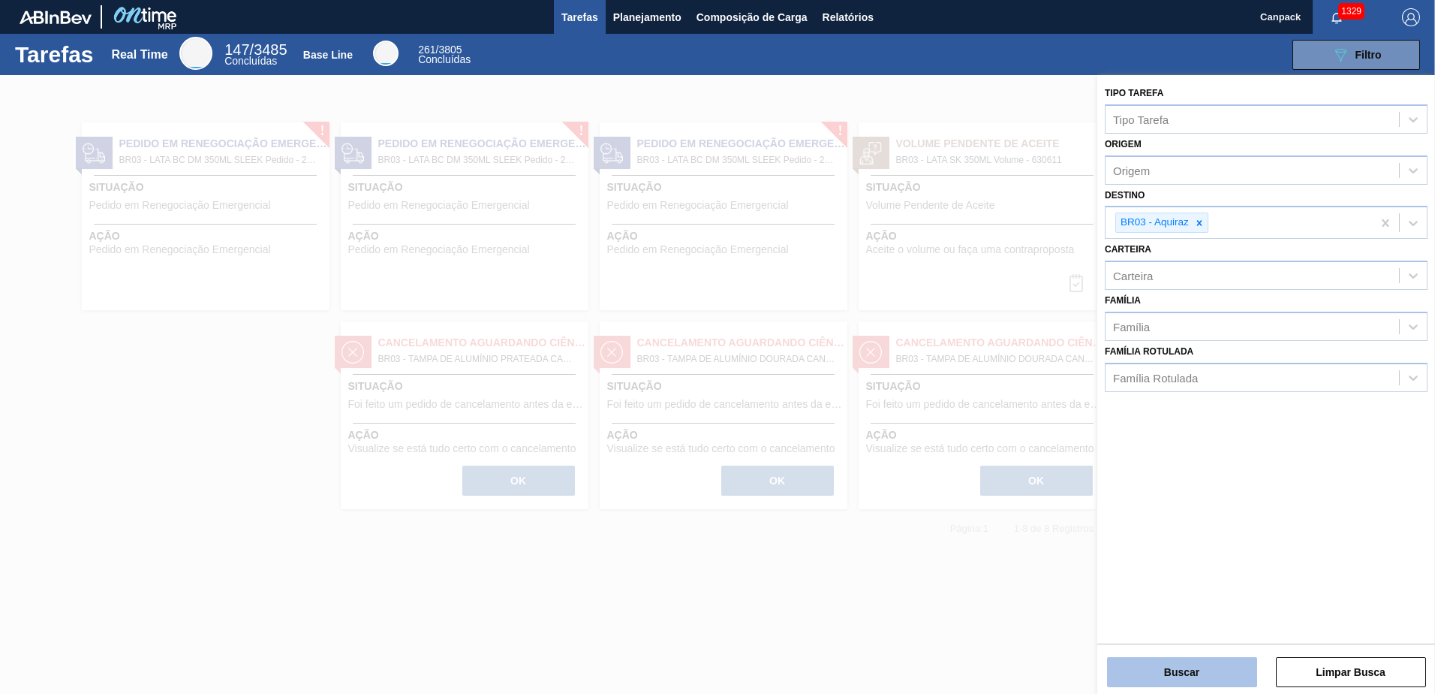
click at [1163, 676] on button "Buscar" at bounding box center [1182, 672] width 150 height 30
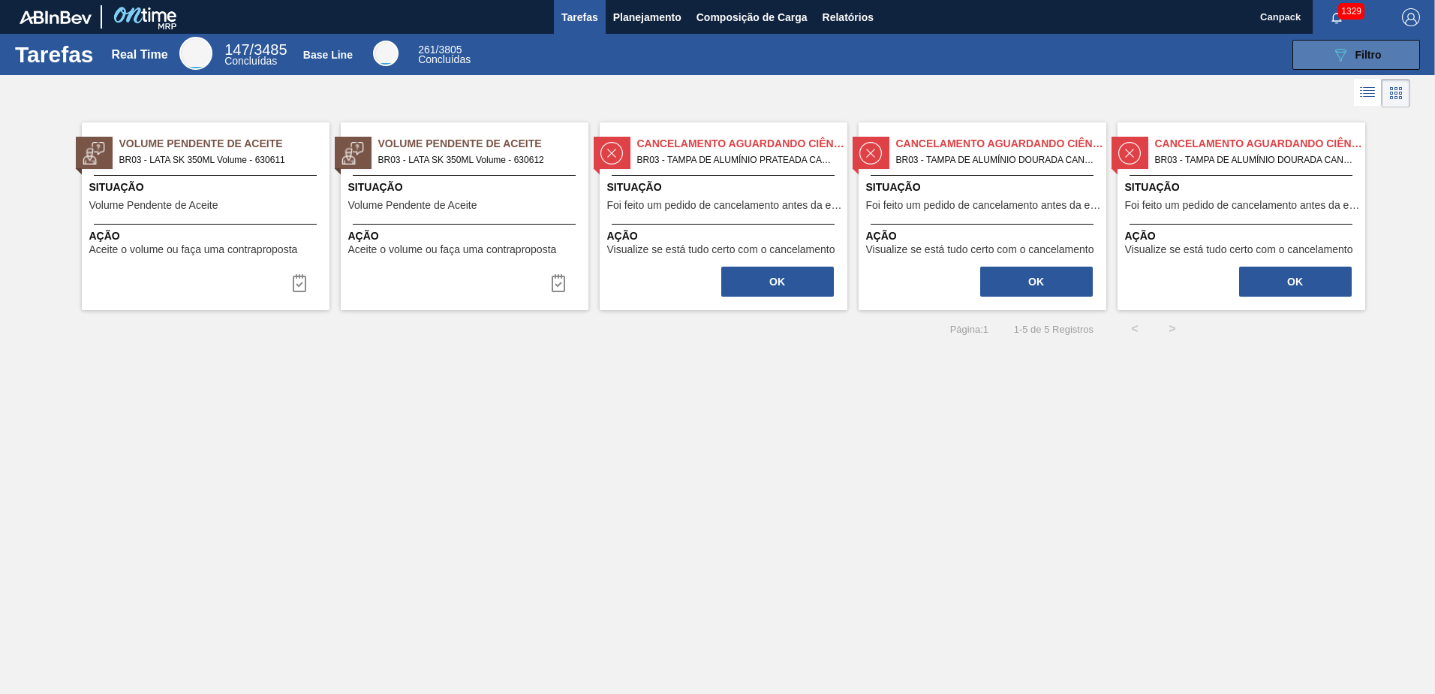
click at [1305, 58] on button "089F7B8B-B2A5-4AFE-B5C0-19BA573D28AC Filtro" at bounding box center [1357, 55] width 128 height 30
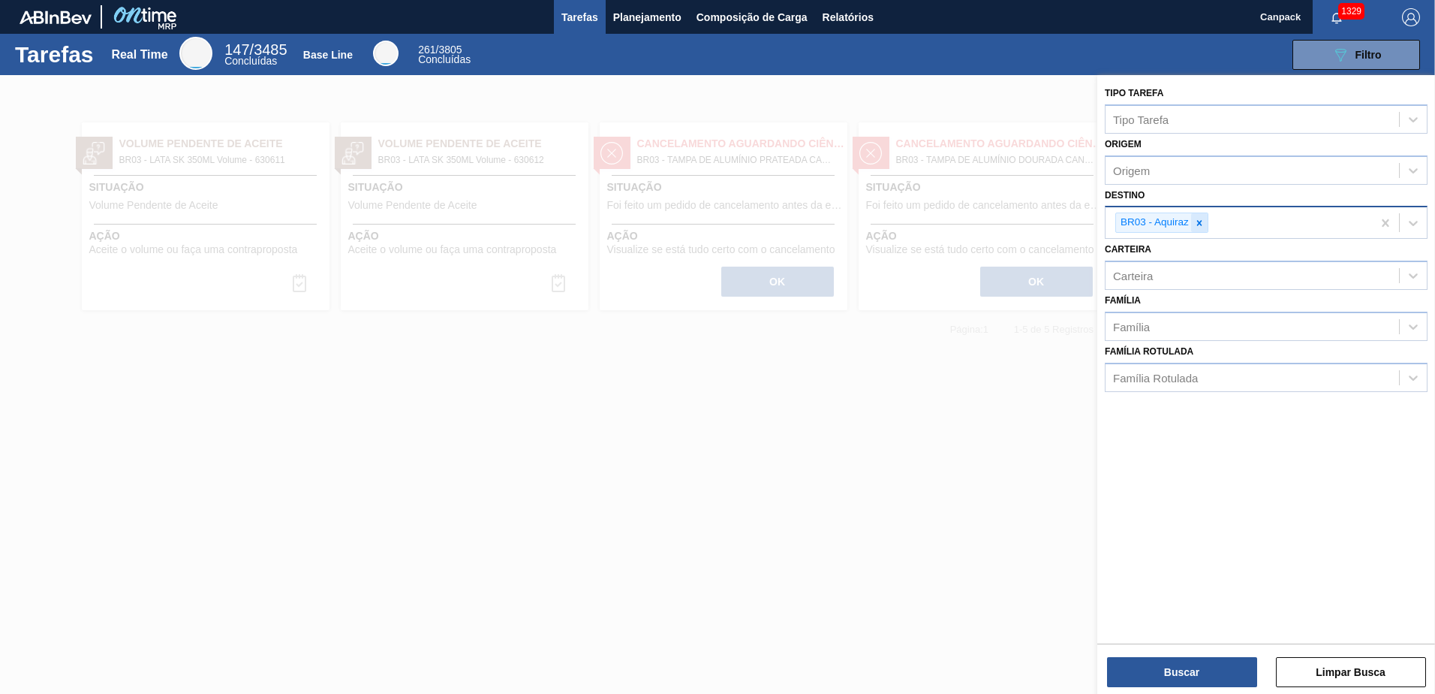
click at [1197, 227] on icon at bounding box center [1199, 223] width 11 height 11
click at [1195, 227] on div "Destino" at bounding box center [1253, 221] width 294 height 22
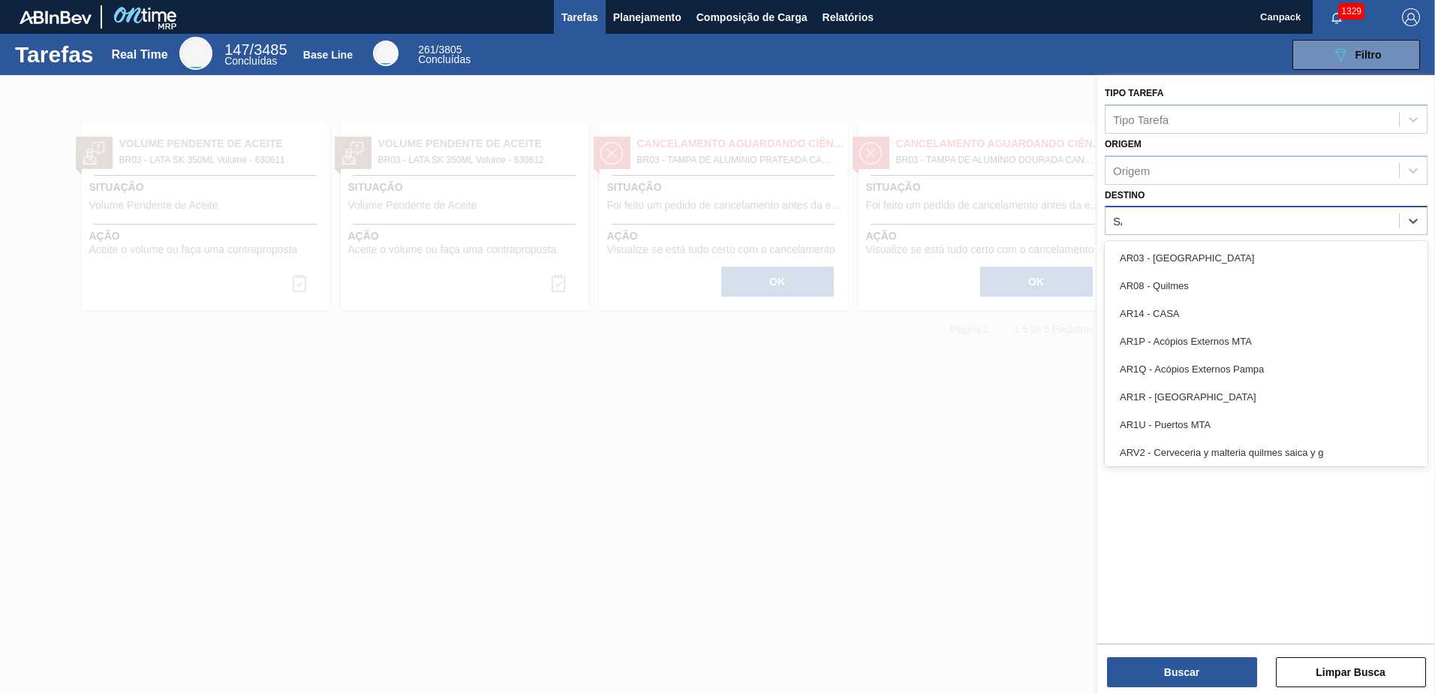
type input "SÃO"
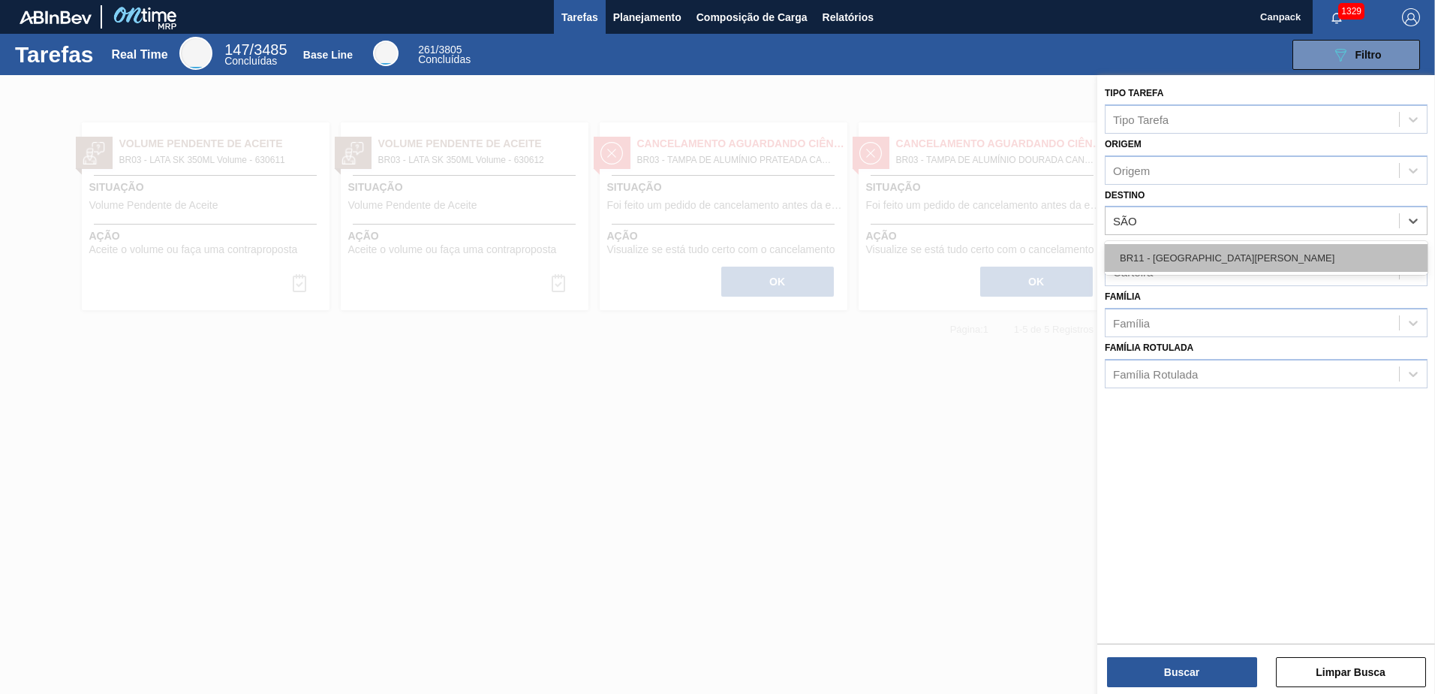
click at [1200, 258] on div "BR11 - São Luís" at bounding box center [1266, 258] width 323 height 28
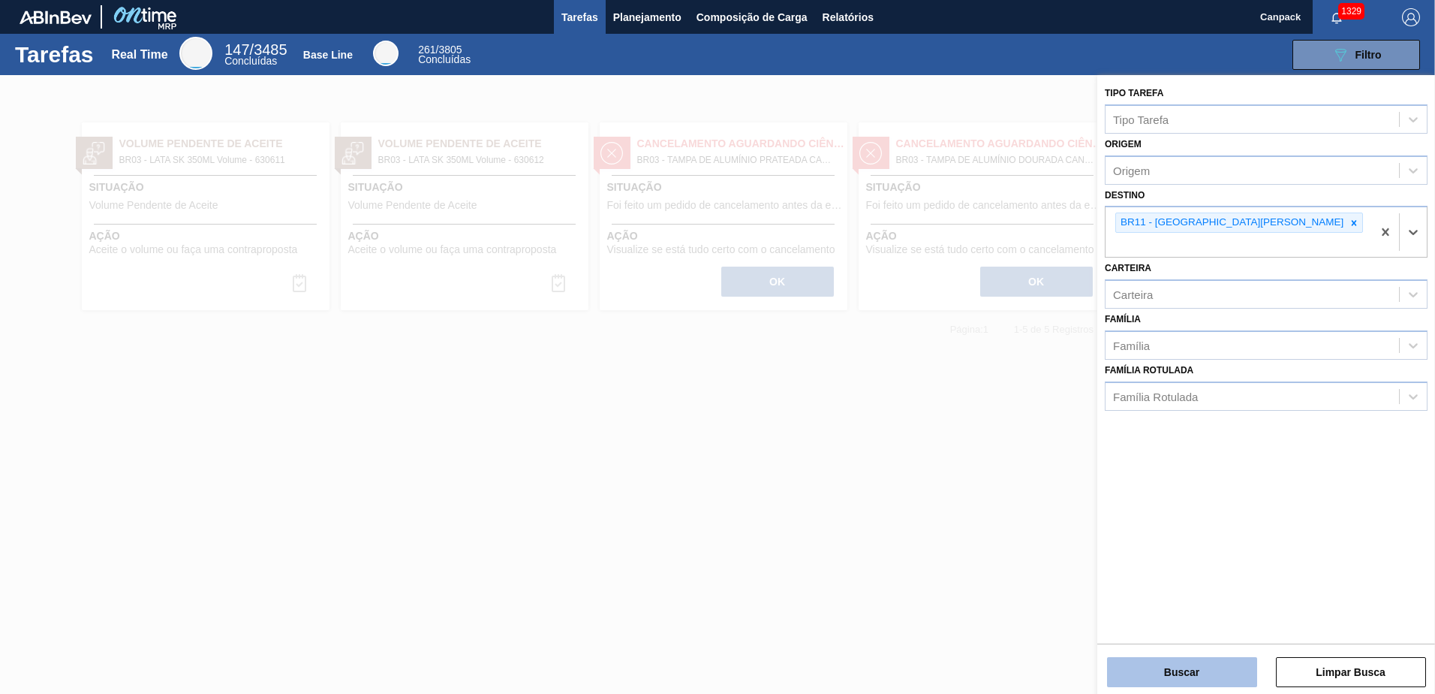
click at [1182, 664] on button "Buscar" at bounding box center [1182, 672] width 150 height 30
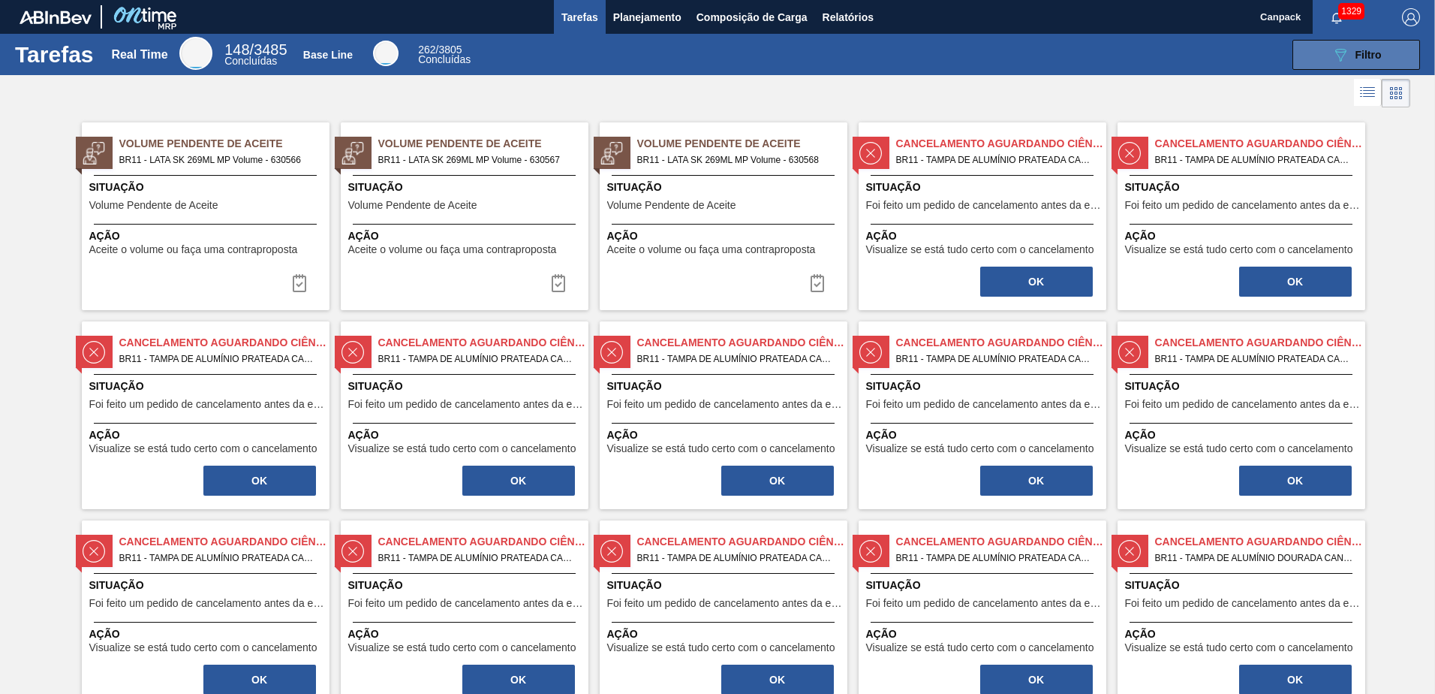
click at [1322, 55] on button "089F7B8B-B2A5-4AFE-B5C0-19BA573D28AC Filtro" at bounding box center [1357, 55] width 128 height 30
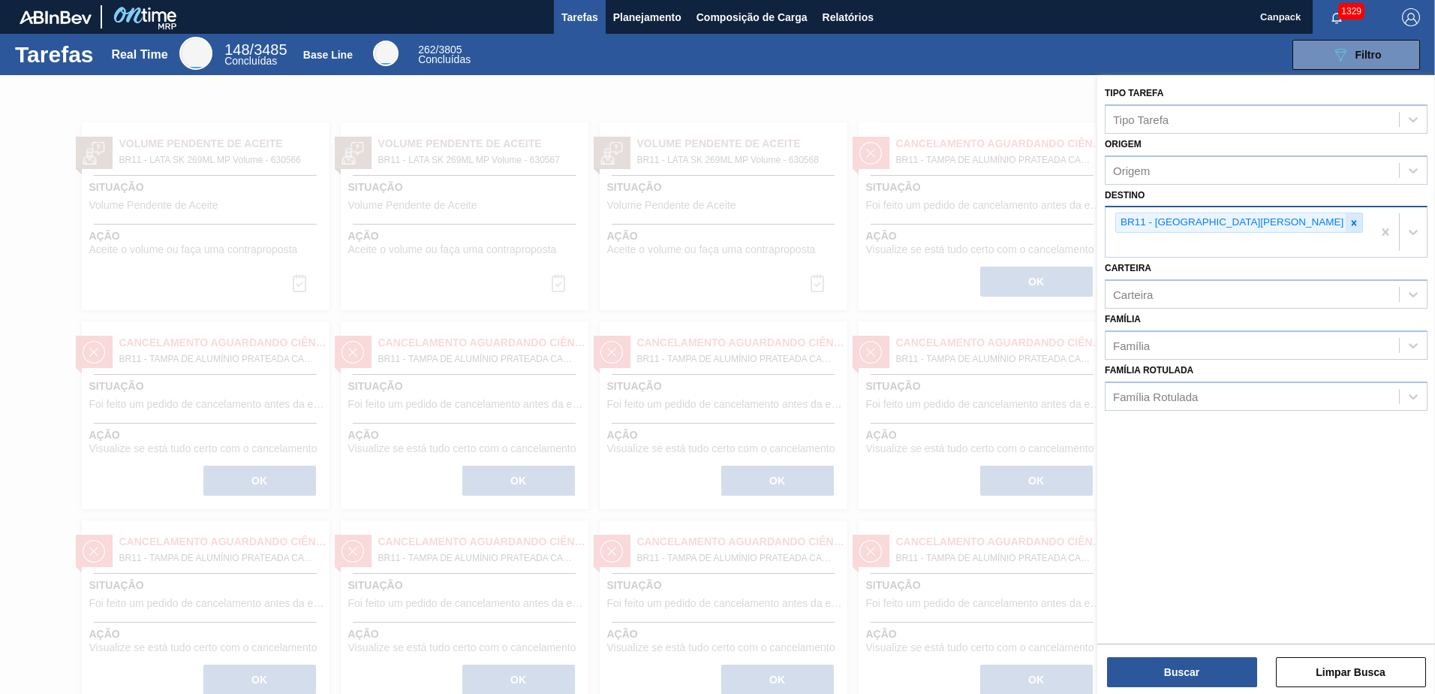
click at [1349, 227] on icon at bounding box center [1354, 223] width 11 height 11
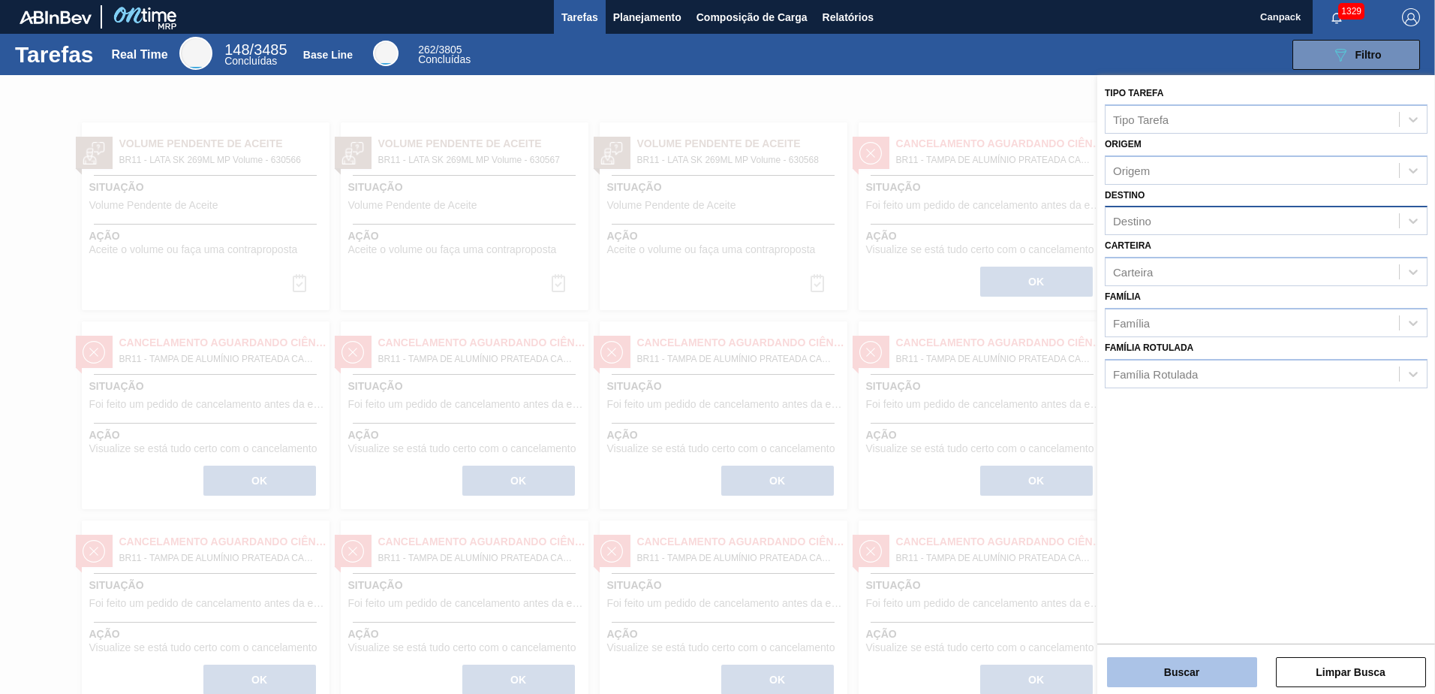
click at [1187, 674] on button "Buscar" at bounding box center [1182, 672] width 150 height 30
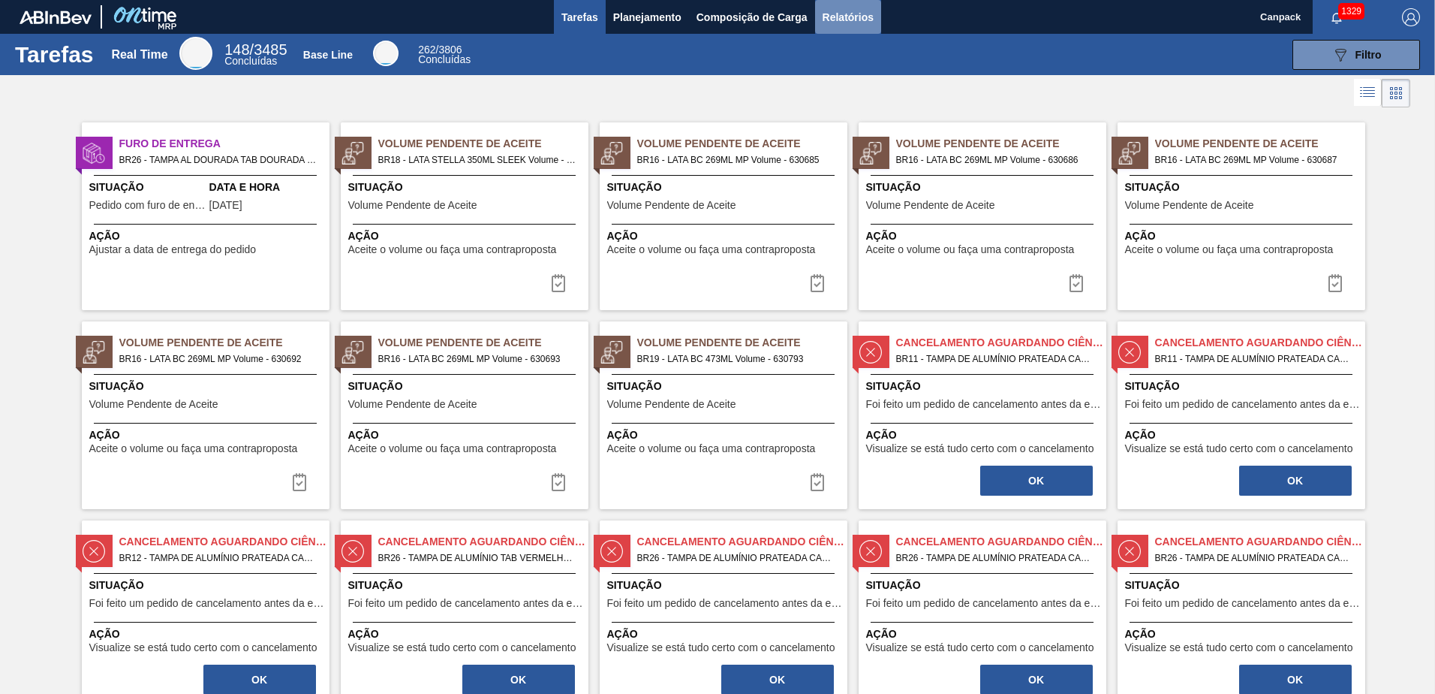
click at [859, 28] on button "Relatórios" at bounding box center [848, 17] width 66 height 34
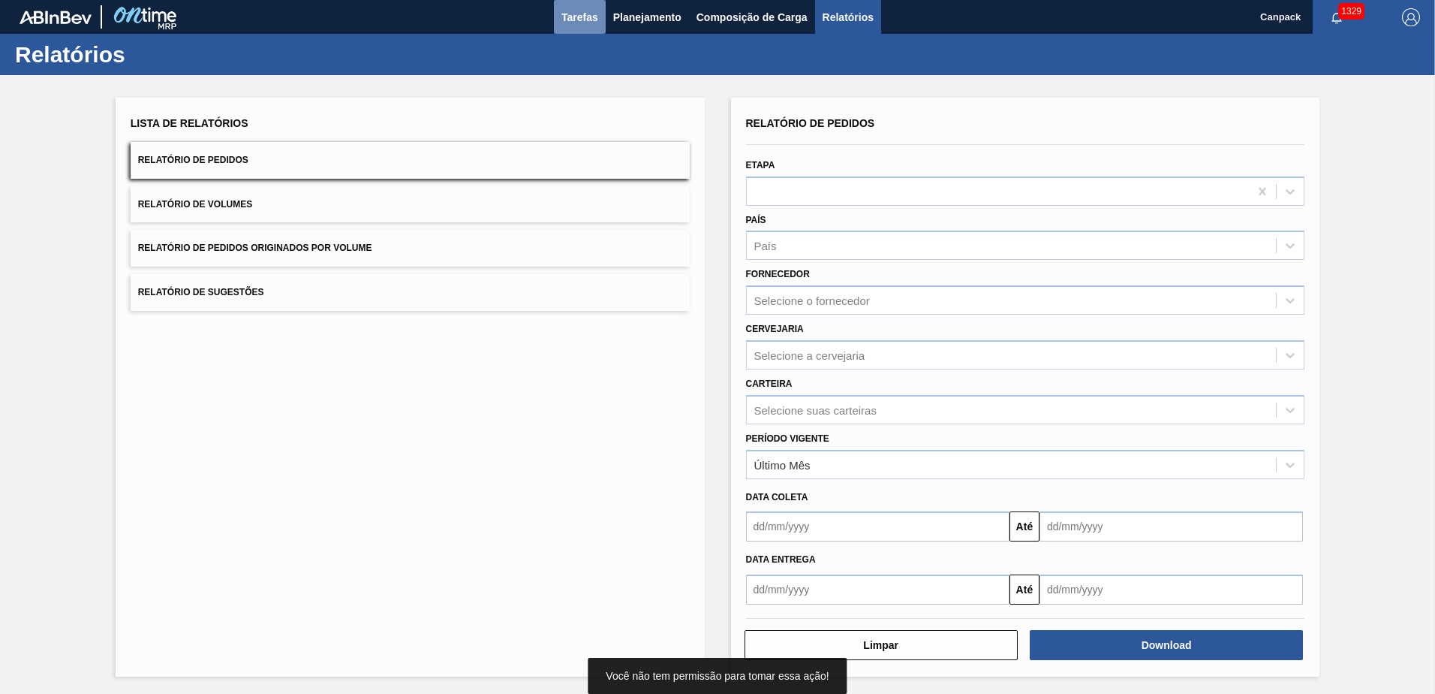
click at [589, 31] on button "Tarefas" at bounding box center [580, 17] width 52 height 34
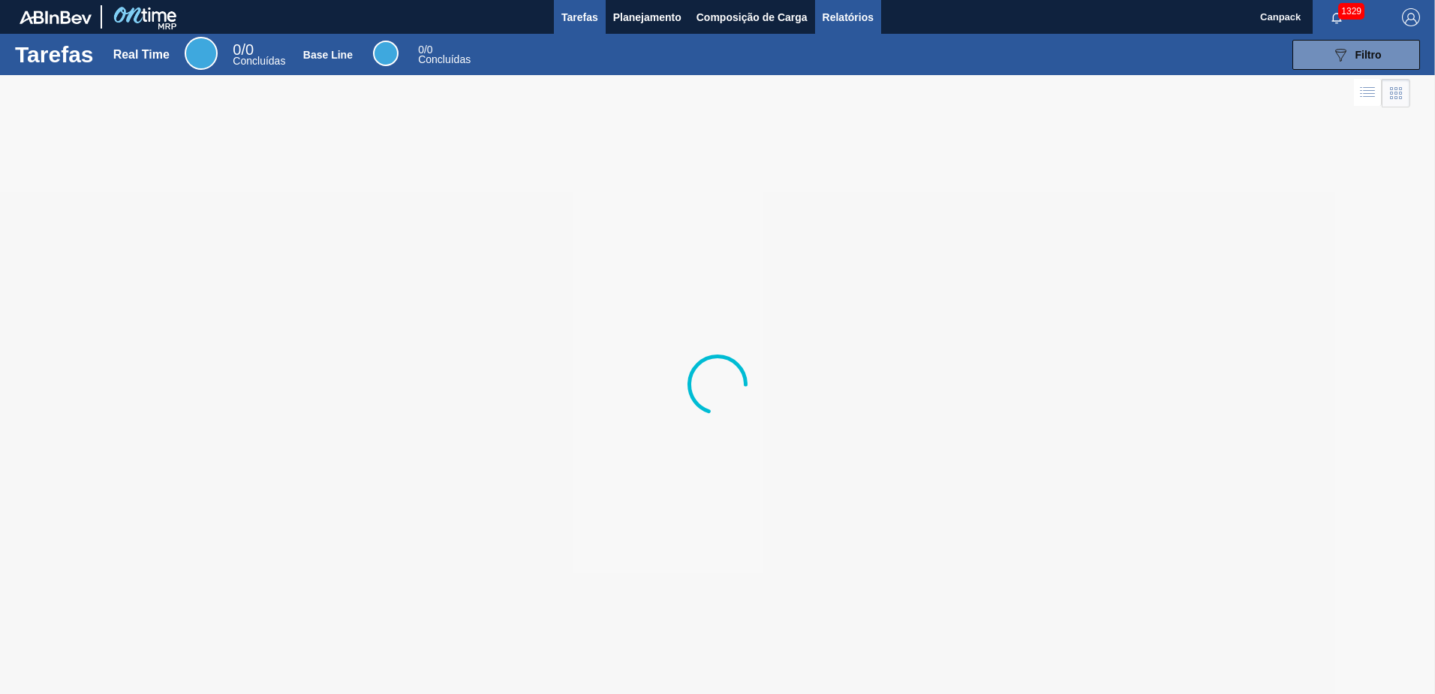
click at [866, 23] on span "Relatórios" at bounding box center [848, 17] width 51 height 18
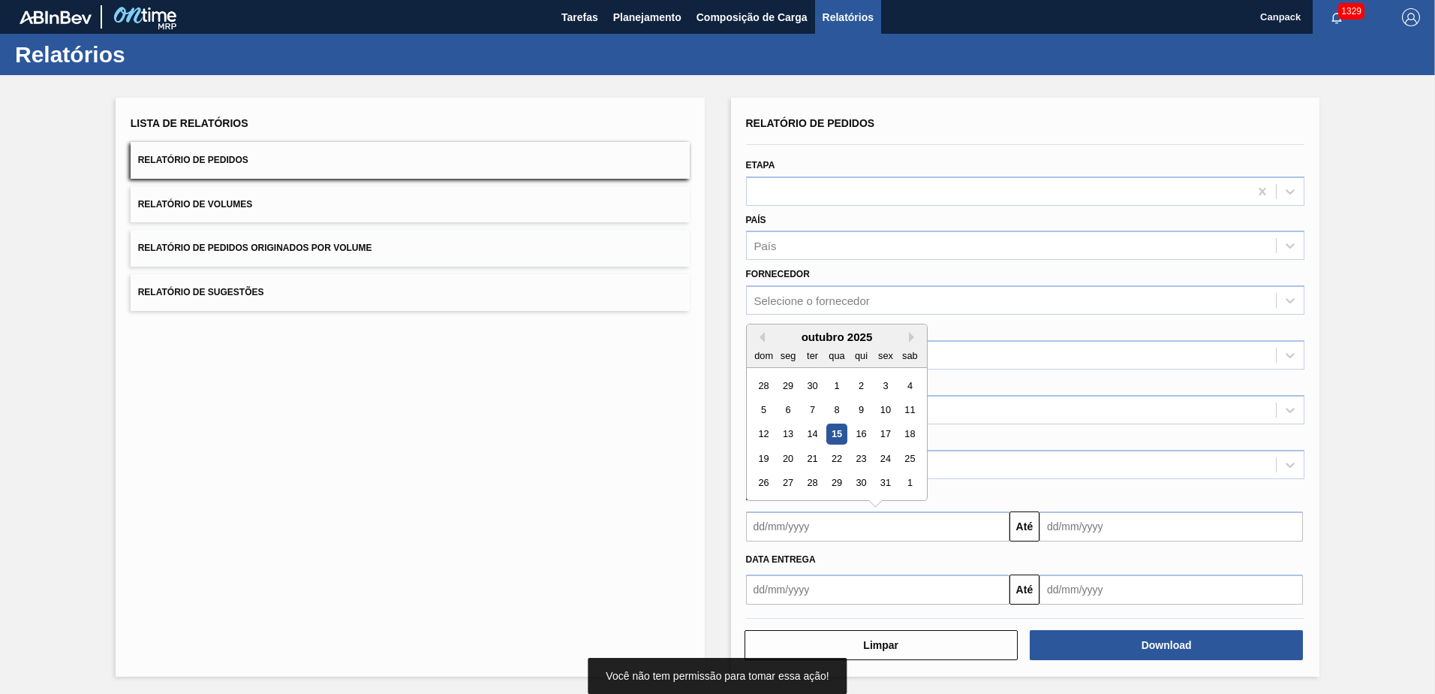
click at [811, 531] on input "text" at bounding box center [877, 526] width 263 height 30
click at [834, 434] on div "15" at bounding box center [837, 434] width 20 height 20
type input "15/10/2025"
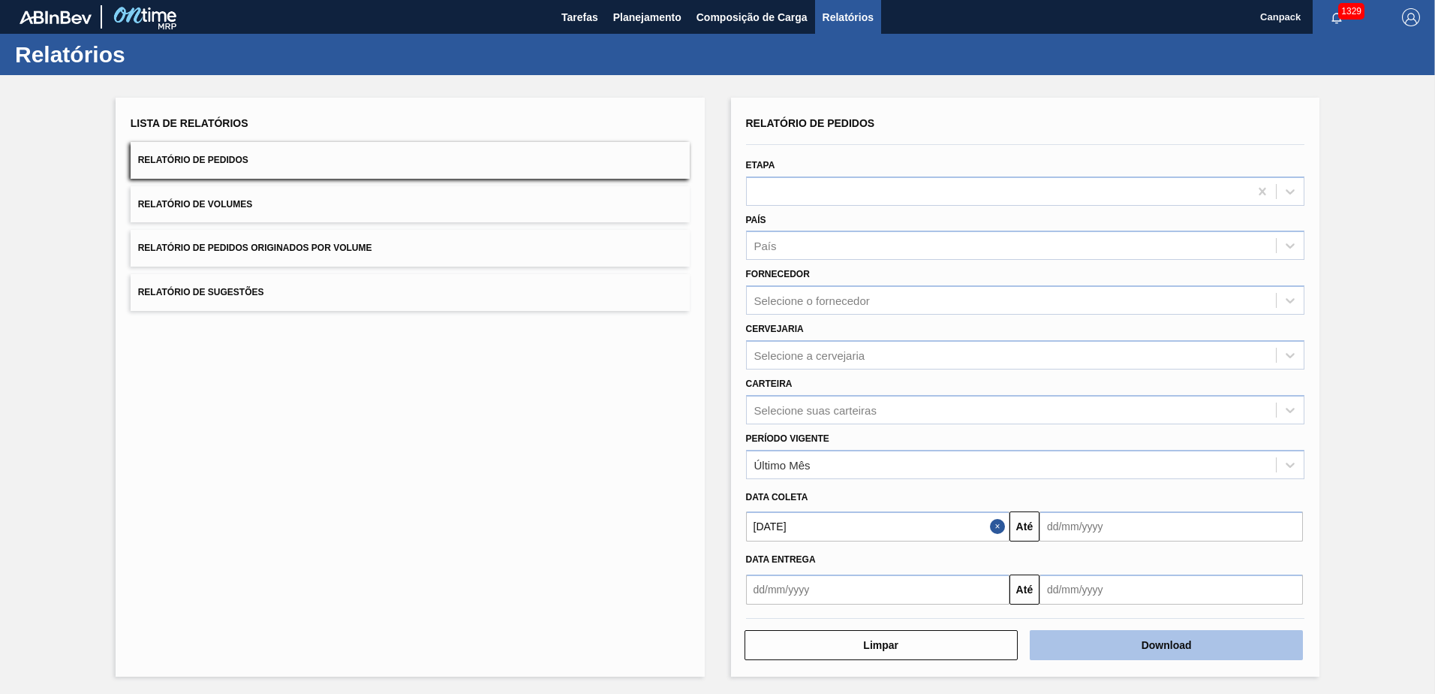
click at [1100, 652] on button "Download" at bounding box center [1166, 645] width 273 height 30
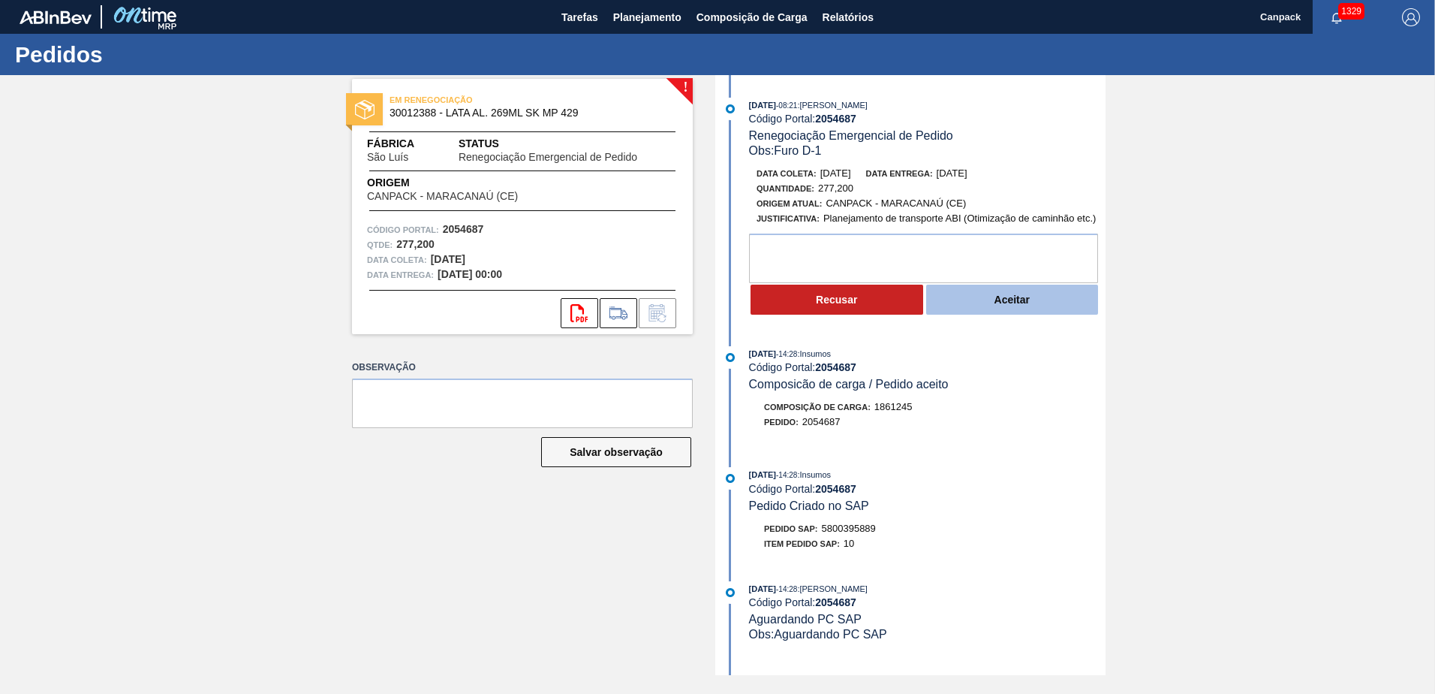
click at [995, 306] on button "Aceitar" at bounding box center [1012, 300] width 173 height 30
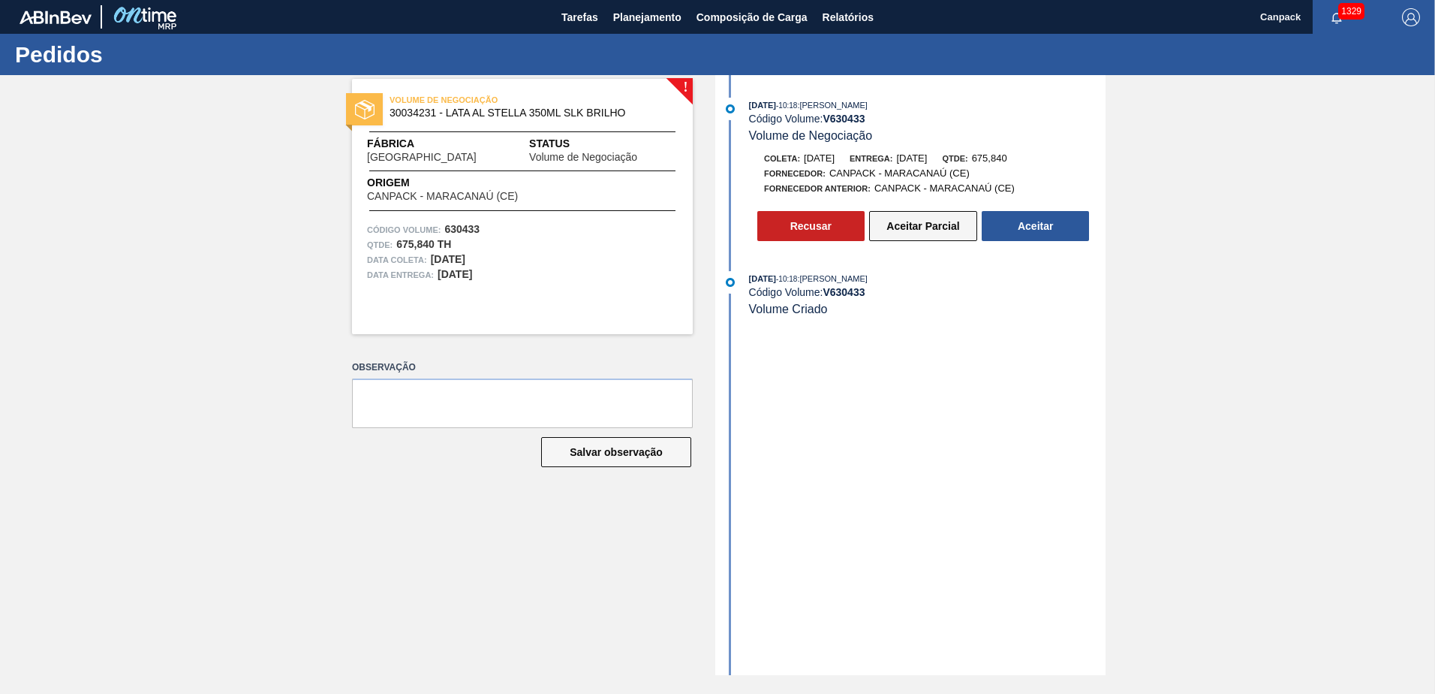
click at [929, 236] on button "Aceitar Parcial" at bounding box center [923, 226] width 108 height 30
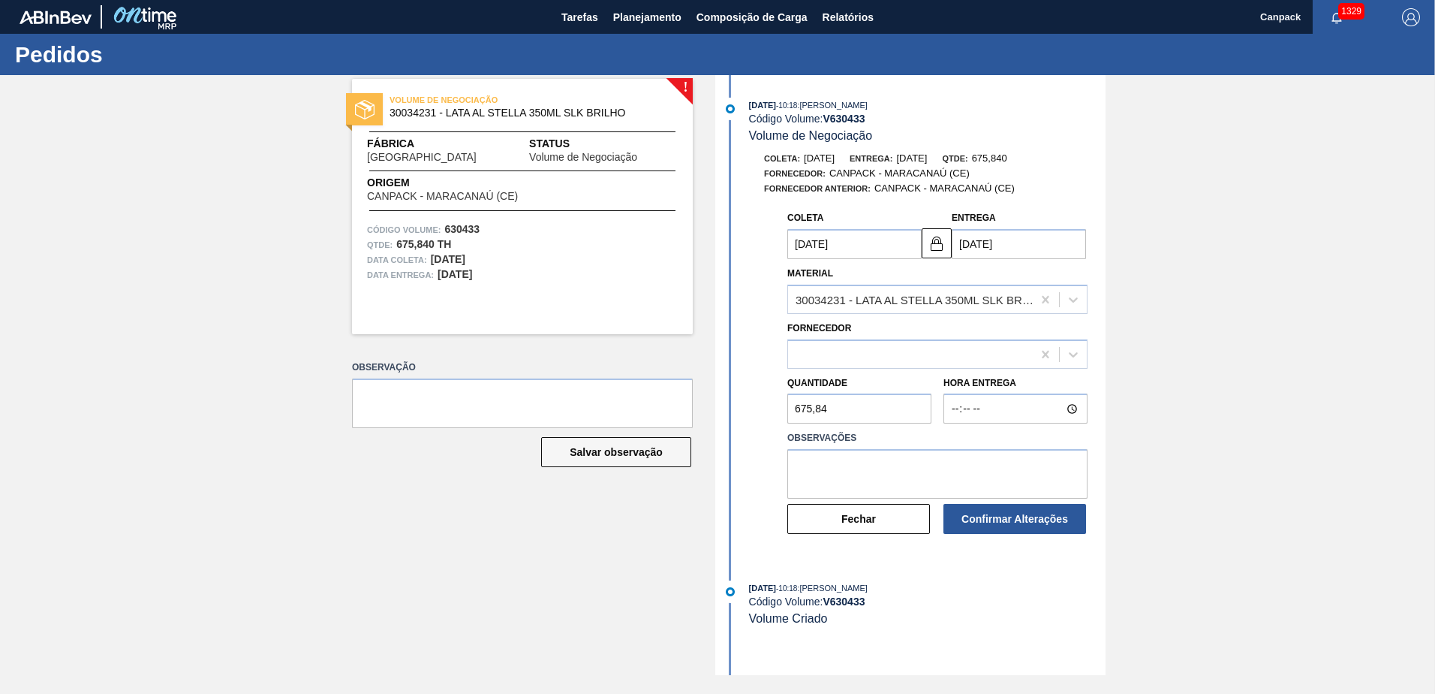
type input "[DATE]"
click at [859, 416] on input "675,84" at bounding box center [859, 408] width 144 height 30
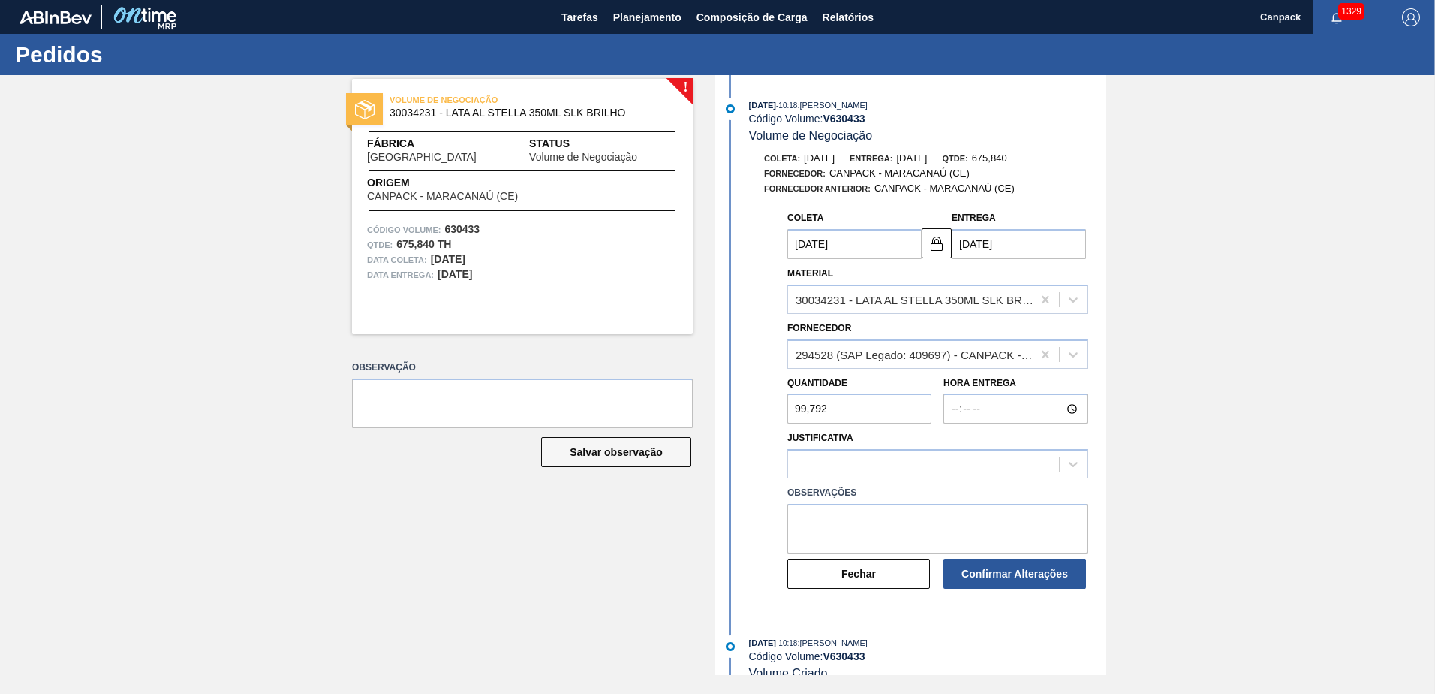
type input "99,792"
click at [858, 465] on div at bounding box center [923, 464] width 271 height 22
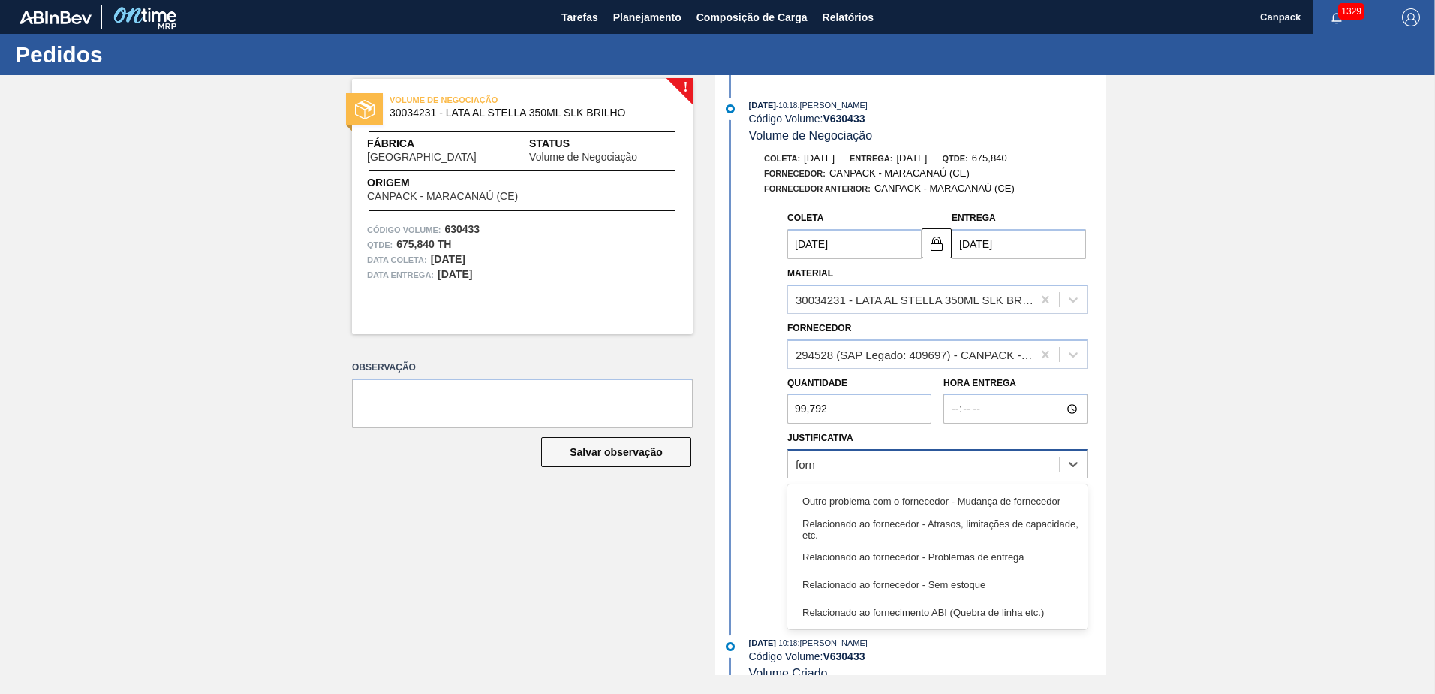
type input "forne"
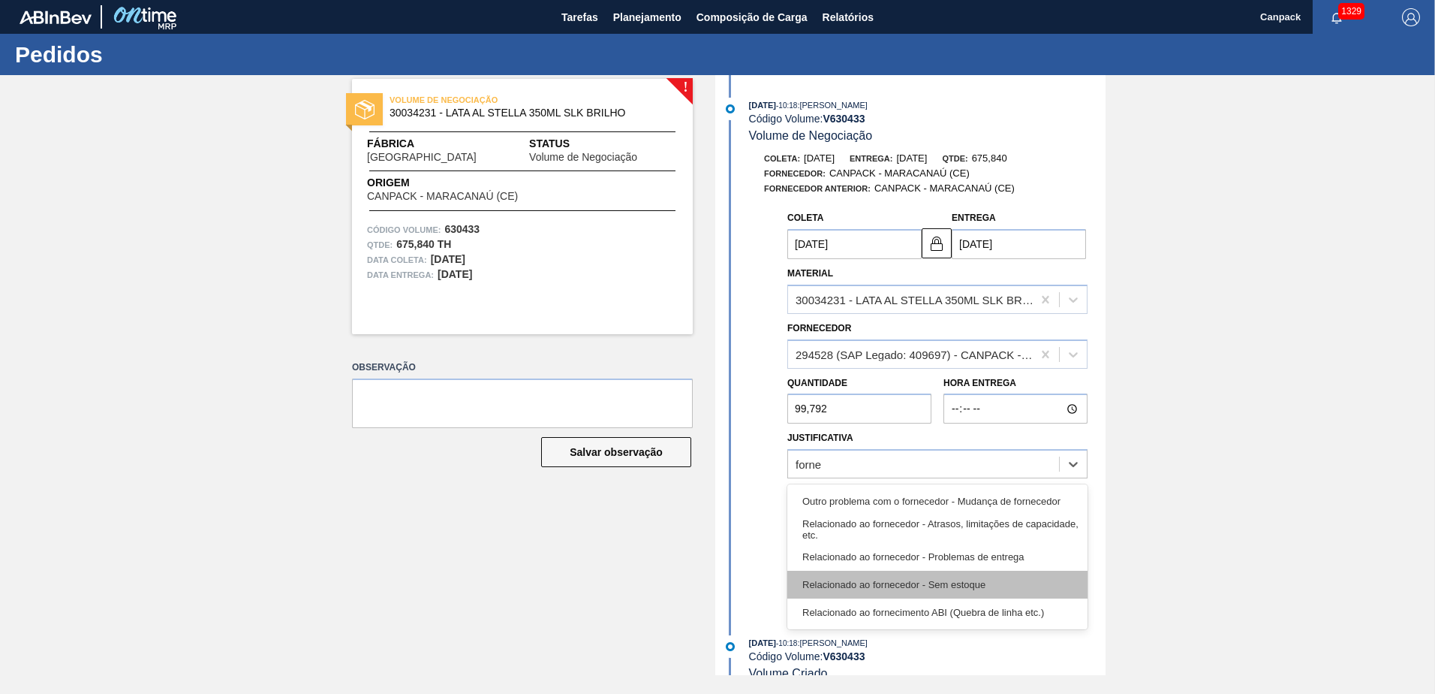
click at [907, 580] on div "Relacionado ao fornecedor - Sem estoque" at bounding box center [937, 585] width 300 height 28
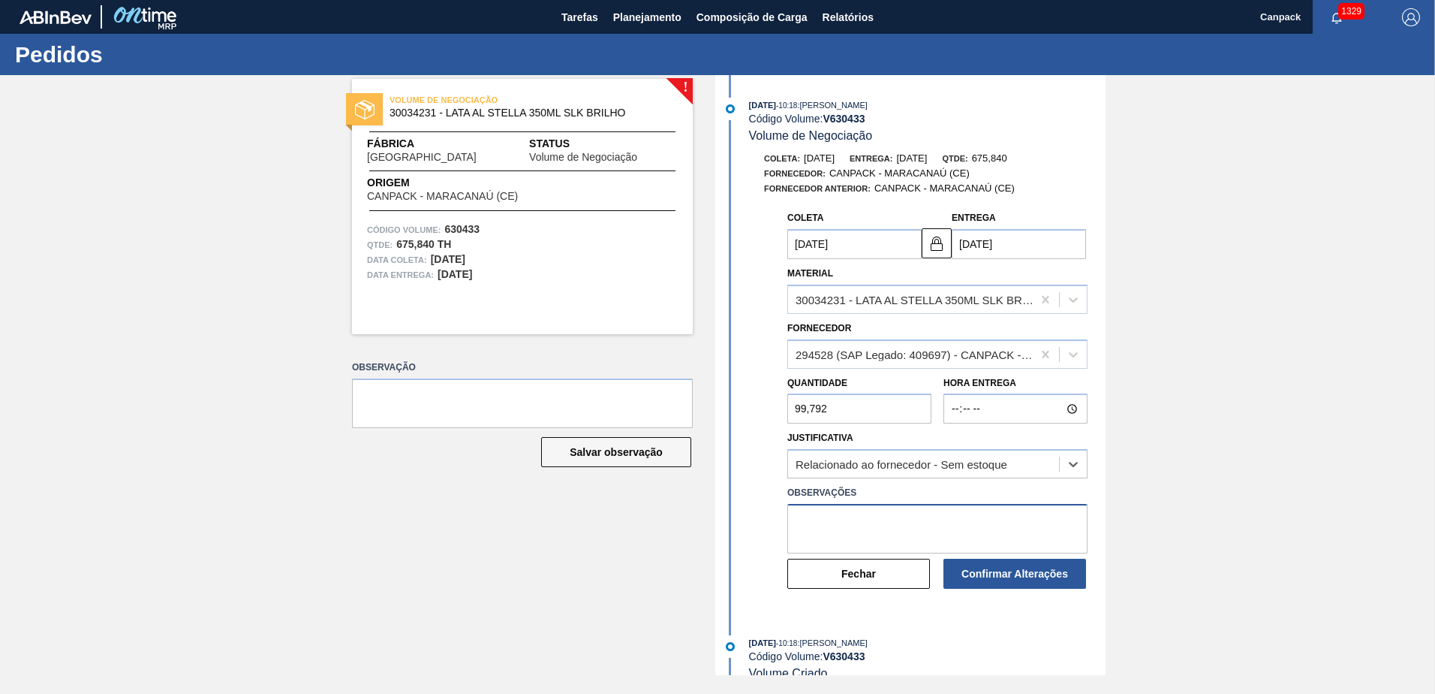
click at [881, 527] on textarea at bounding box center [937, 529] width 300 height 50
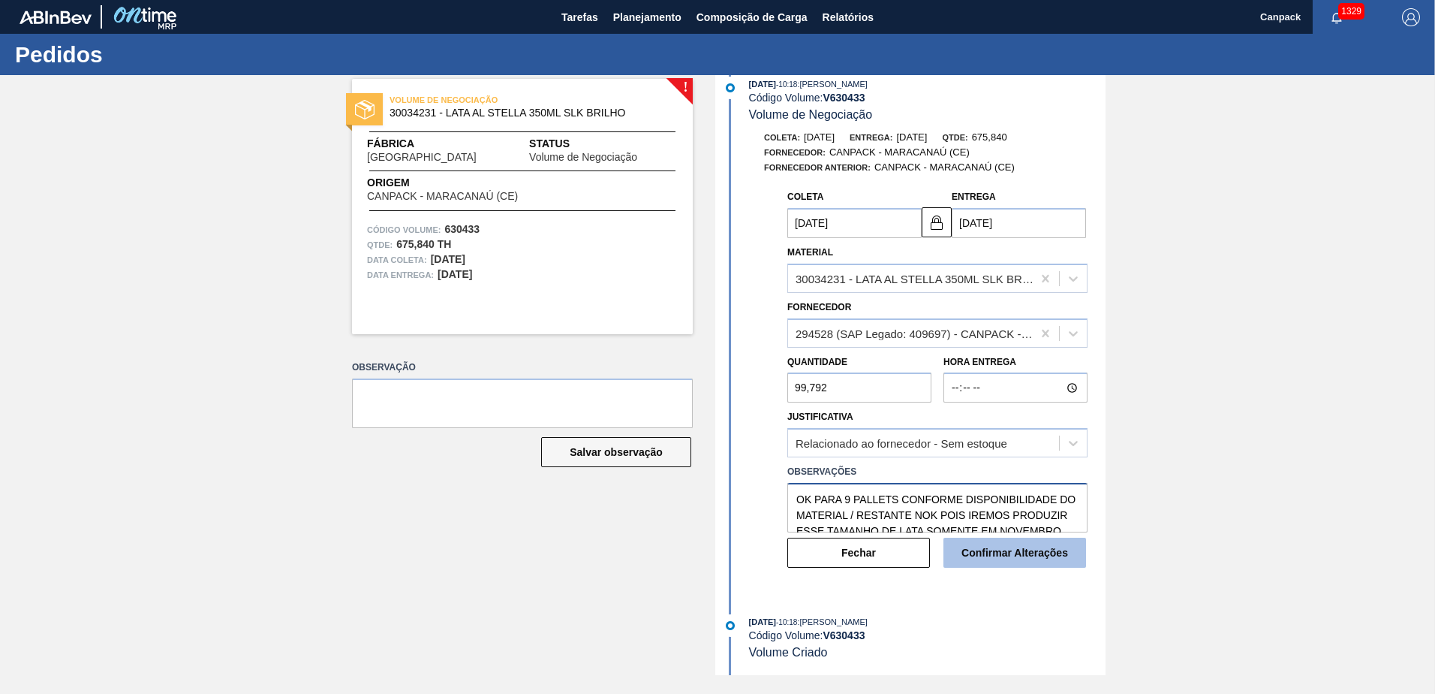
type textarea "OK PARA 9 PALLETS CONFORME DISPONIBILIDADE DO MATERIAL / RESTANTE NOK POIS IREM…"
click at [994, 562] on button "Confirmar Alterações" at bounding box center [1015, 552] width 143 height 30
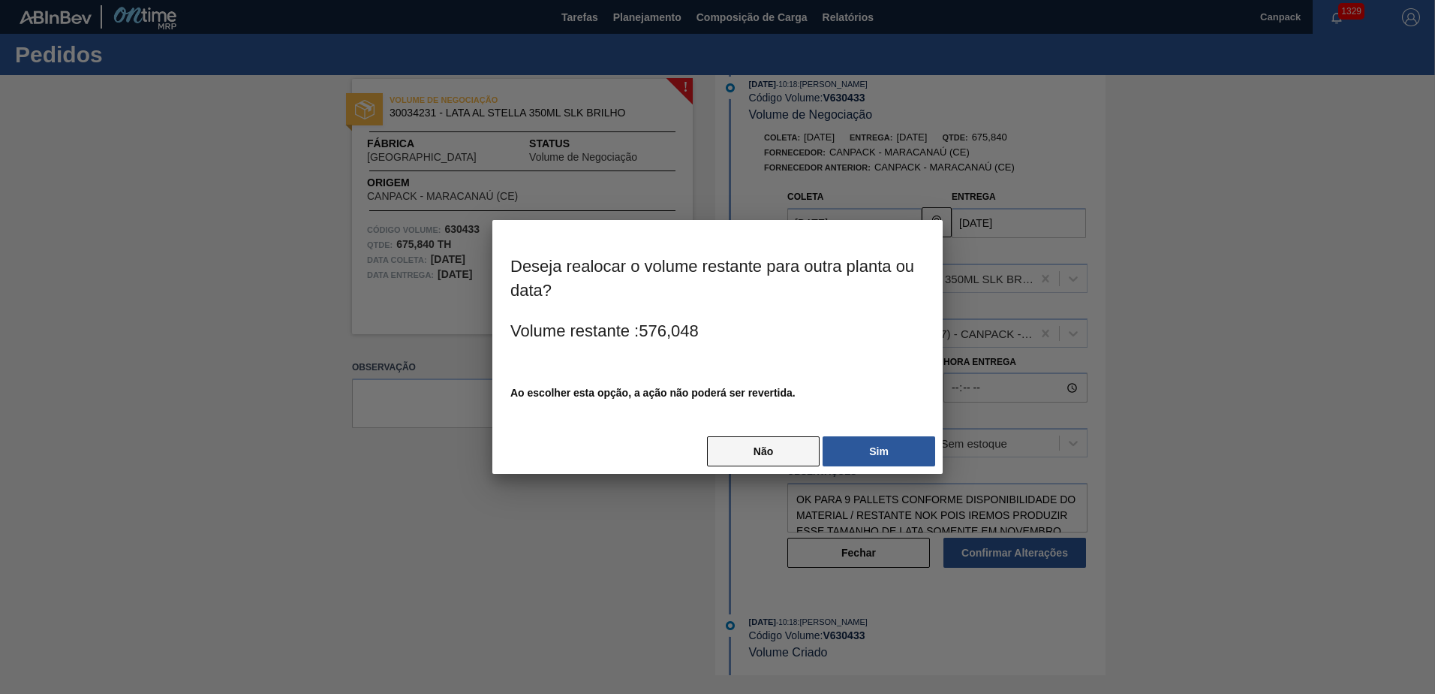
click at [763, 460] on button "Não" at bounding box center [763, 451] width 113 height 30
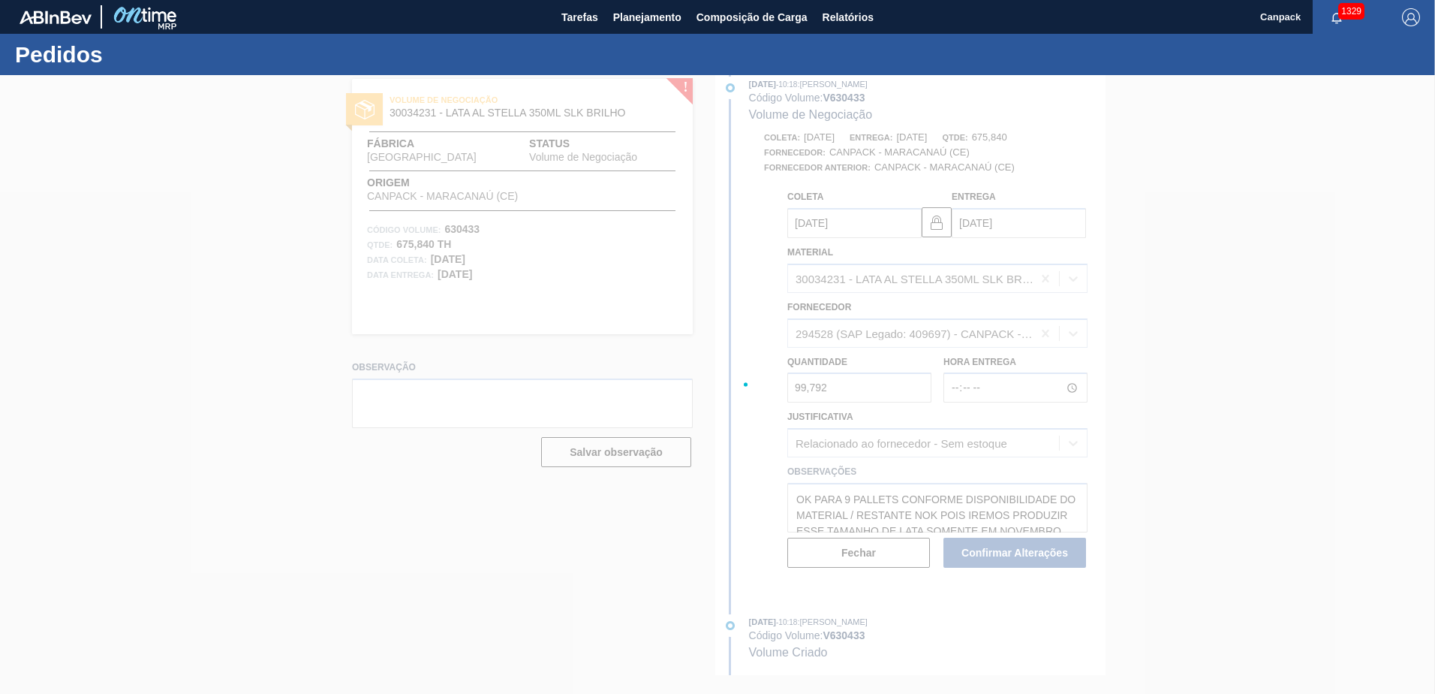
scroll to position [0, 0]
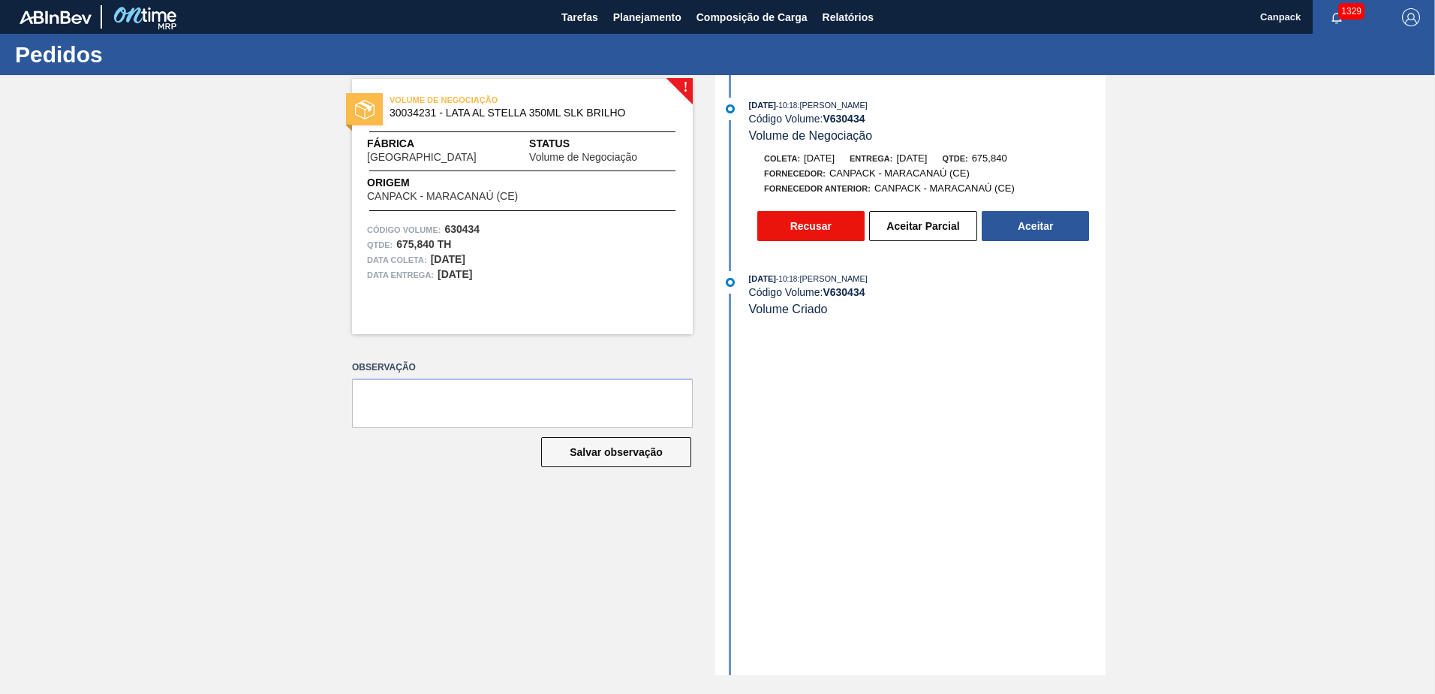
click at [821, 225] on button "Recusar" at bounding box center [810, 226] width 107 height 30
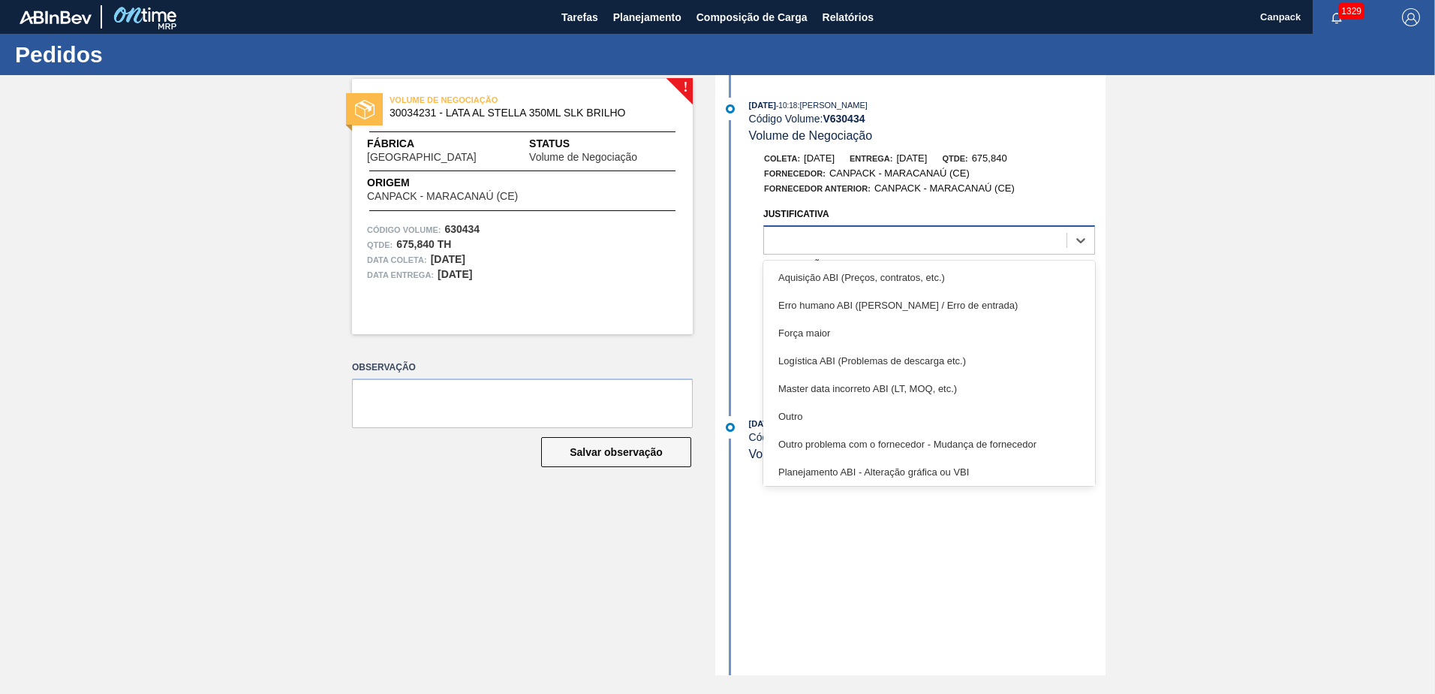
click at [845, 251] on div at bounding box center [929, 239] width 332 height 29
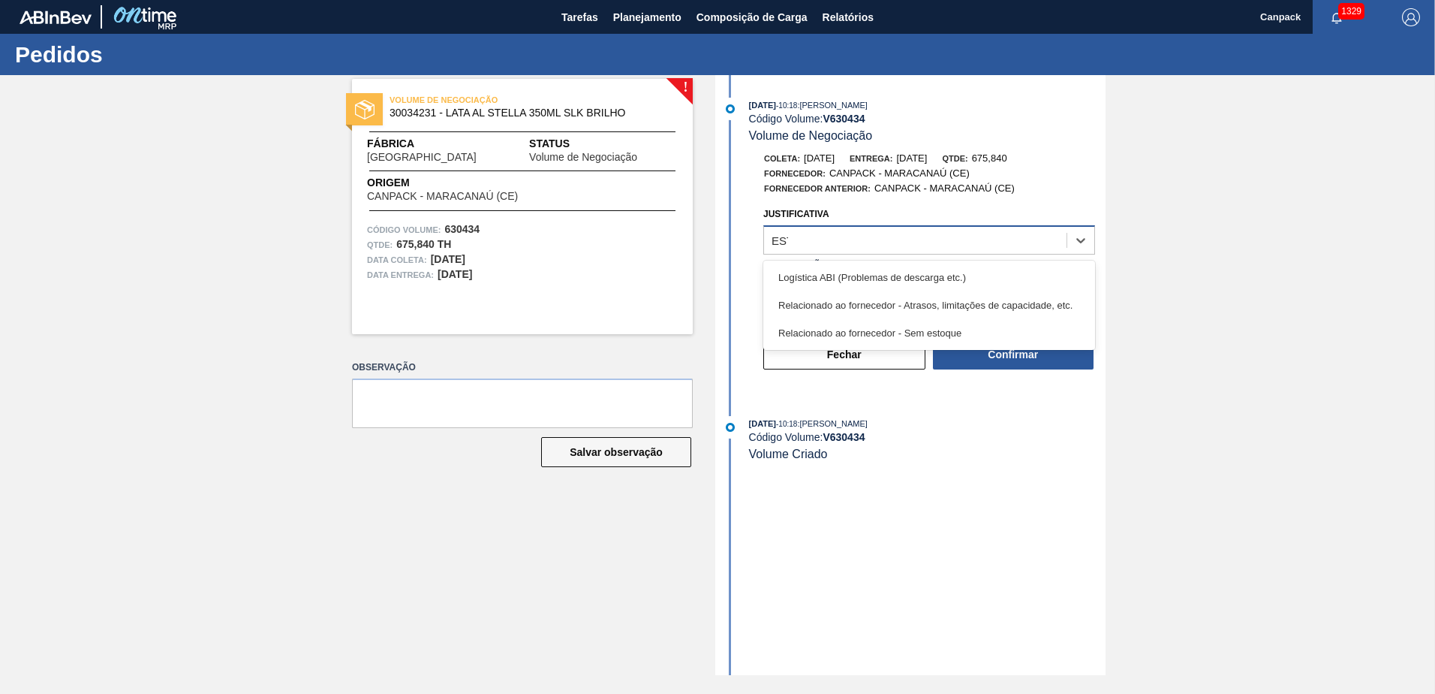
type input "ESTO"
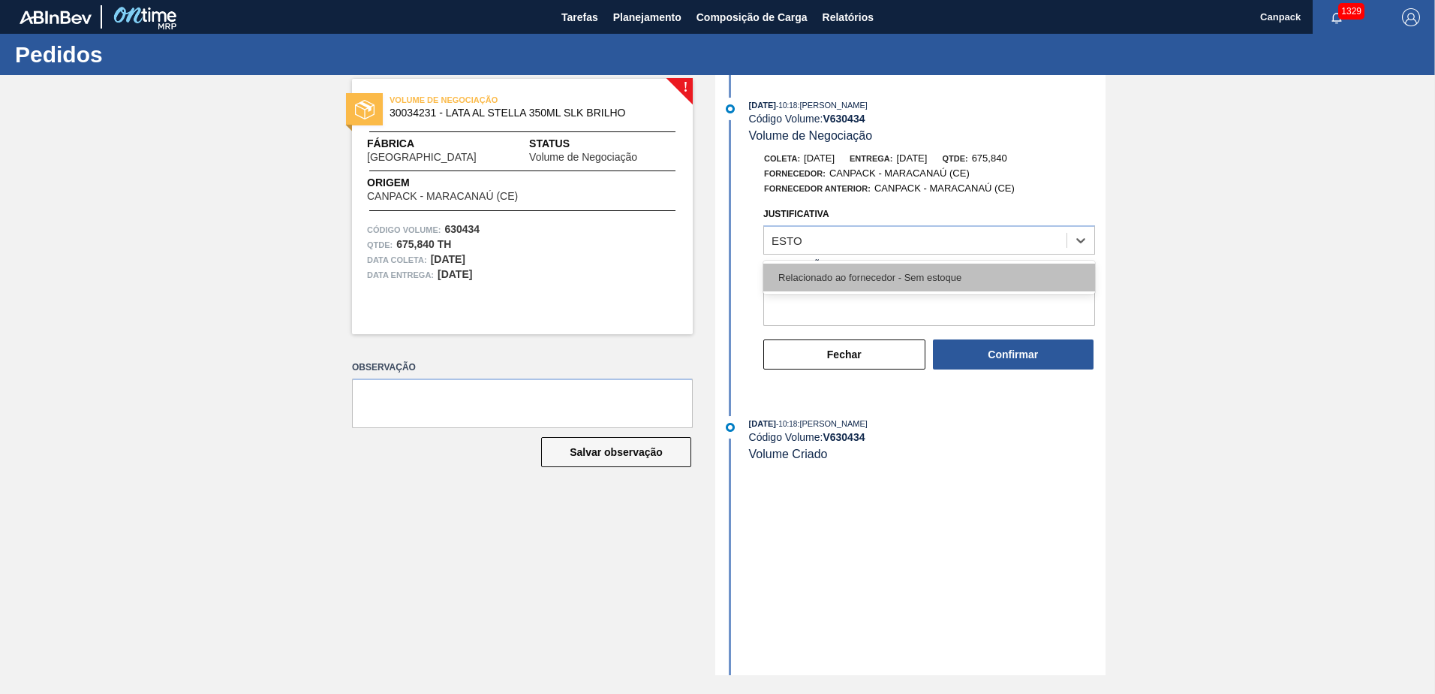
click at [896, 284] on div "Relacionado ao fornecedor - Sem estoque" at bounding box center [929, 277] width 332 height 28
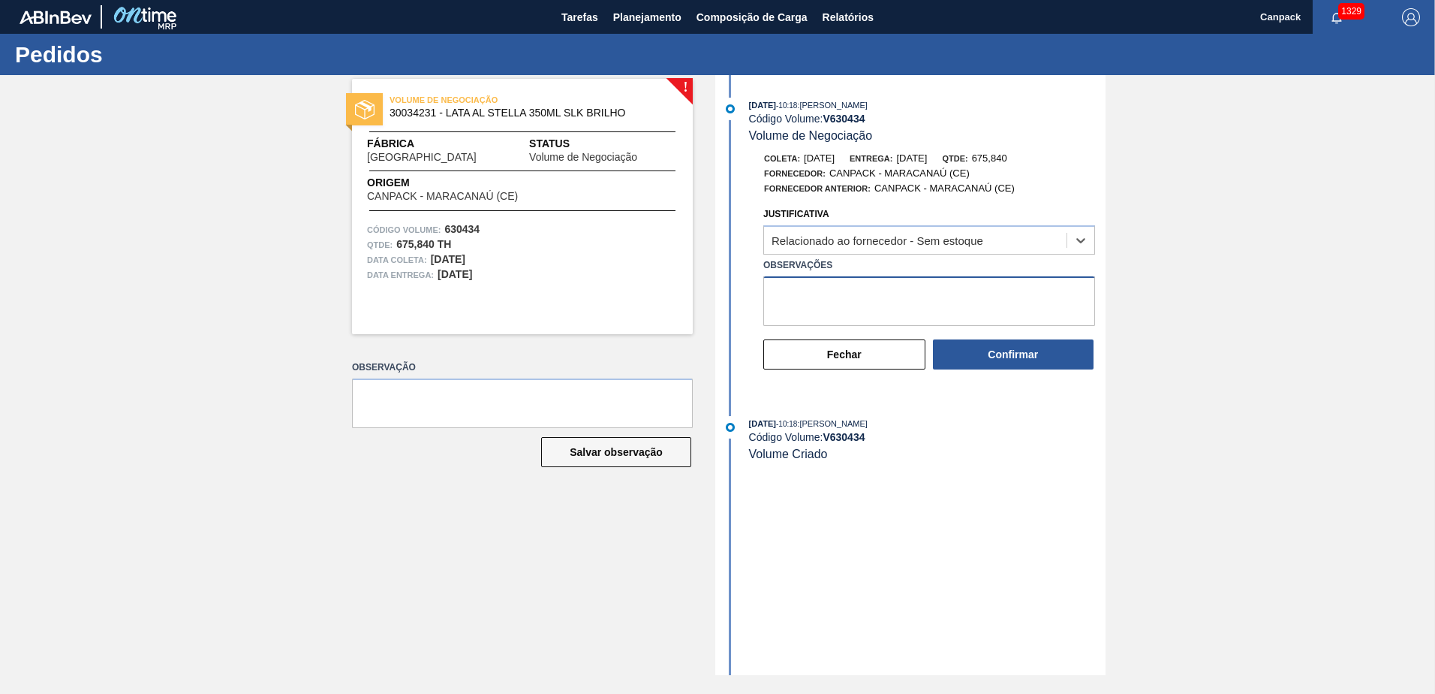
click at [895, 294] on textarea "Observações" at bounding box center [929, 301] width 332 height 50
type textarea "PRODUZIREMOS ESSE TAMANHO DE LATA NOVAMENTE EM NOVEMBRO"
click at [1013, 366] on button "Confirmar" at bounding box center [1013, 354] width 161 height 30
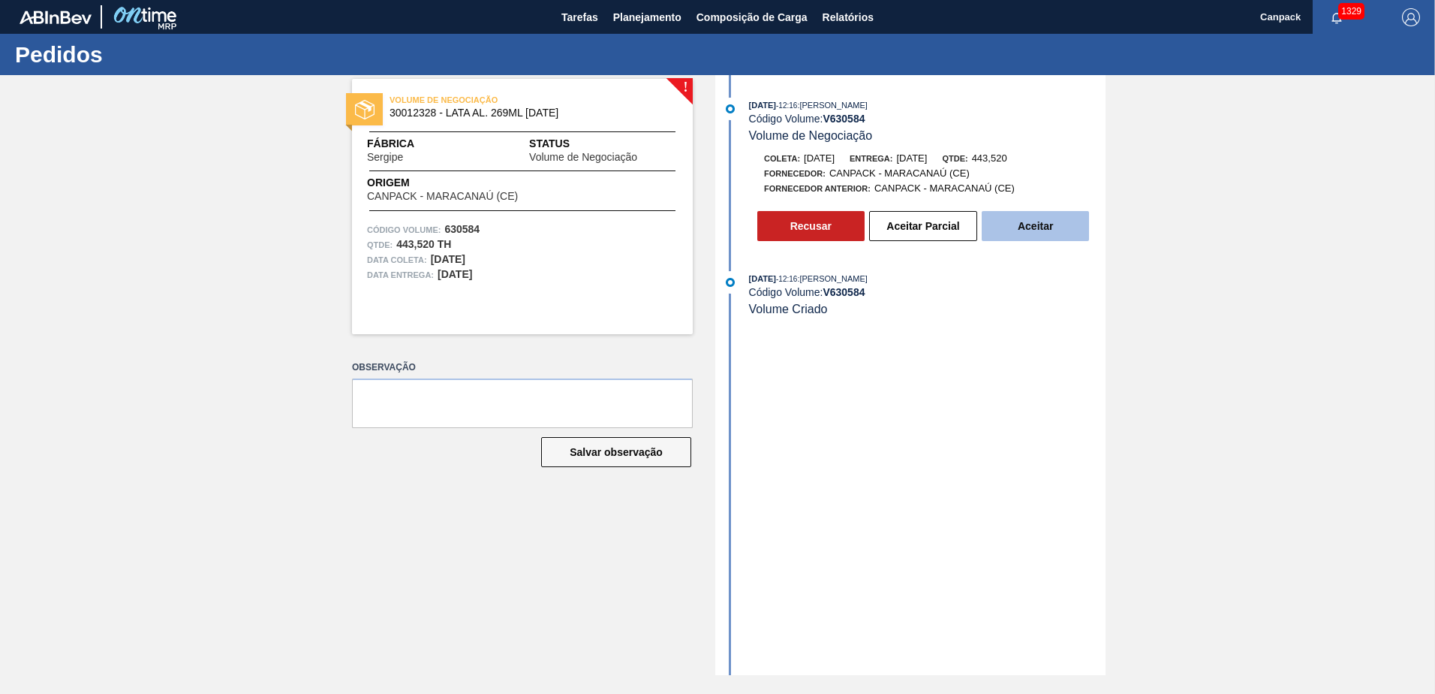
click at [1035, 224] on button "Aceitar" at bounding box center [1035, 226] width 107 height 30
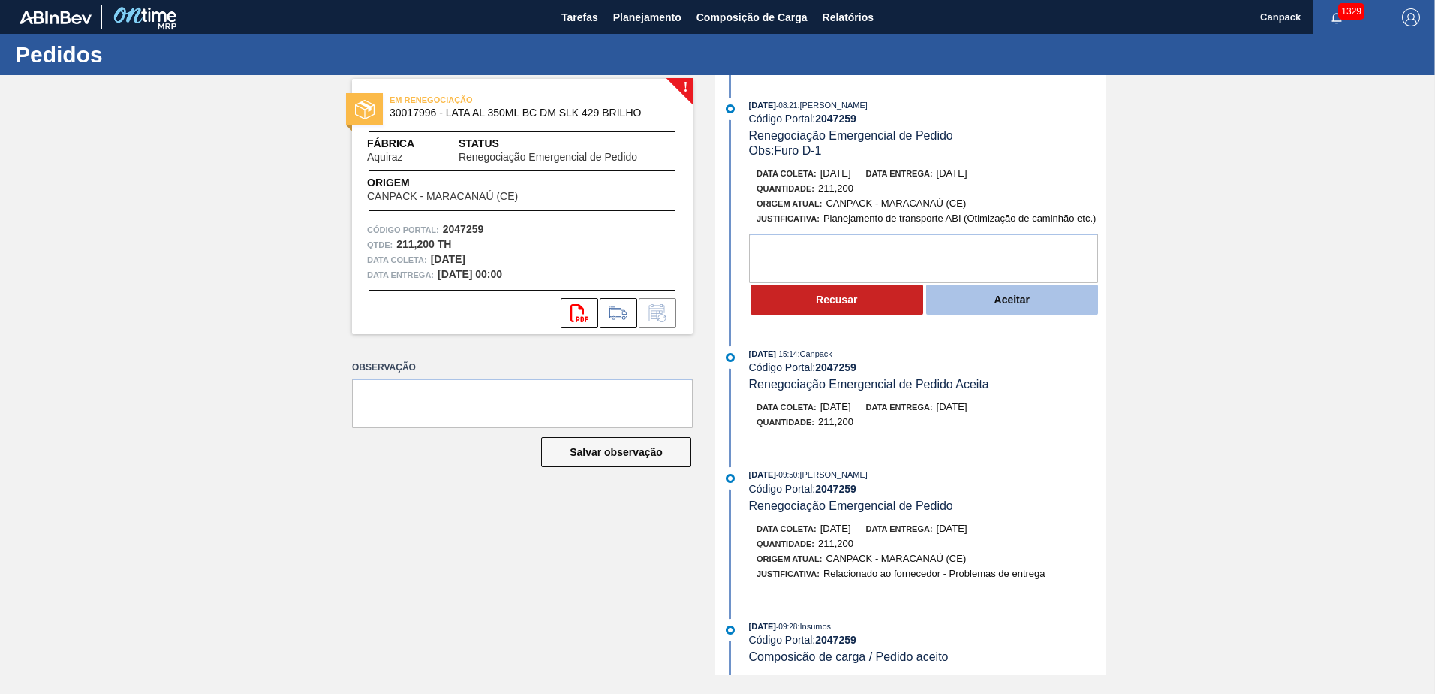
click at [1017, 306] on button "Aceitar" at bounding box center [1012, 300] width 173 height 30
click at [1016, 302] on button "Aceitar" at bounding box center [1012, 300] width 173 height 30
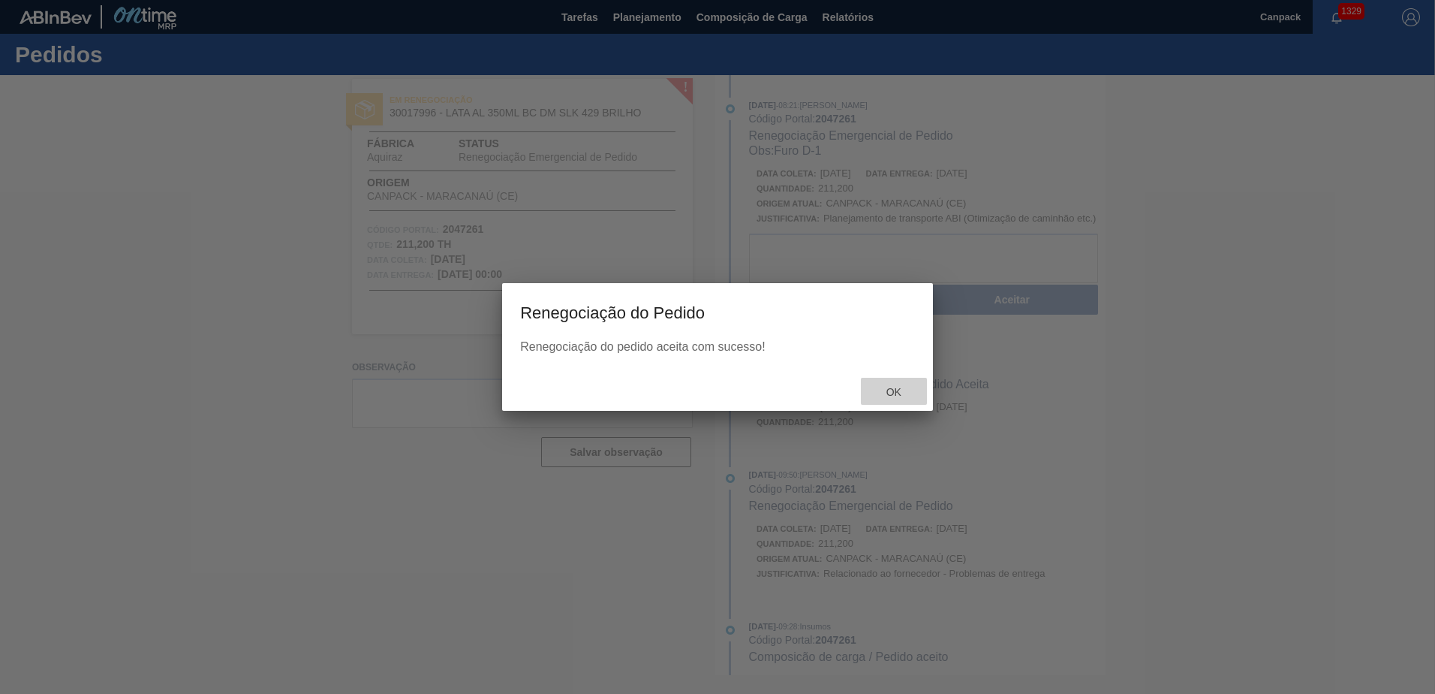
click at [893, 385] on div "Ok" at bounding box center [894, 392] width 66 height 28
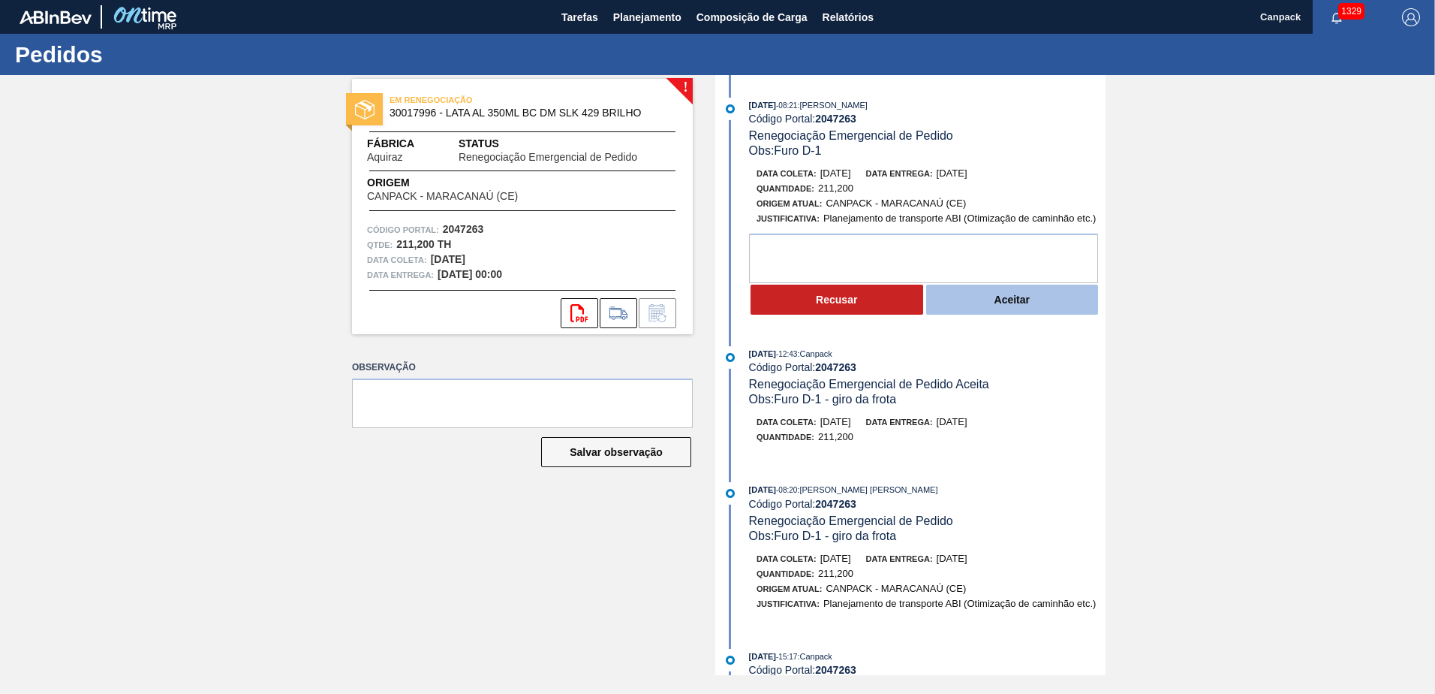
click at [1038, 308] on button "Aceitar" at bounding box center [1012, 300] width 173 height 30
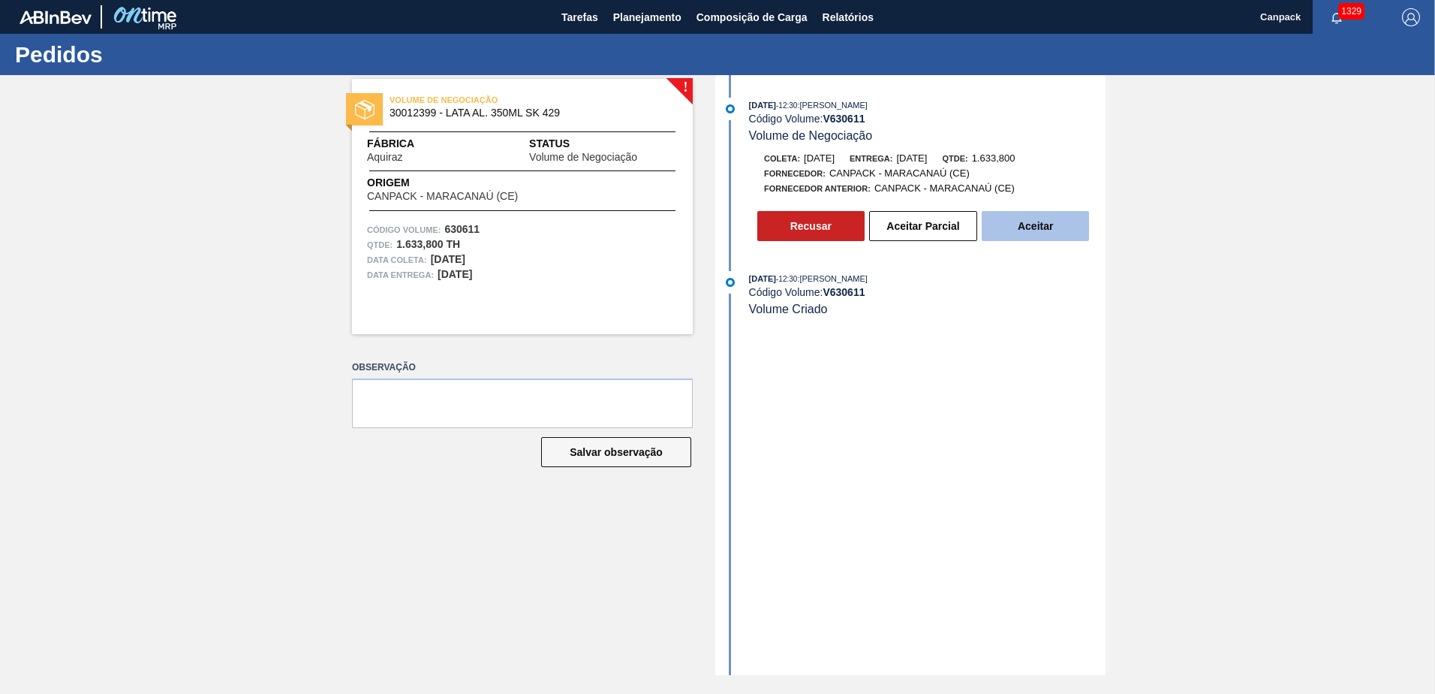
click at [1057, 235] on button "Aceitar" at bounding box center [1035, 226] width 107 height 30
click at [1028, 228] on button "Aceitar" at bounding box center [1035, 226] width 107 height 30
click at [1034, 215] on button "Aceitar" at bounding box center [1035, 226] width 107 height 30
click at [1050, 227] on button "Aceitar" at bounding box center [1035, 226] width 107 height 30
click at [1013, 215] on button "Aceitar" at bounding box center [1035, 226] width 107 height 30
